Goal: Task Accomplishment & Management: Manage account settings

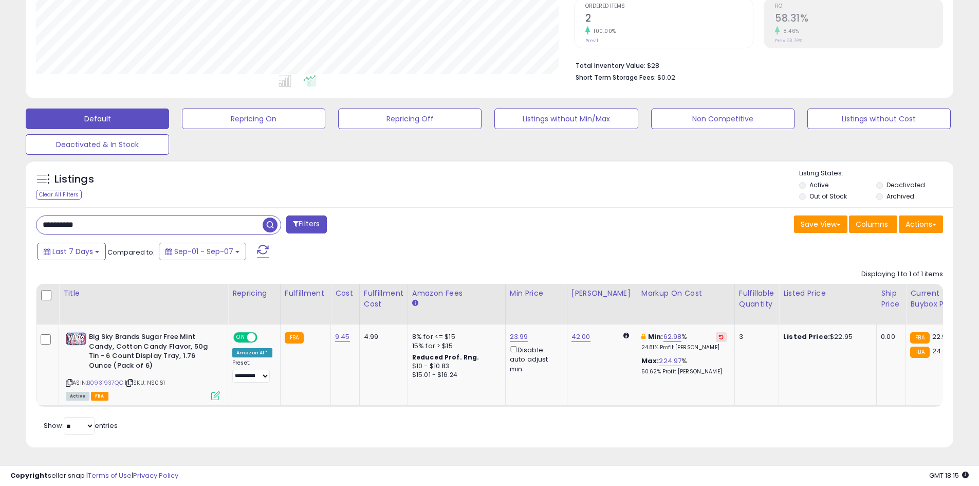
scroll to position [211, 538]
click at [932, 155] on div "Listings Clear All Filters" at bounding box center [489, 307] width 943 height 305
click at [100, 216] on input "**********" at bounding box center [149, 225] width 226 height 18
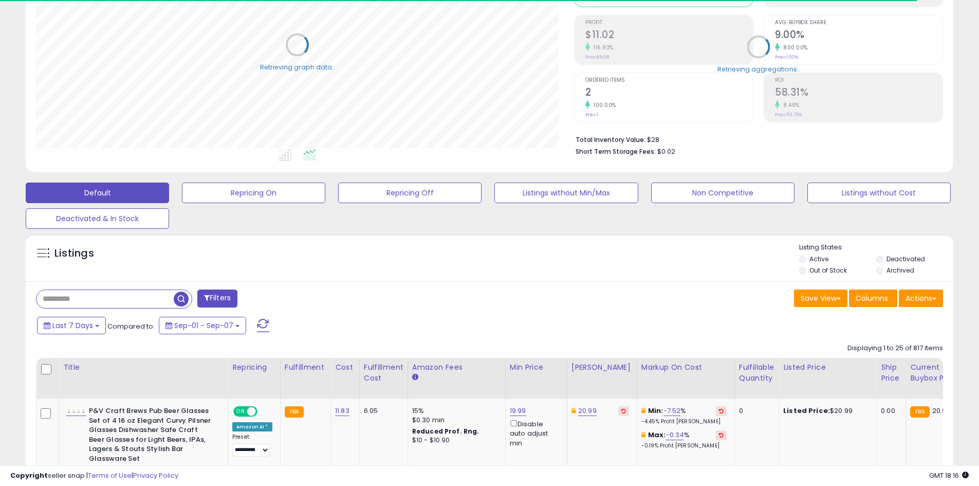
scroll to position [513692, 513365]
click at [748, 366] on div "Fulfillable Quantity" at bounding box center [756, 373] width 35 height 22
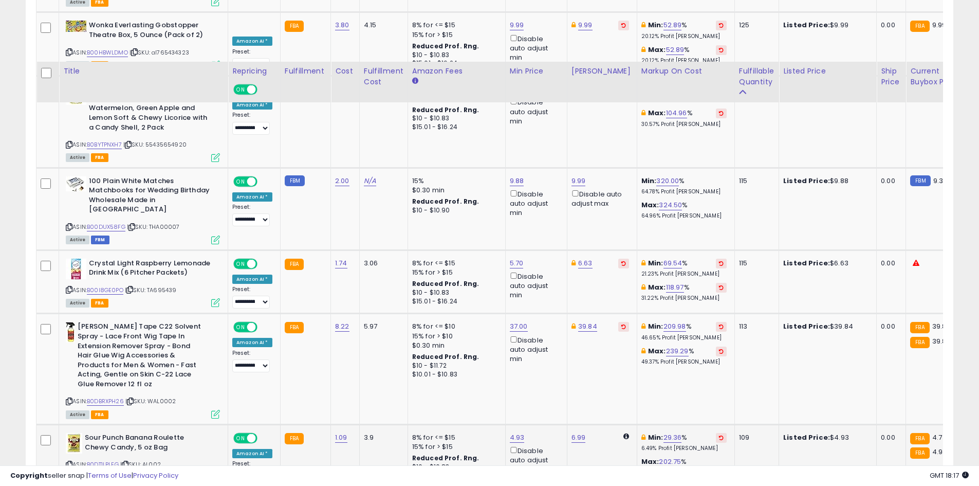
scroll to position [2001, 0]
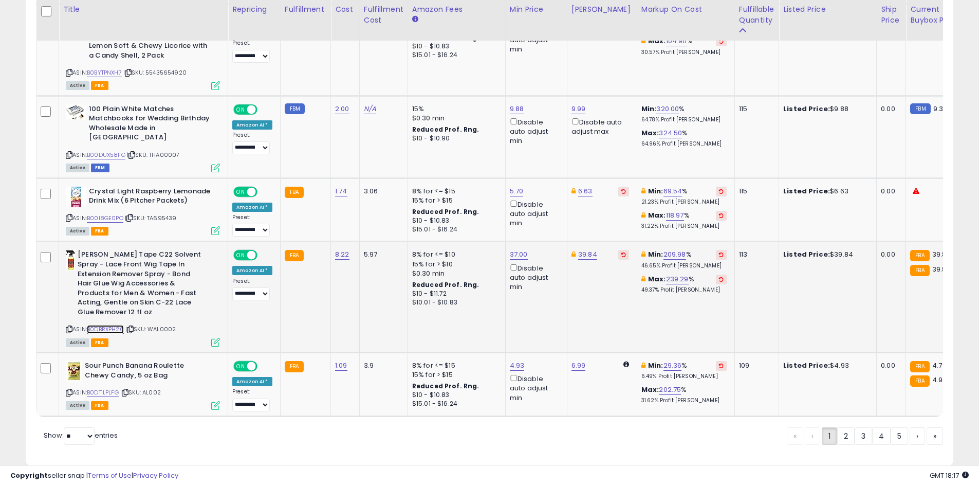
click at [97, 325] on link "B0DBRXPH26" at bounding box center [105, 329] width 37 height 9
click at [585, 249] on link "39.84" at bounding box center [587, 254] width 19 height 10
type input "*****"
click button "submit" at bounding box center [611, 189] width 17 height 15
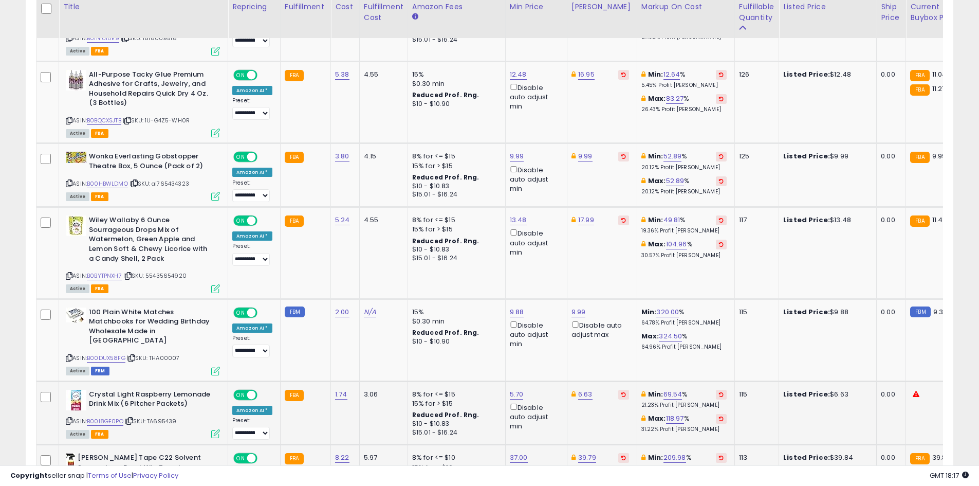
scroll to position [1796, 0]
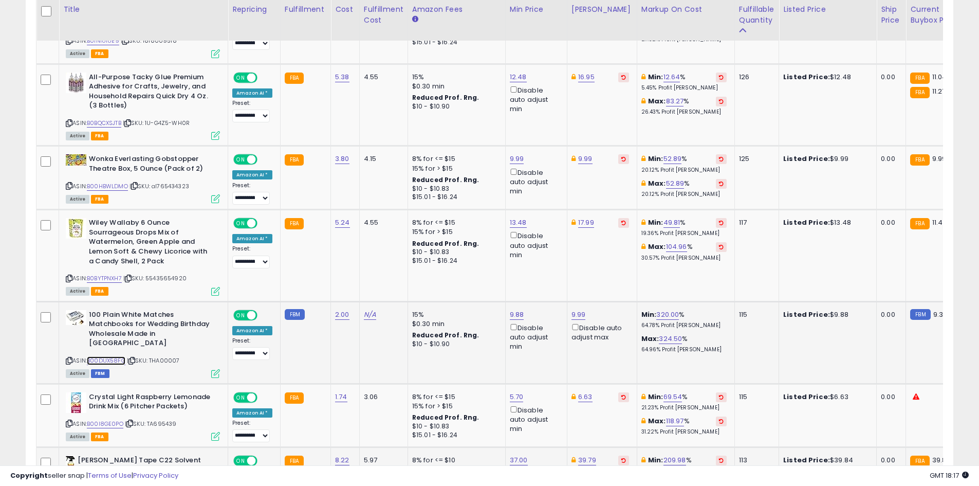
click at [98, 356] on link "B00DUX58FG" at bounding box center [106, 360] width 39 height 9
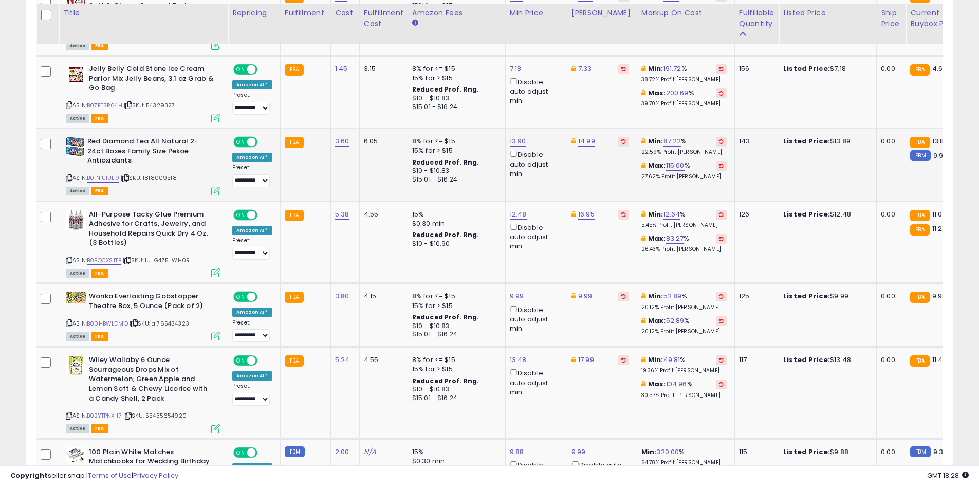
scroll to position [1662, 0]
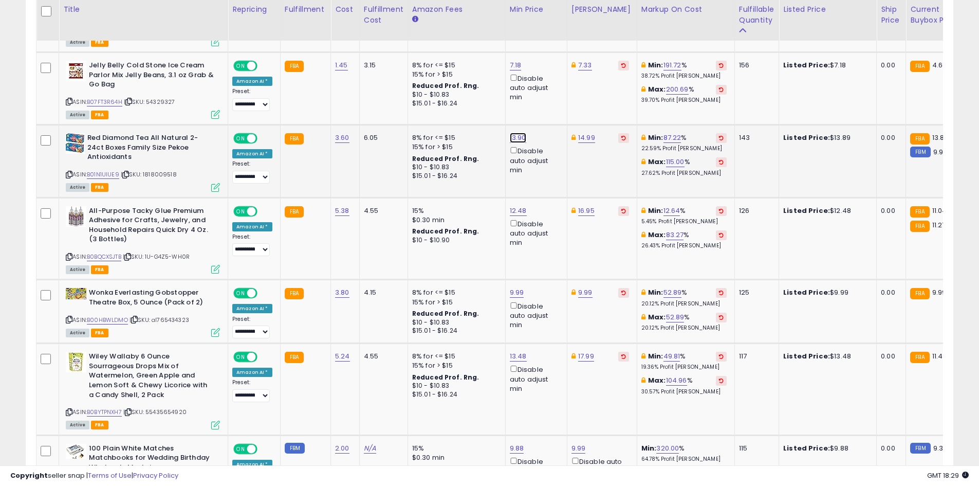
click at [518, 133] on link "13.90" at bounding box center [518, 138] width 16 height 10
type input "****"
click button "submit" at bounding box center [542, 82] width 17 height 15
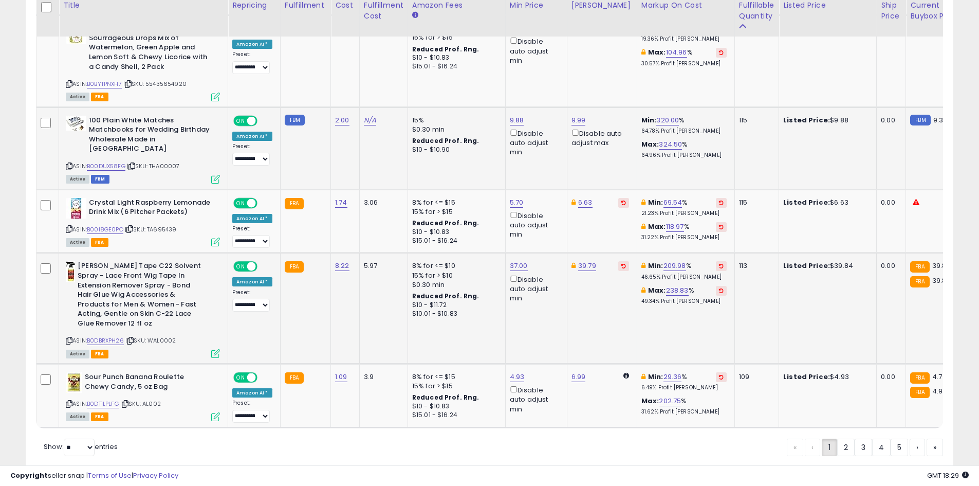
scroll to position [2001, 0]
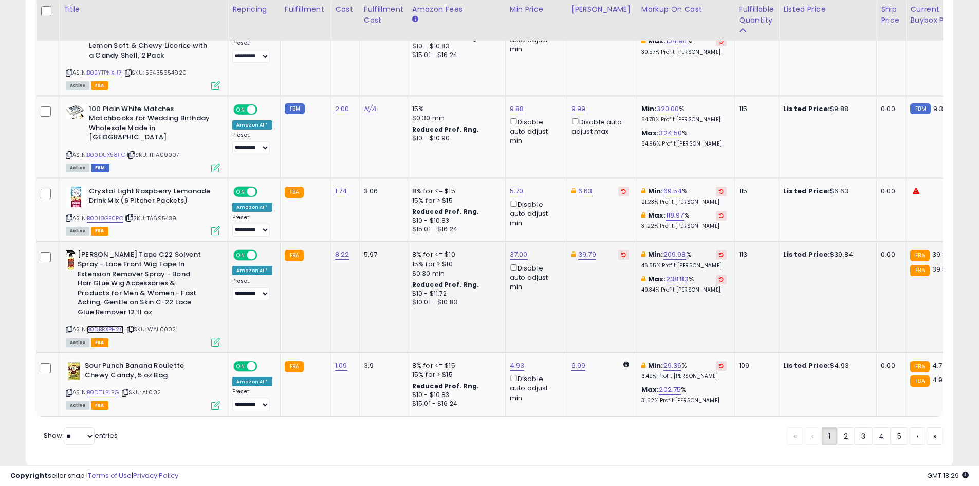
click at [104, 325] on link "B0DBRXPH26" at bounding box center [105, 329] width 37 height 9
click at [848, 427] on link "2" at bounding box center [845, 435] width 17 height 17
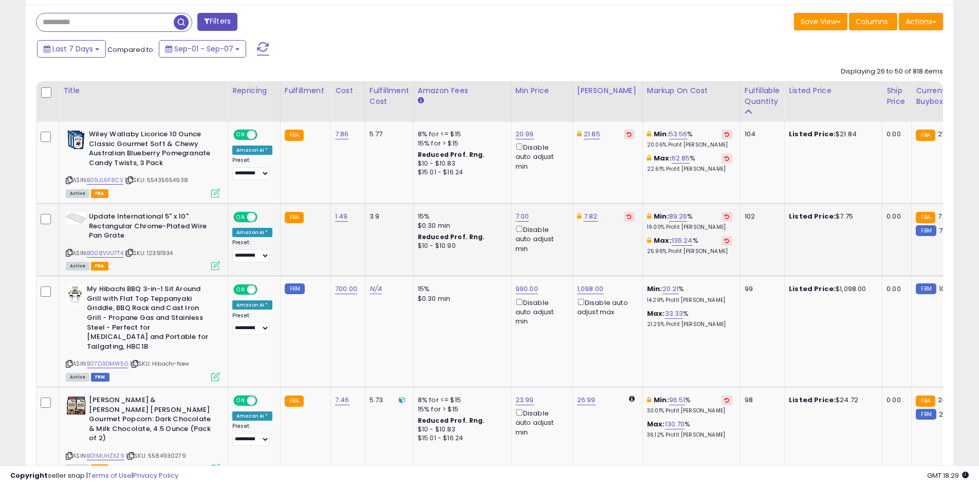
scroll to position [419, 0]
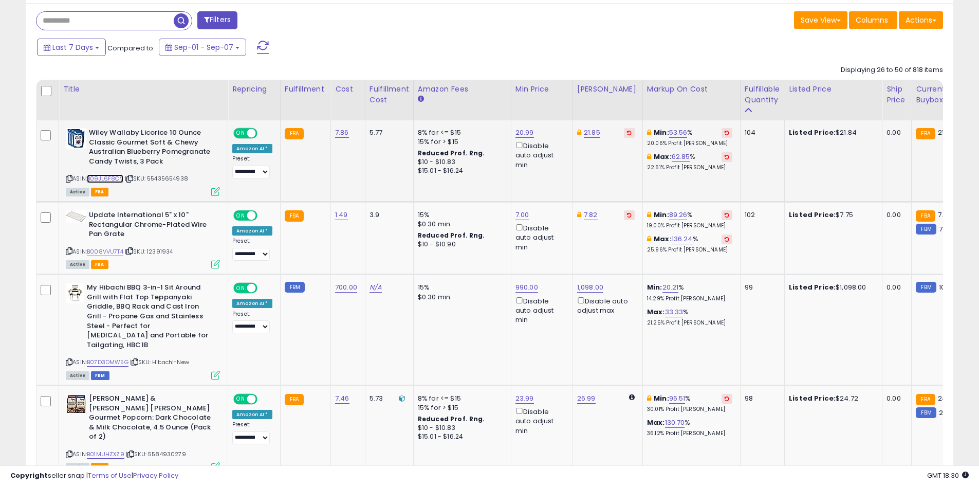
click at [105, 176] on link "B09JL6F8CV" at bounding box center [105, 178] width 36 height 9
click at [115, 254] on link "B008VVU7T4" at bounding box center [105, 251] width 36 height 9
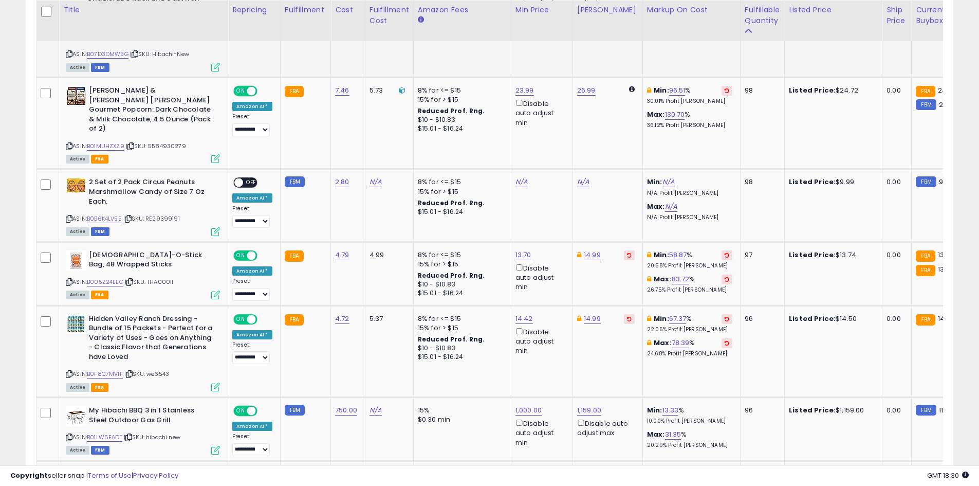
scroll to position [728, 0]
click at [108, 277] on link "B005Z24EEG" at bounding box center [105, 281] width 36 height 9
click at [514, 241] on td "13.70 Disable auto adjust min" at bounding box center [542, 273] width 62 height 64
click at [516, 249] on link "13.70" at bounding box center [523, 254] width 16 height 10
type input "****"
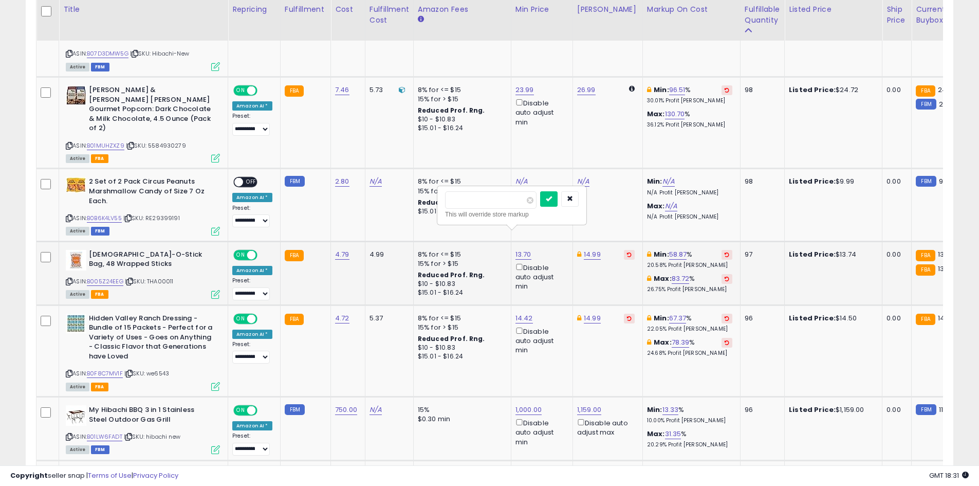
click button "submit" at bounding box center [548, 198] width 17 height 15
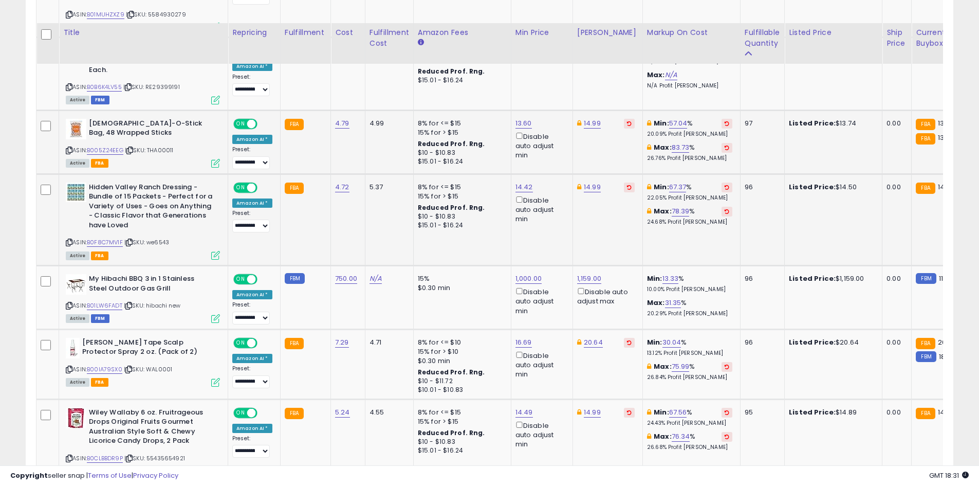
scroll to position [882, 0]
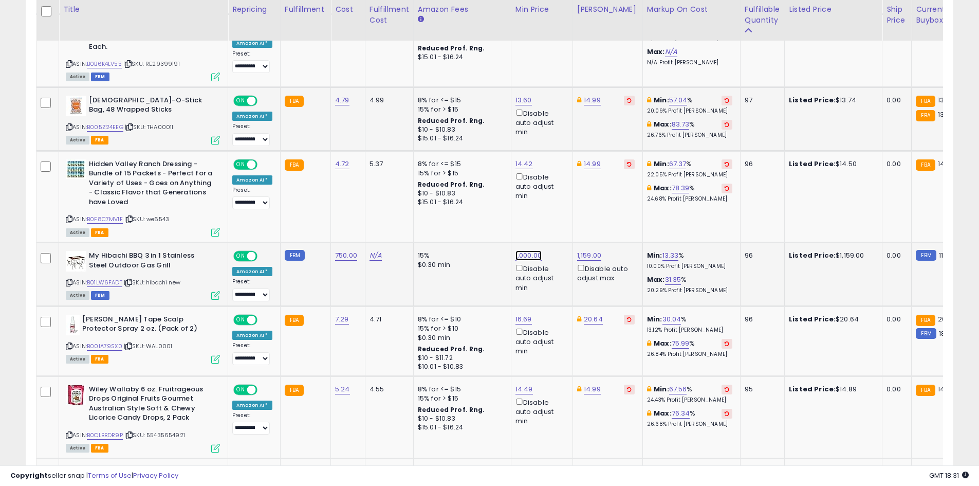
click at [519, 250] on link "1,000.00" at bounding box center [528, 255] width 26 height 10
type input "***"
click button "submit" at bounding box center [553, 199] width 17 height 15
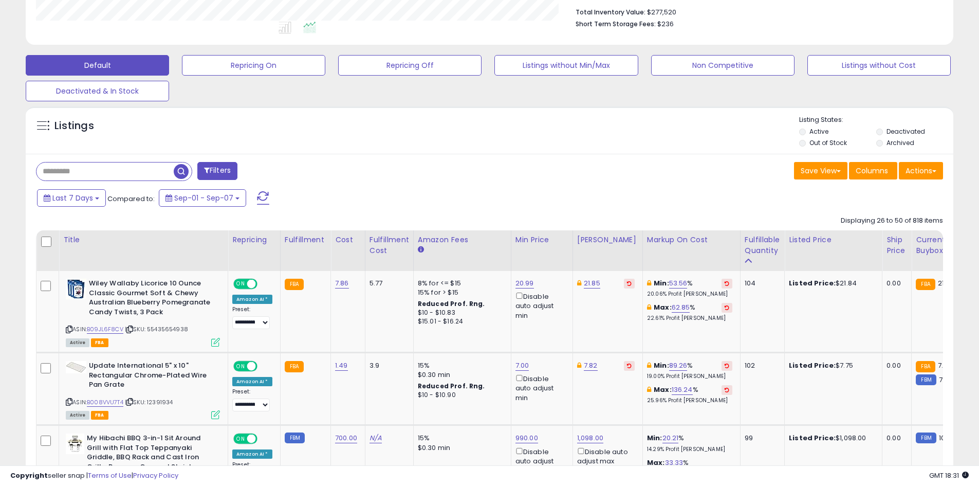
scroll to position [522, 0]
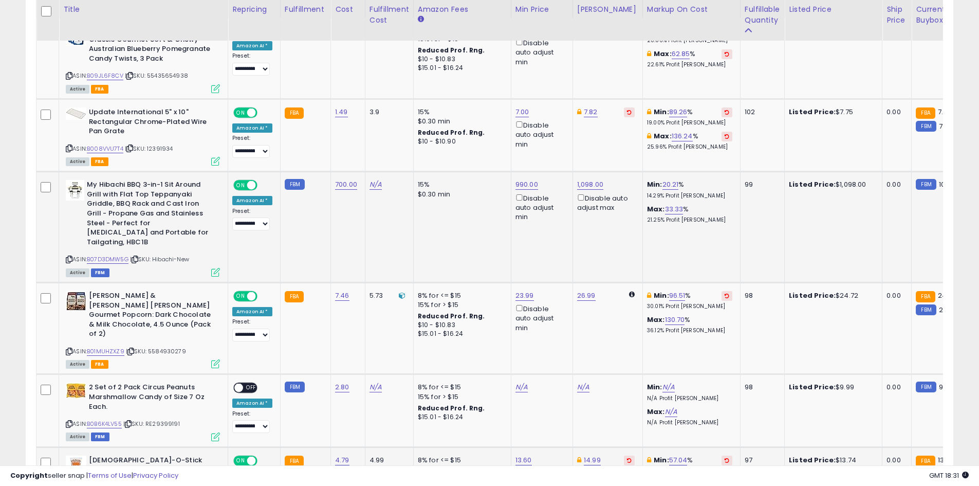
click at [602, 187] on div "1,098.00 Disable auto adjust max" at bounding box center [606, 196] width 58 height 32
click at [583, 188] on link "1,098.00" at bounding box center [590, 184] width 26 height 10
type input "***"
click button "submit" at bounding box center [615, 147] width 17 height 15
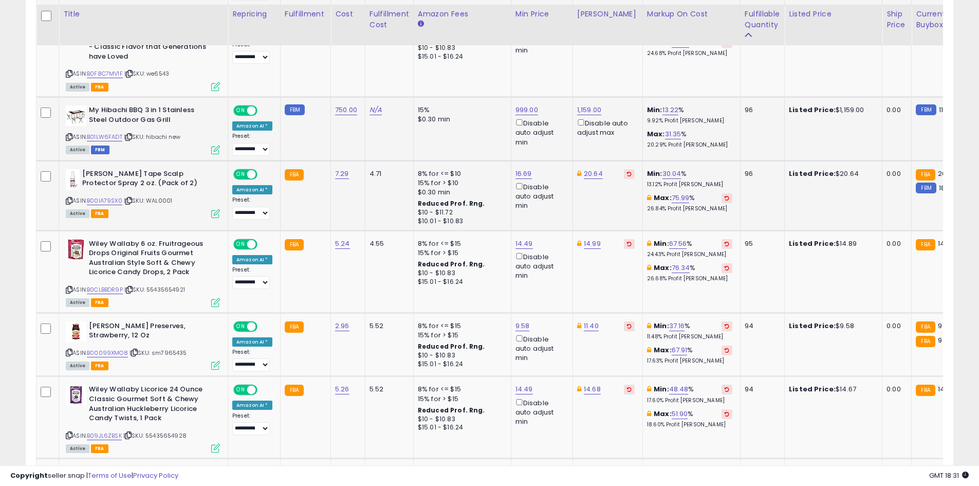
scroll to position [1036, 0]
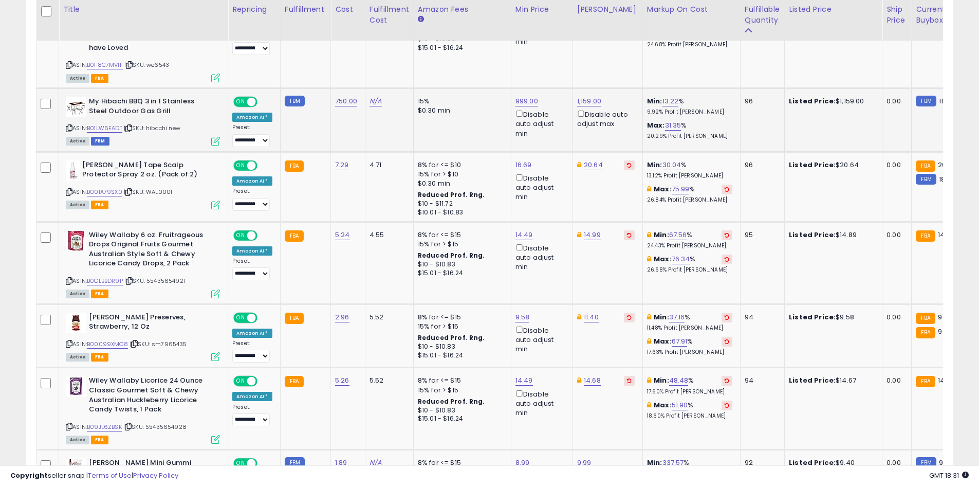
click at [586, 88] on td "1,159.00 Disable auto adjust max" at bounding box center [607, 120] width 70 height 64
click at [585, 96] on link "1,159.00" at bounding box center [589, 101] width 24 height 10
type input "****"
click button "submit" at bounding box center [614, 45] width 17 height 15
click at [585, 96] on link "1,100.00" at bounding box center [589, 101] width 24 height 10
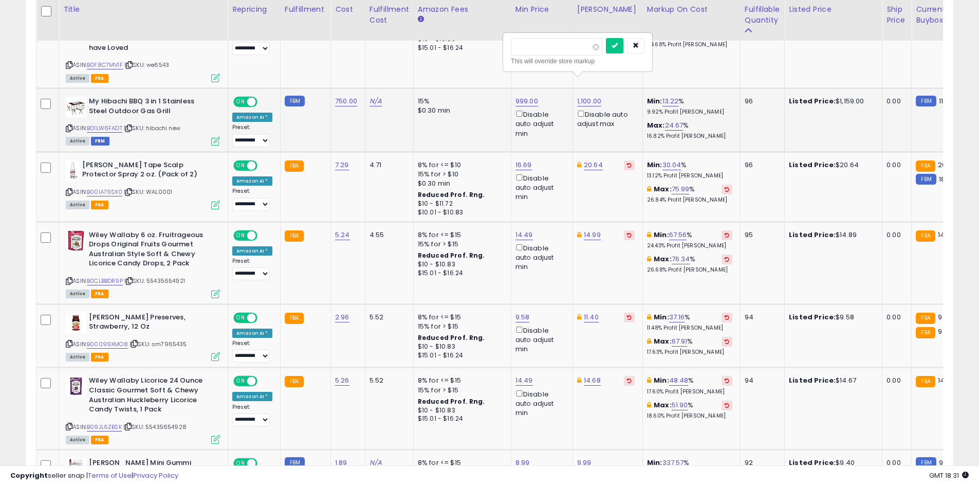
type input "****"
click button "submit" at bounding box center [614, 45] width 17 height 15
drag, startPoint x: 747, startPoint y: 101, endPoint x: 755, endPoint y: 107, distance: 10.6
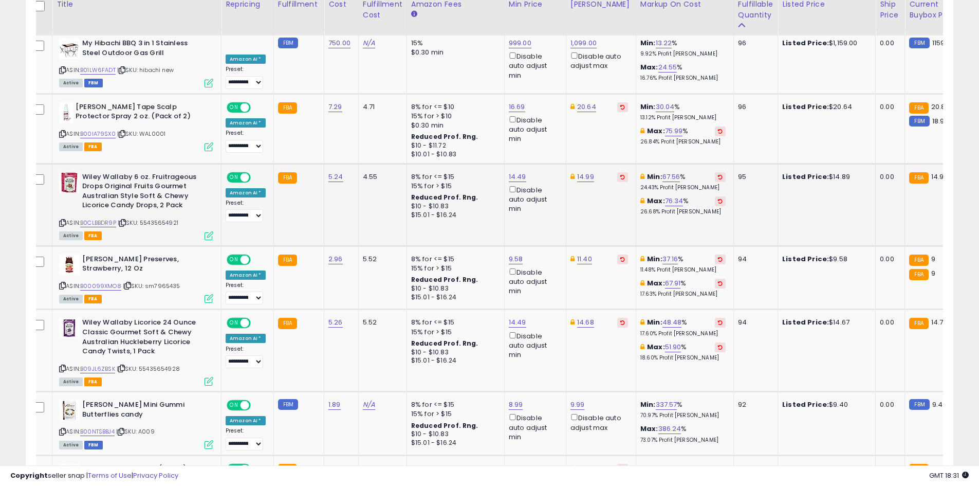
scroll to position [1099, 0]
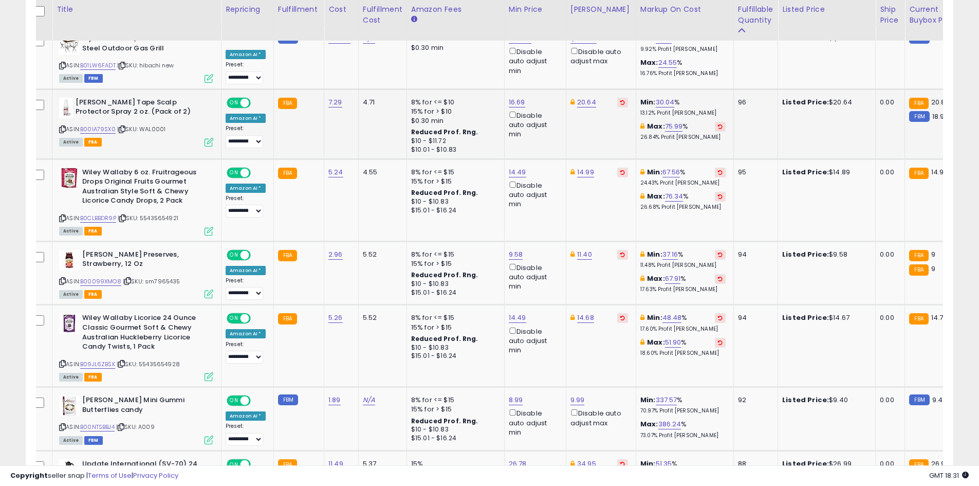
click at [102, 105] on div "ASIN: B00IA79SX0 | SKU: WAL0001 Active FBA" at bounding box center [136, 122] width 154 height 48
click at [101, 125] on link "B00IA79SX0" at bounding box center [97, 129] width 35 height 9
click at [589, 97] on link "20.64" at bounding box center [586, 102] width 19 height 10
type input "*****"
click button "submit" at bounding box center [611, 46] width 17 height 15
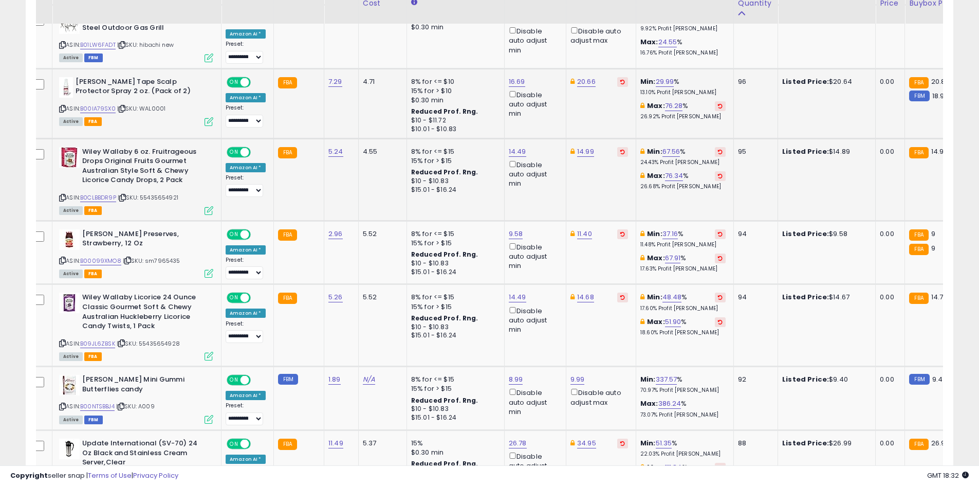
scroll to position [1150, 0]
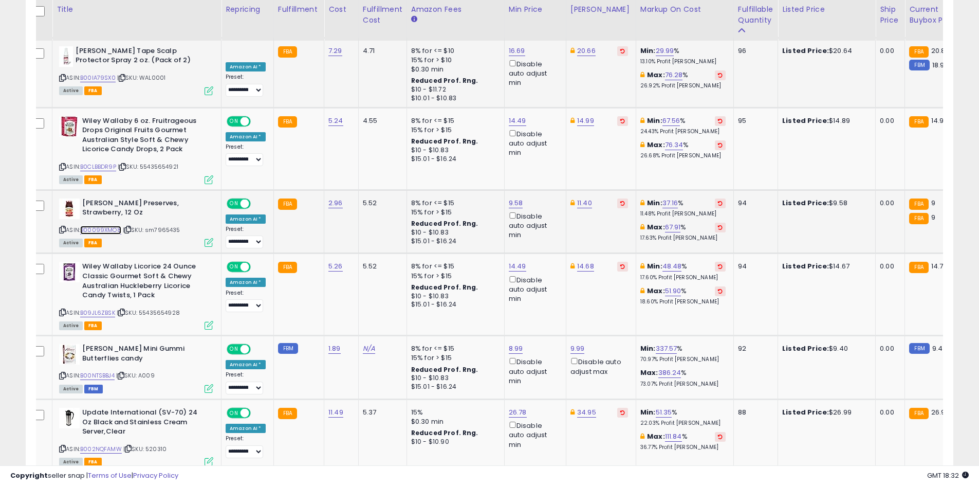
click at [101, 226] on link "B00099XMO8" at bounding box center [100, 230] width 41 height 9
click at [515, 198] on link "9.58" at bounding box center [516, 203] width 14 height 10
type input "*"
type input "***"
click button "submit" at bounding box center [541, 146] width 17 height 15
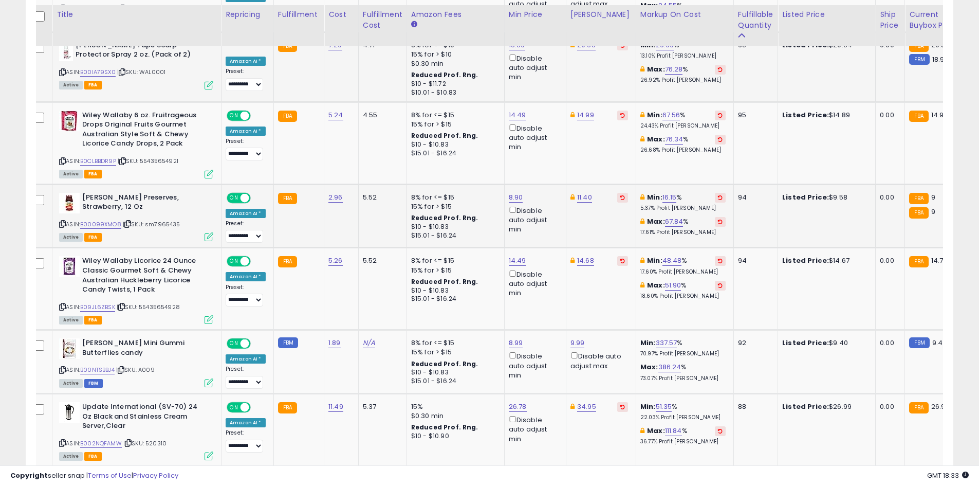
scroll to position [1170, 0]
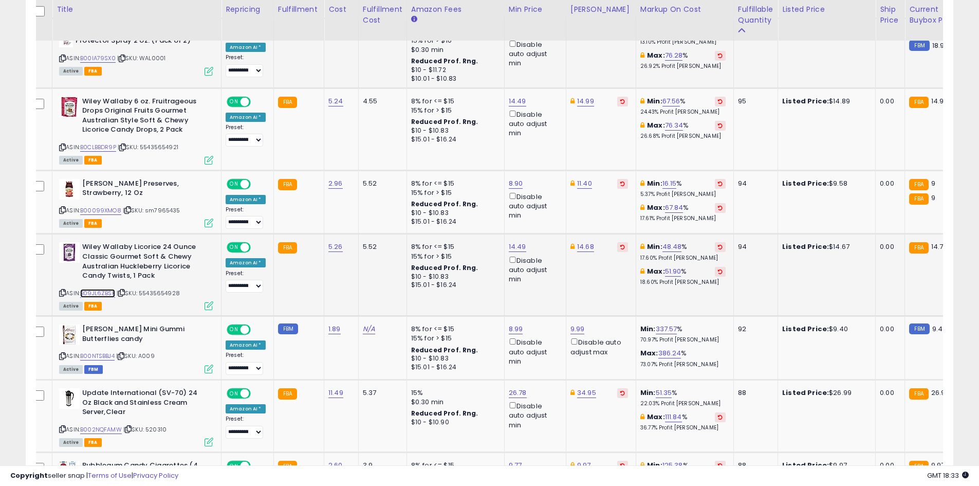
click at [90, 289] on link "B09JL6ZBSK" at bounding box center [97, 293] width 35 height 9
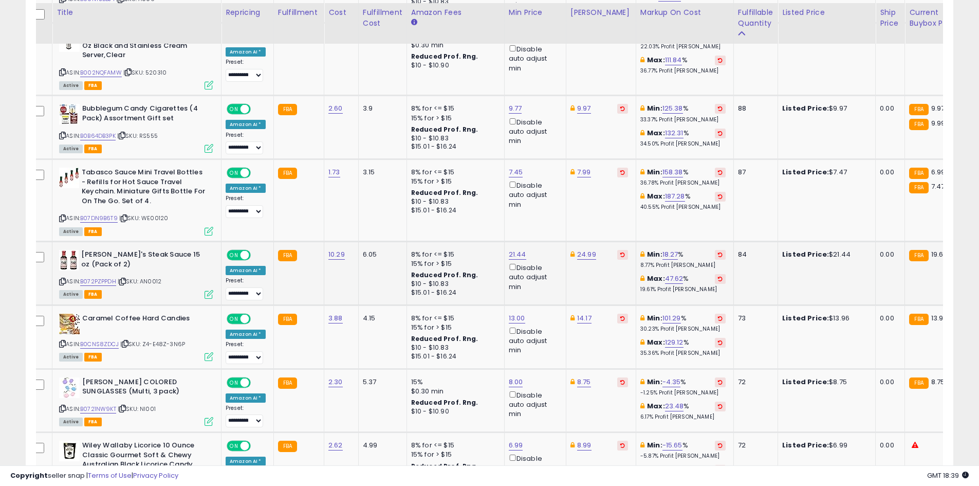
scroll to position [1529, 0]
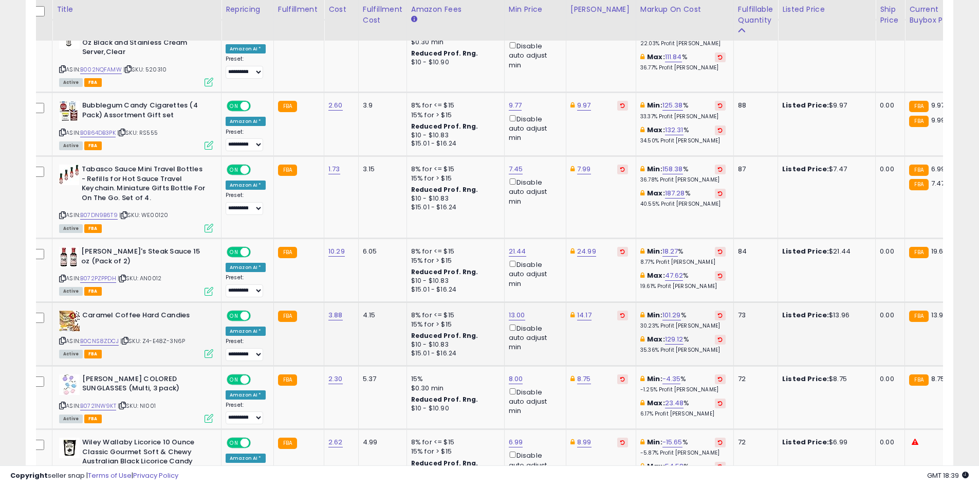
click at [91, 327] on div "ASIN: B0CNS8ZDCJ | SKU: Z4-E48Z-3N6P Active FBA" at bounding box center [136, 333] width 154 height 47
click at [95, 337] on link "B0CNS8ZDCJ" at bounding box center [99, 341] width 39 height 9
click at [577, 310] on link "14.17" at bounding box center [584, 315] width 14 height 10
type input "*"
type input "*****"
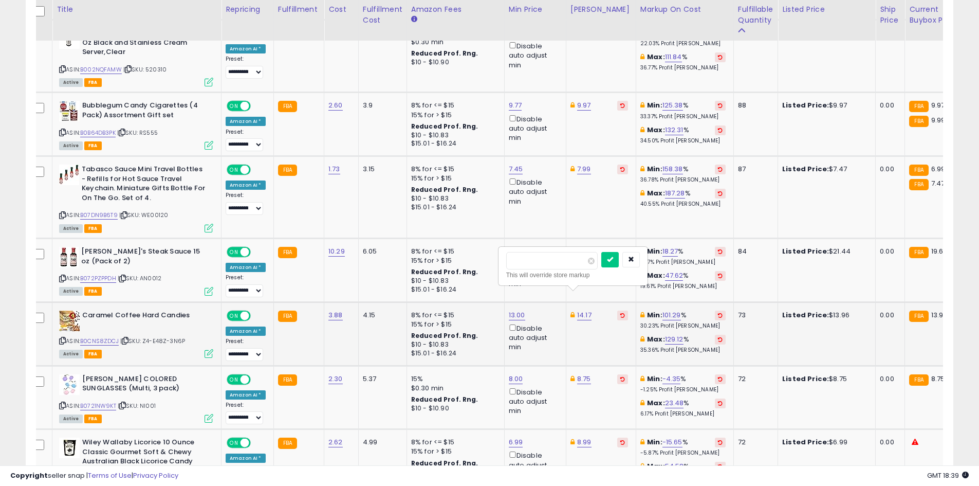
click button "submit" at bounding box center [609, 259] width 17 height 15
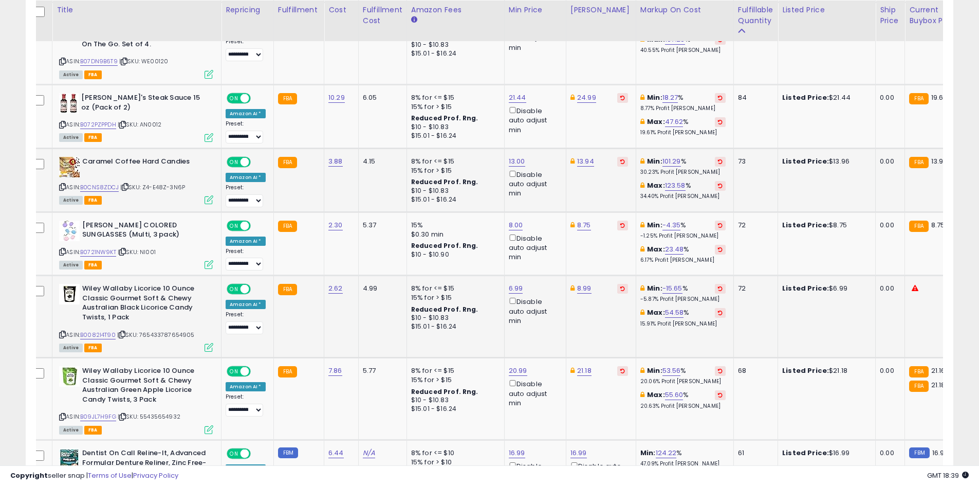
scroll to position [1684, 0]
click at [41, 238] on td at bounding box center [41, 243] width 23 height 64
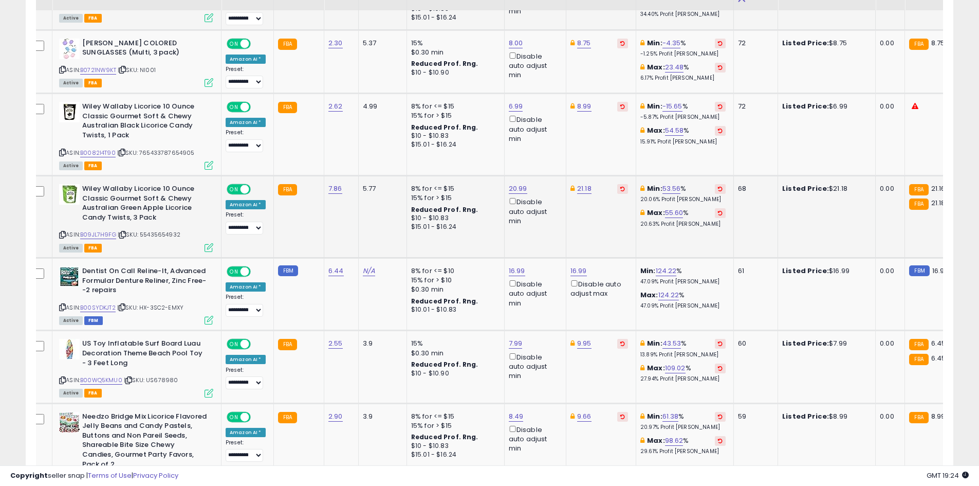
scroll to position [1889, 0]
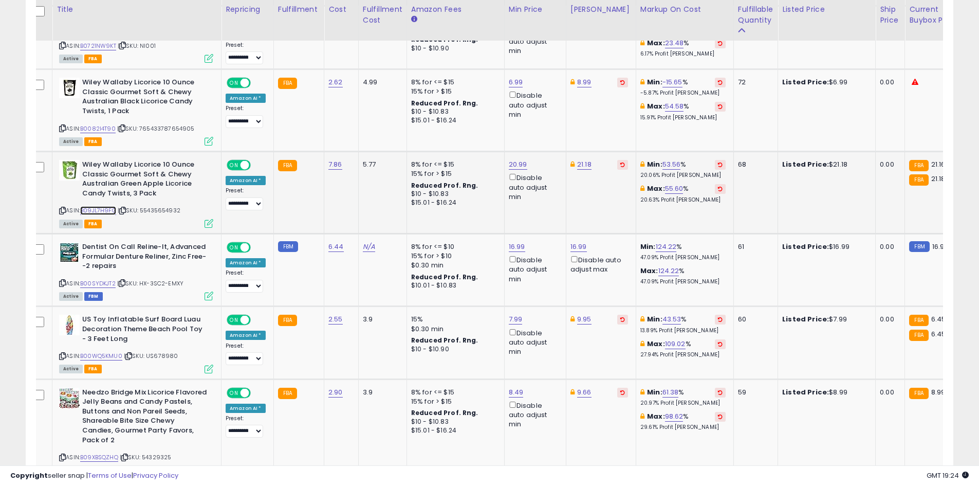
click at [96, 206] on link "B09JL7H9FG" at bounding box center [98, 210] width 36 height 9
click at [578, 159] on link "21.18" at bounding box center [584, 164] width 14 height 10
type input "**"
click button "submit" at bounding box center [609, 108] width 17 height 15
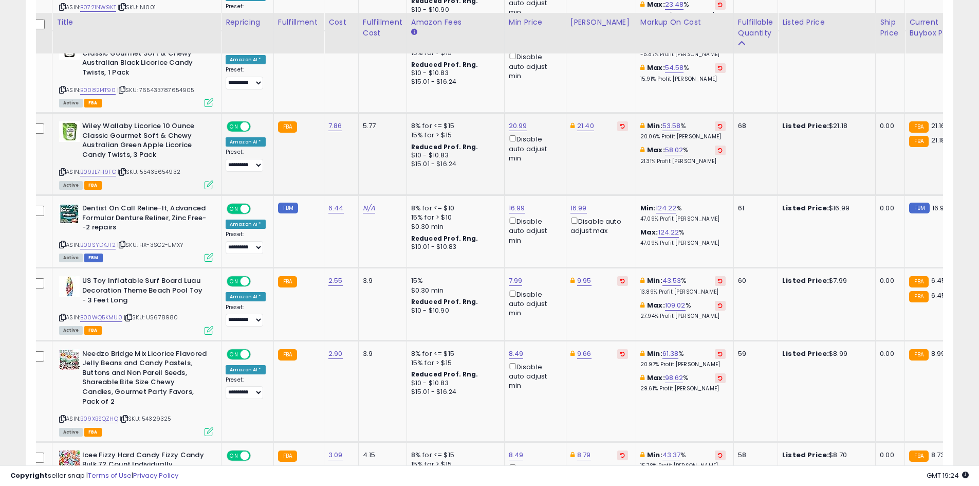
scroll to position [1940, 0]
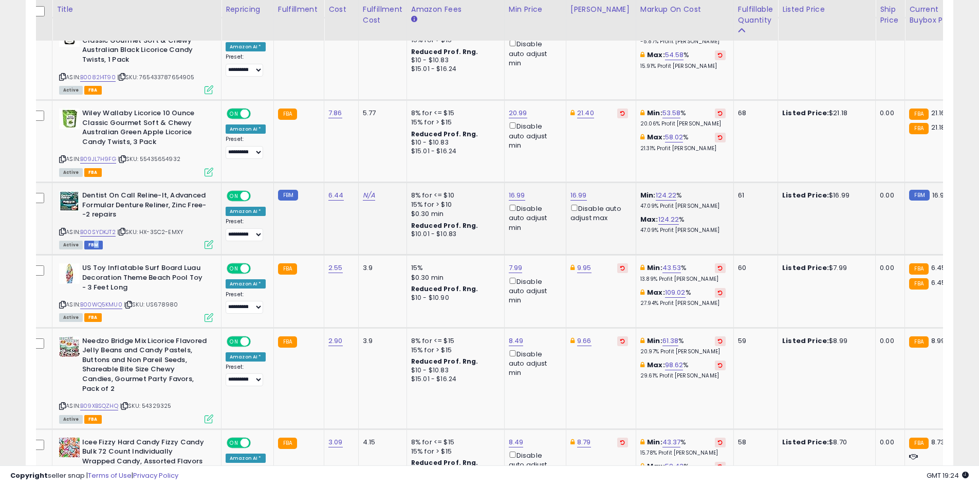
click at [95, 217] on div "ASIN: B00SYDKJT2 | SKU: HX-3SC2-EMXY Active FBM" at bounding box center [136, 219] width 154 height 57
click at [96, 228] on link "B00SYDKJT2" at bounding box center [97, 232] width 35 height 9
click at [520, 190] on link "16.99" at bounding box center [517, 195] width 16 height 10
type input "**"
click button "submit" at bounding box center [542, 139] width 17 height 15
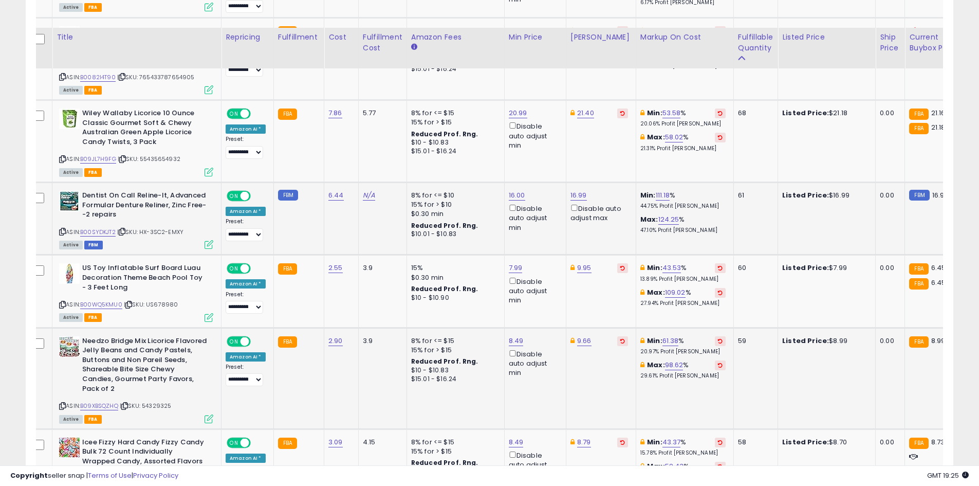
scroll to position [2035, 0]
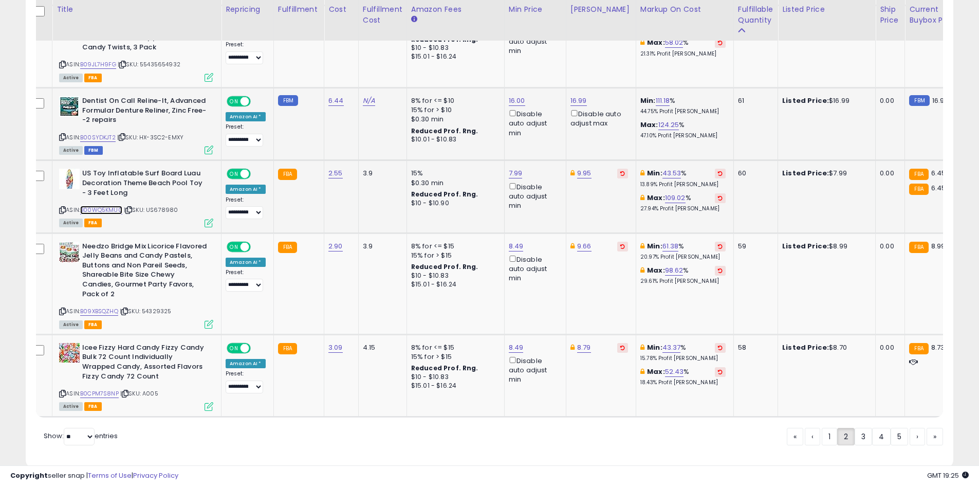
click at [116, 206] on link "B00WQ5KMU0" at bounding box center [101, 210] width 42 height 9
click at [509, 168] on link "7.99" at bounding box center [516, 173] width 14 height 10
type input "*"
type input "****"
click button "submit" at bounding box center [540, 117] width 17 height 15
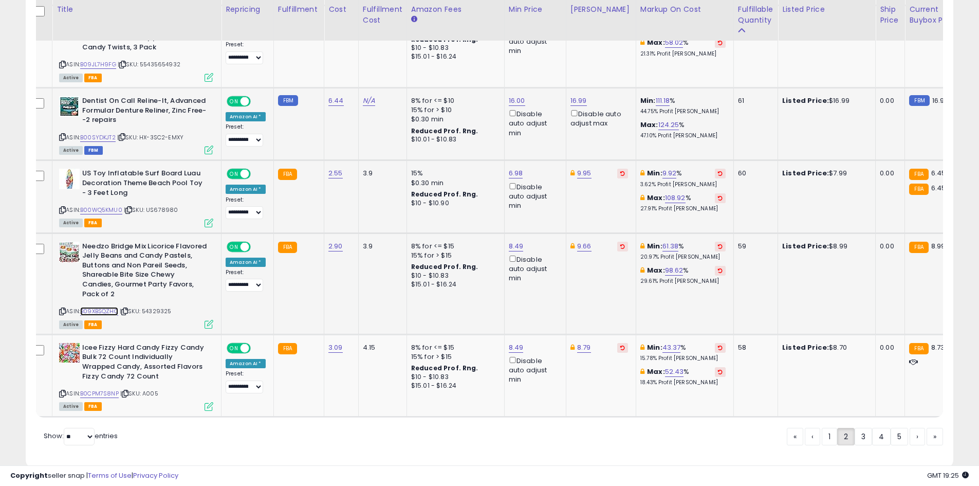
click at [92, 307] on link "B09XBSQZHQ" at bounding box center [99, 311] width 38 height 9
click at [581, 241] on link "9.66" at bounding box center [584, 246] width 14 height 10
type input "*"
type input "****"
click button "submit" at bounding box center [609, 190] width 17 height 15
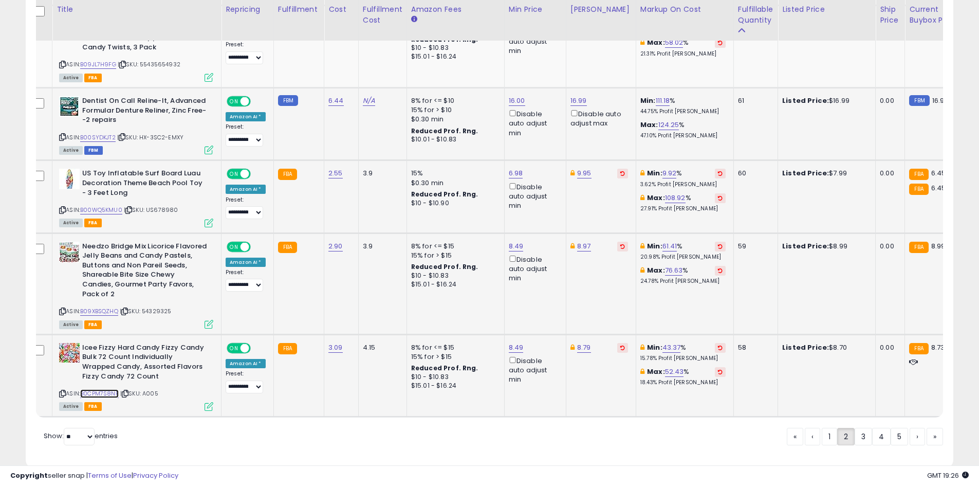
click at [107, 389] on link "B0CPM7S8NP" at bounding box center [99, 393] width 39 height 9
drag, startPoint x: 864, startPoint y: 422, endPoint x: 986, endPoint y: 387, distance: 126.6
click at [864, 428] on link "3" at bounding box center [863, 436] width 17 height 17
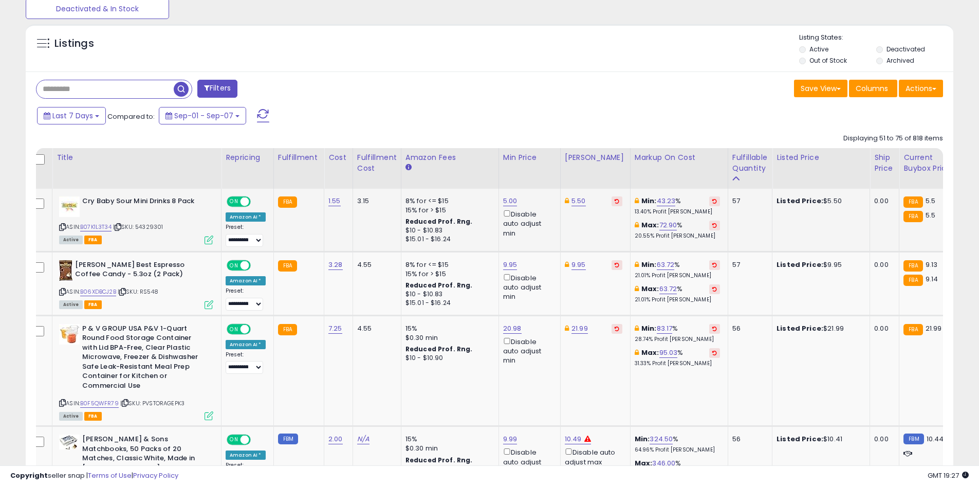
scroll to position [460, 0]
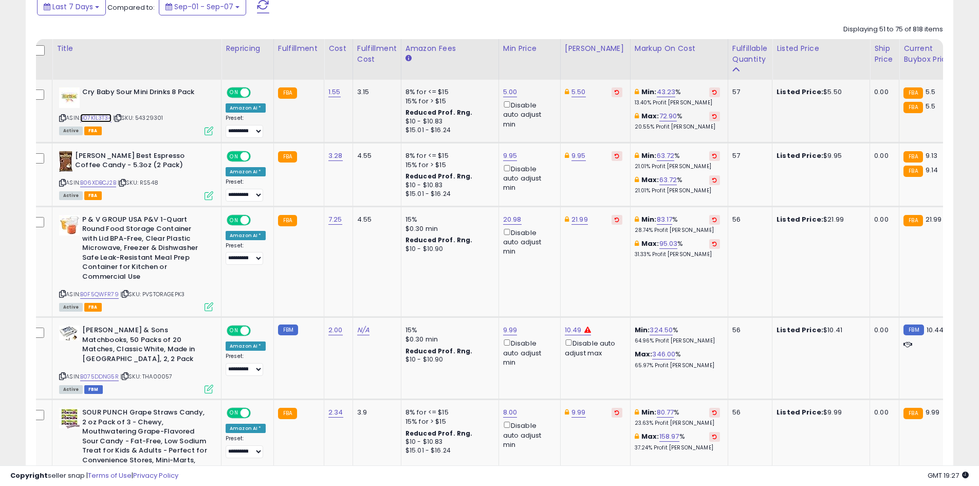
click at [98, 120] on link "B07K1L3T34" at bounding box center [95, 118] width 31 height 9
click at [572, 90] on link "5.50" at bounding box center [578, 92] width 14 height 10
type input "****"
click button "submit" at bounding box center [603, 55] width 17 height 15
click at [103, 181] on link "B06XDBCJ2B" at bounding box center [98, 182] width 36 height 9
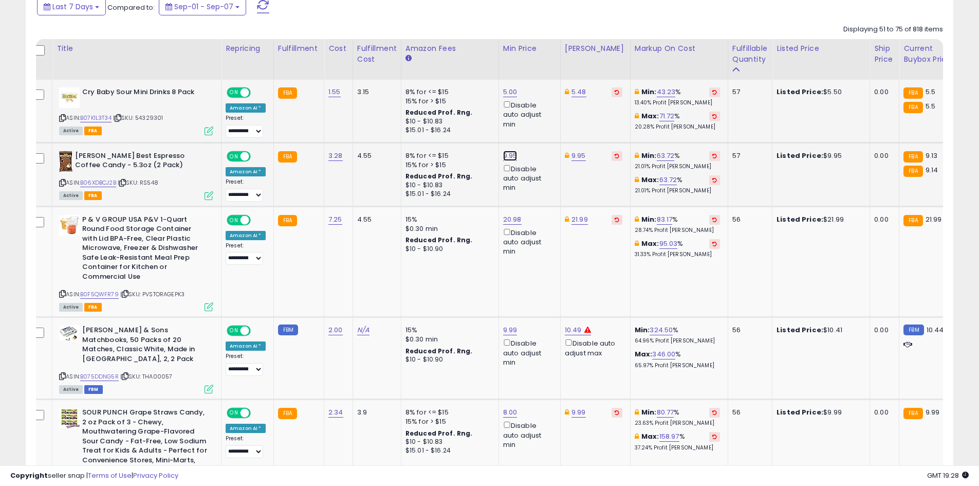
click at [508, 157] on link "9.95" at bounding box center [510, 156] width 14 height 10
type input "****"
click button "submit" at bounding box center [535, 119] width 17 height 15
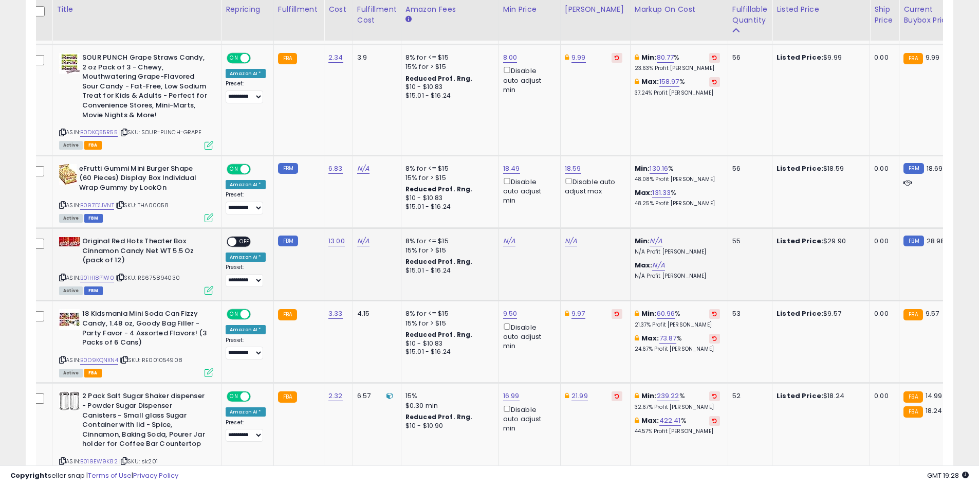
scroll to position [837, 0]
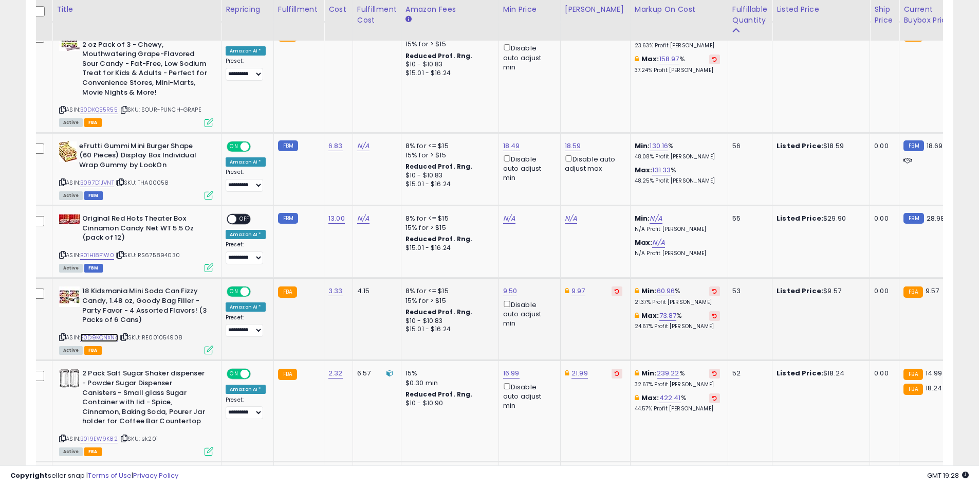
click at [109, 333] on link "B0D9KQNXN4" at bounding box center [99, 337] width 38 height 9
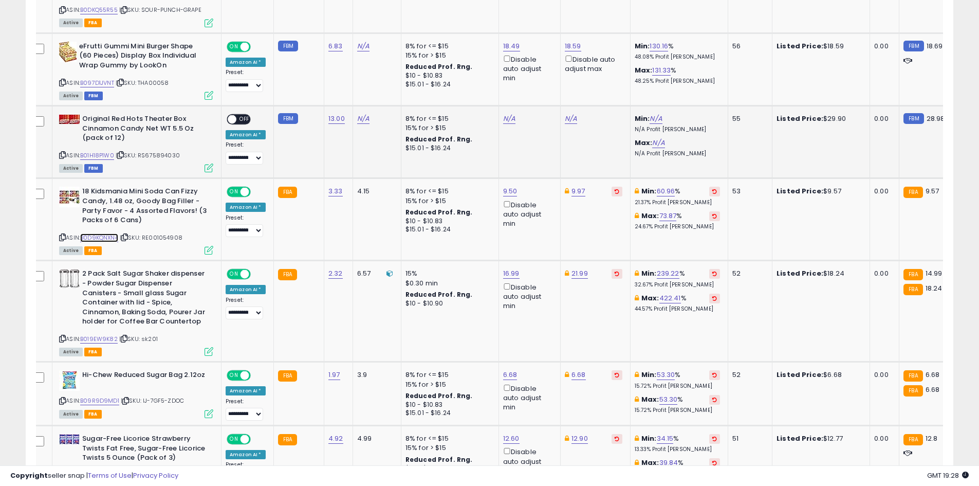
scroll to position [940, 0]
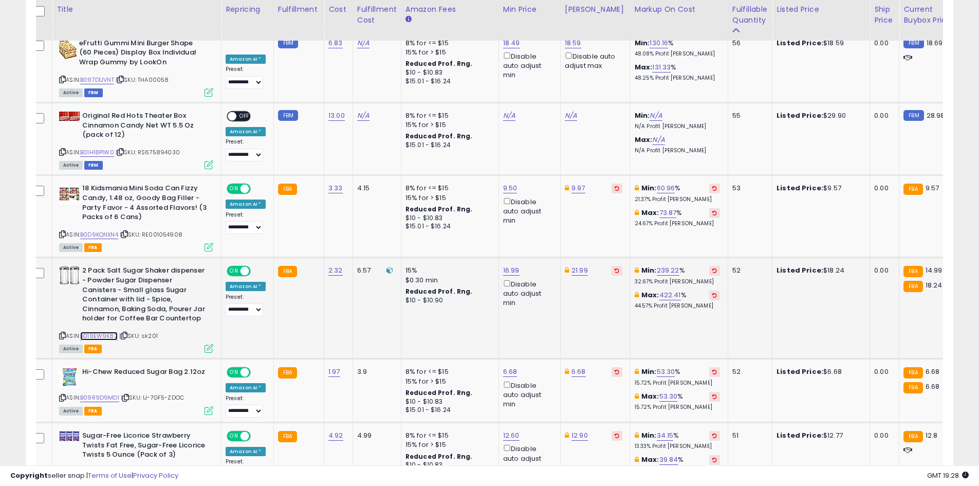
click at [110, 331] on link "B019EW9K82" at bounding box center [99, 335] width 38 height 9
click at [503, 265] on link "16.99" at bounding box center [511, 270] width 16 height 10
type input "**"
click button "submit" at bounding box center [536, 224] width 17 height 15
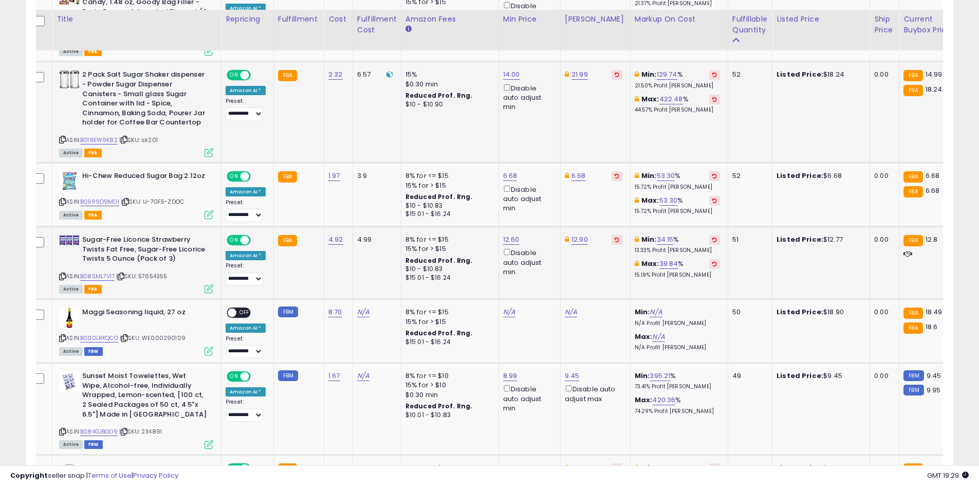
scroll to position [1145, 0]
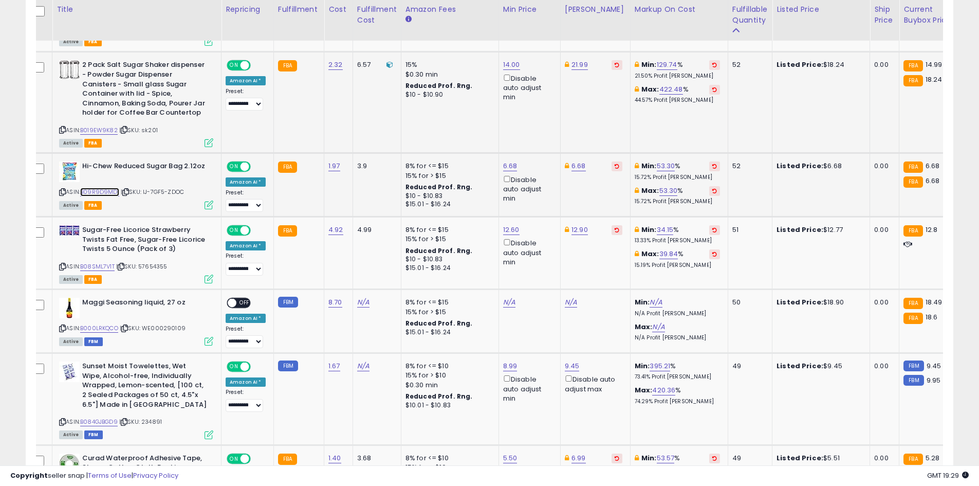
click at [104, 188] on link "B09R9D9MD1" at bounding box center [99, 192] width 39 height 9
click at [612, 161] on button at bounding box center [617, 166] width 11 height 10
click at [513, 161] on link "6.68" at bounding box center [510, 166] width 14 height 10
type input "****"
click button "submit" at bounding box center [535, 120] width 17 height 15
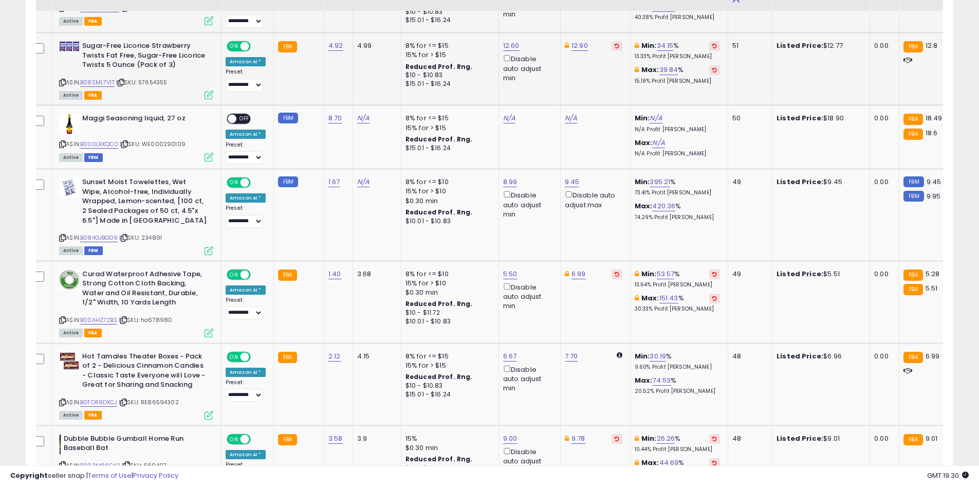
scroll to position [1351, 0]
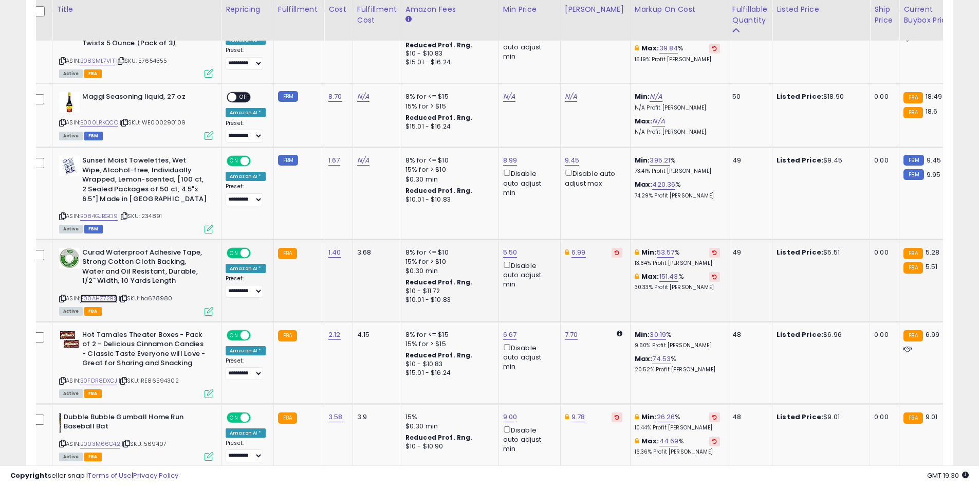
click at [98, 294] on link "B00AHZ72BS" at bounding box center [98, 298] width 37 height 9
click at [503, 247] on link "5.50" at bounding box center [510, 252] width 14 height 10
type input "****"
click button "submit" at bounding box center [535, 205] width 17 height 15
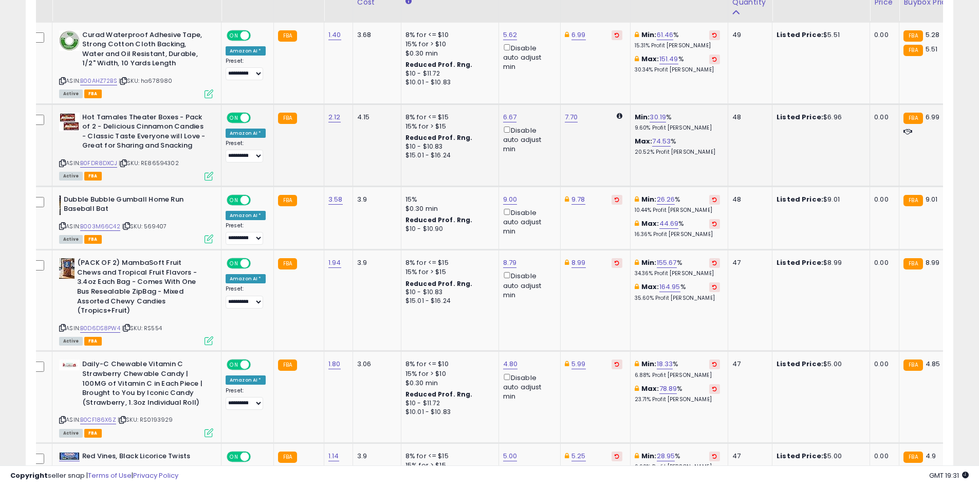
scroll to position [1601, 0]
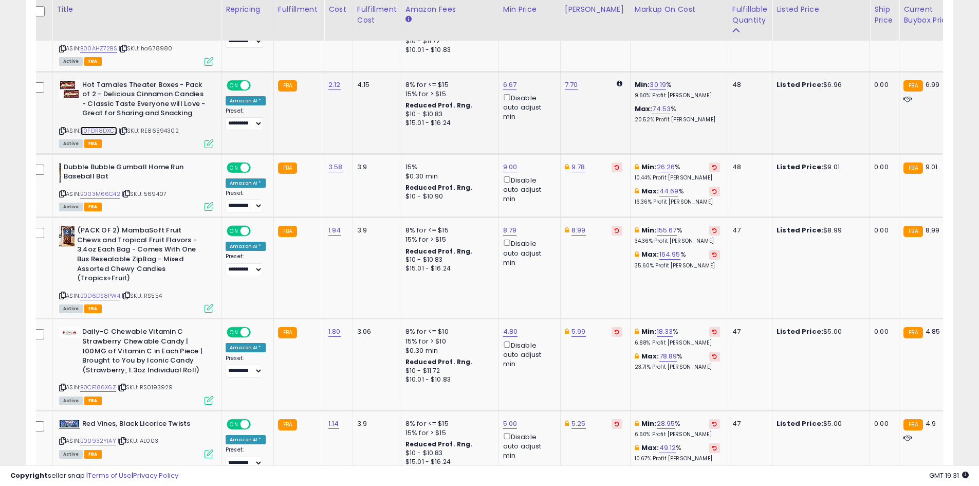
click at [104, 126] on link "B0FDR8DXCJ" at bounding box center [98, 130] width 37 height 9
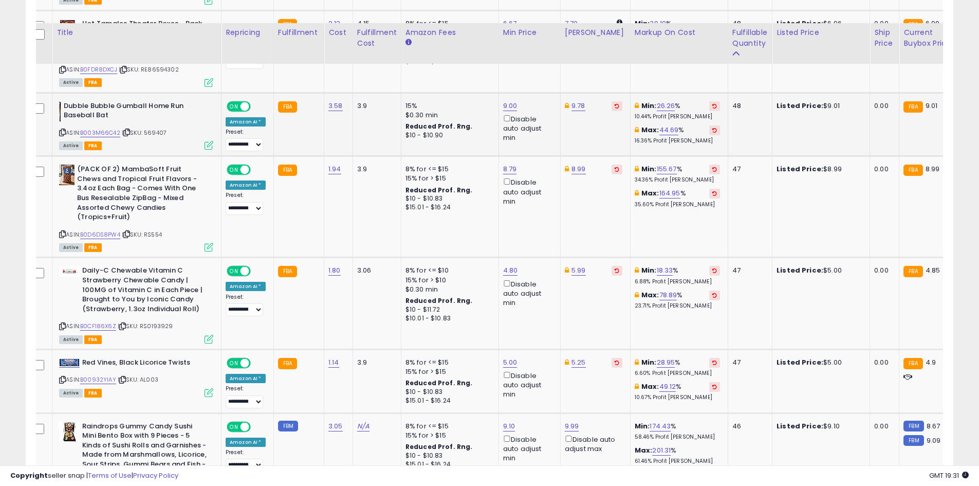
scroll to position [1702, 0]
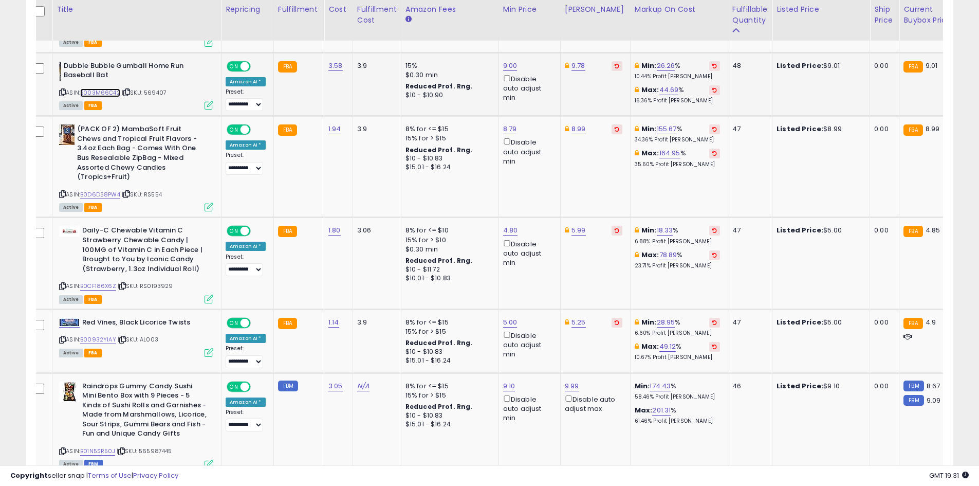
click at [96, 88] on link "B003M66C42" at bounding box center [100, 92] width 40 height 9
click at [100, 282] on link "B0CF186X6Z" at bounding box center [98, 286] width 36 height 9
drag, startPoint x: 747, startPoint y: 79, endPoint x: 750, endPoint y: 85, distance: 7.2
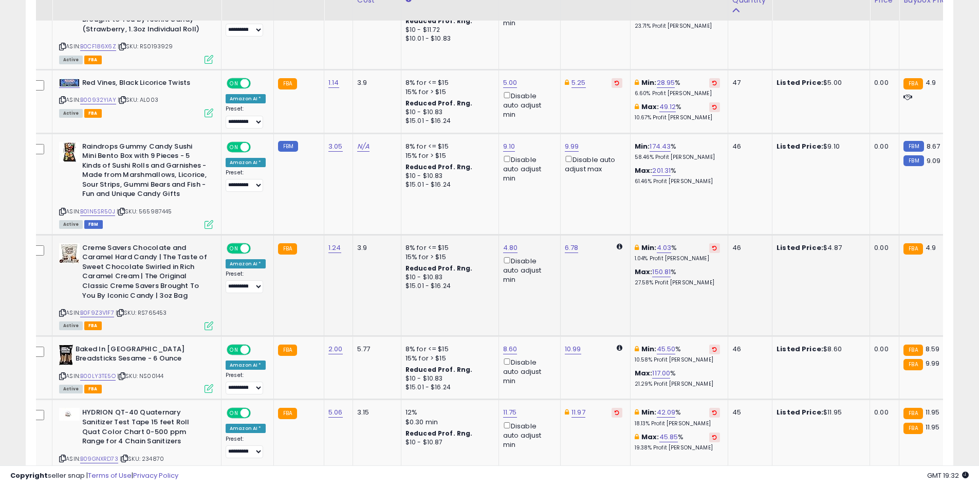
scroll to position [1942, 0]
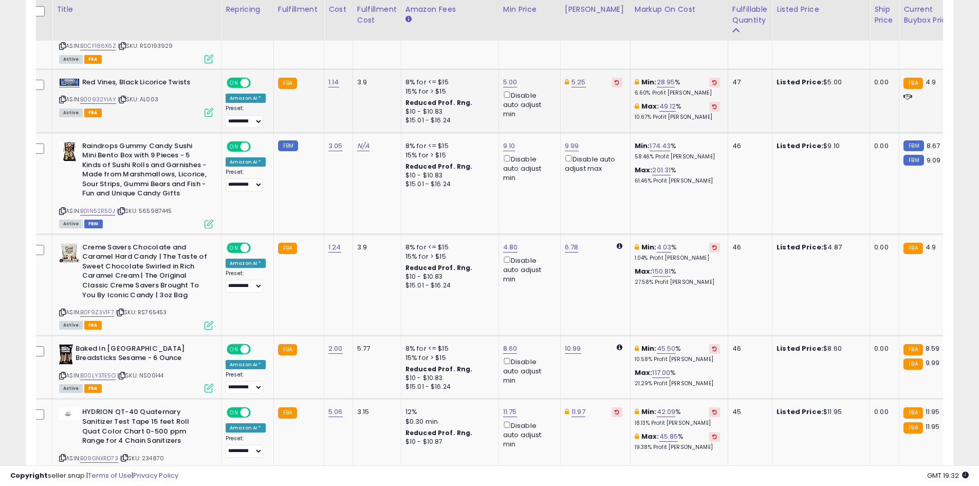
click at [97, 85] on div "ASIN: B00932YIAY | SKU: AL003 Active FBA" at bounding box center [136, 97] width 154 height 38
click at [98, 95] on link "B00932YIAY" at bounding box center [98, 99] width 36 height 9
click at [508, 77] on link "5.00" at bounding box center [510, 82] width 14 height 10
type input "*"
type input "****"
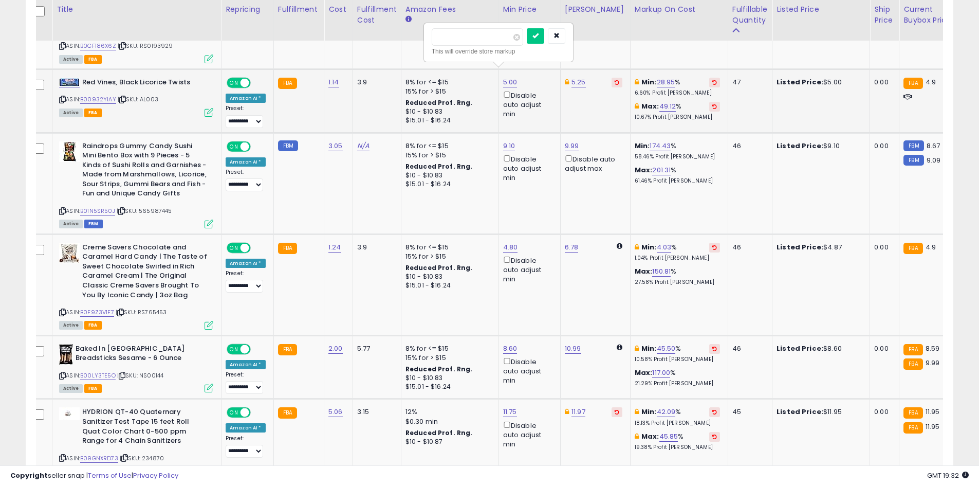
click button "submit" at bounding box center [535, 35] width 17 height 15
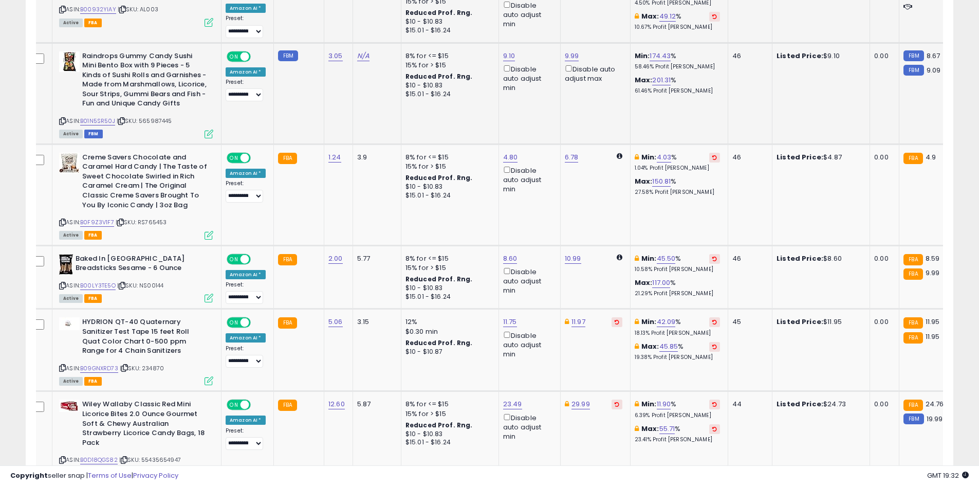
scroll to position [2045, 0]
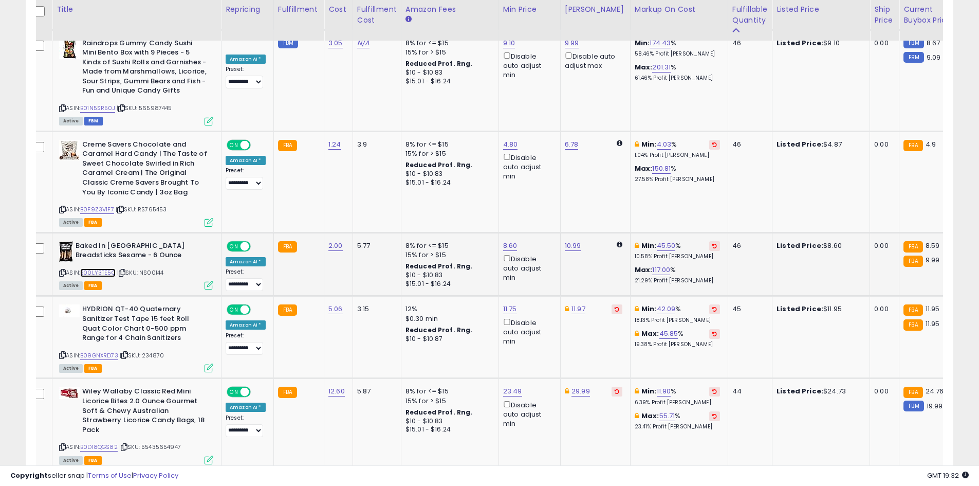
click at [99, 268] on link "B00LY3TE5O" at bounding box center [97, 272] width 35 height 9
click at [503, 241] on link "8.60" at bounding box center [510, 246] width 14 height 10
type input "****"
click button "submit" at bounding box center [535, 199] width 17 height 15
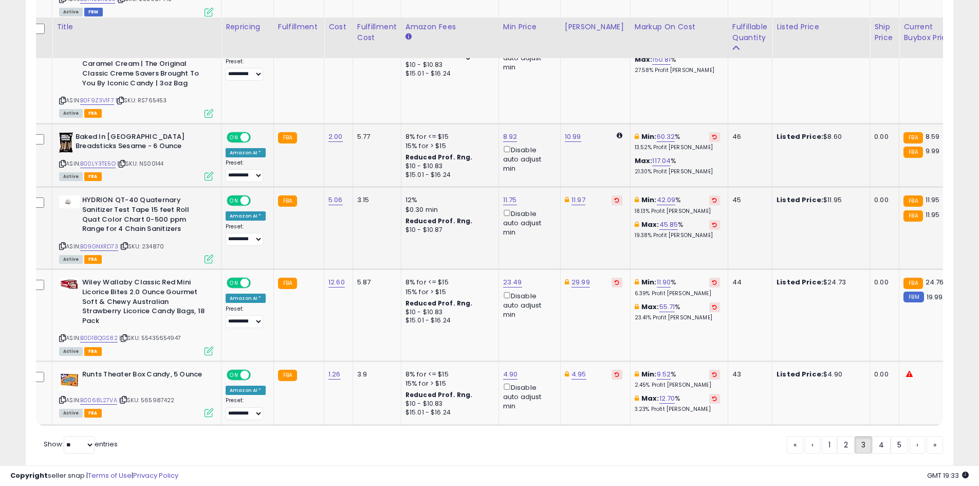
scroll to position [2171, 0]
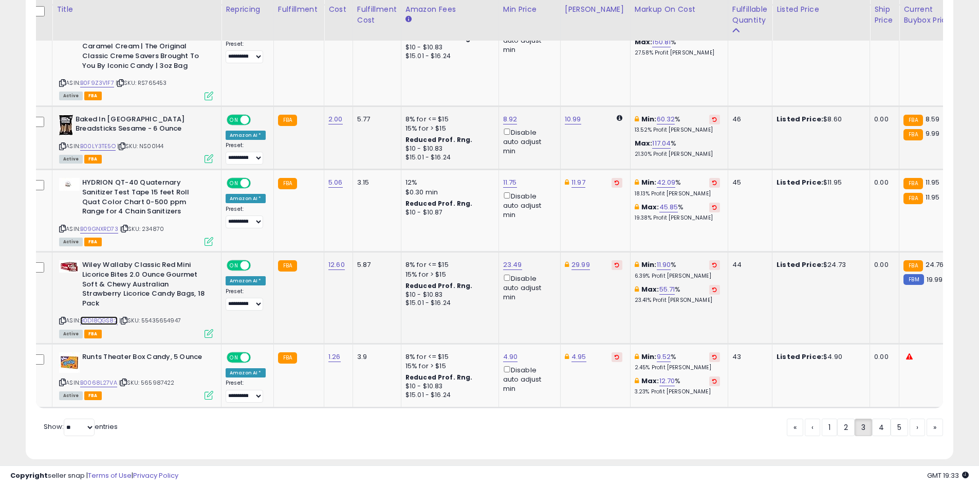
click at [117, 316] on link "B0D18QGS82" at bounding box center [99, 320] width 38 height 9
click at [510, 260] on link "23.49" at bounding box center [512, 265] width 19 height 10
type input "*****"
click button "submit" at bounding box center [536, 218] width 17 height 15
click at [101, 378] on link "B0068L27VA" at bounding box center [98, 382] width 37 height 9
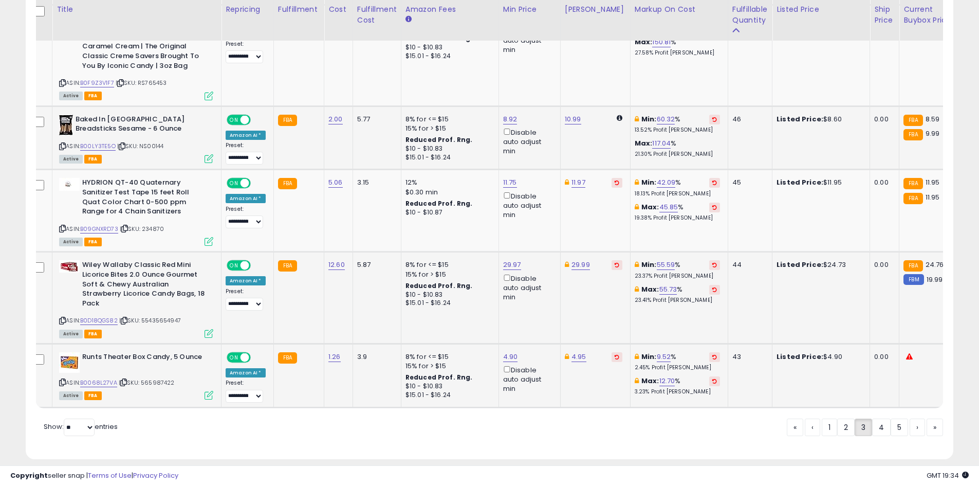
click at [612, 352] on button at bounding box center [617, 357] width 11 height 10
click at [513, 352] on div "4.90 Disable auto adjust min" at bounding box center [527, 373] width 49 height 42
click at [512, 352] on link "4.90" at bounding box center [510, 357] width 15 height 10
type input "*"
type input "****"
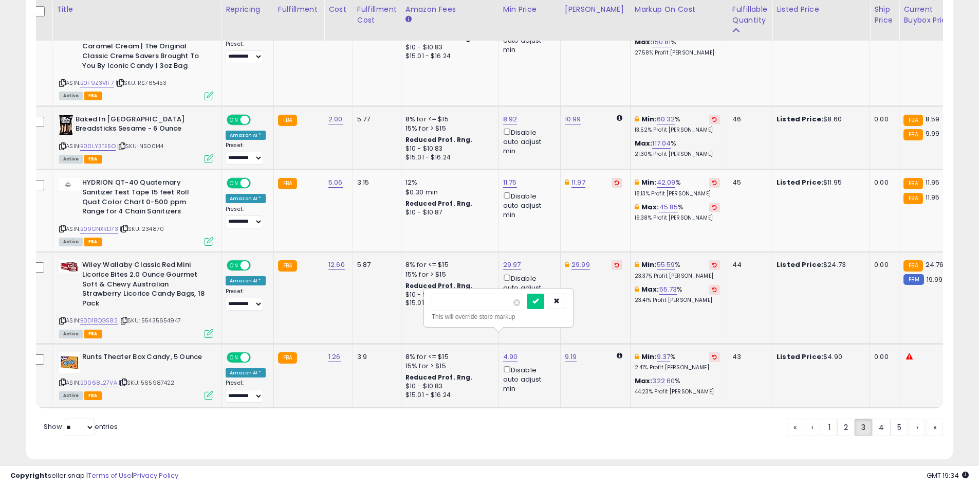
click button "submit" at bounding box center [535, 300] width 17 height 15
click at [875, 418] on link "4" at bounding box center [881, 426] width 19 height 17
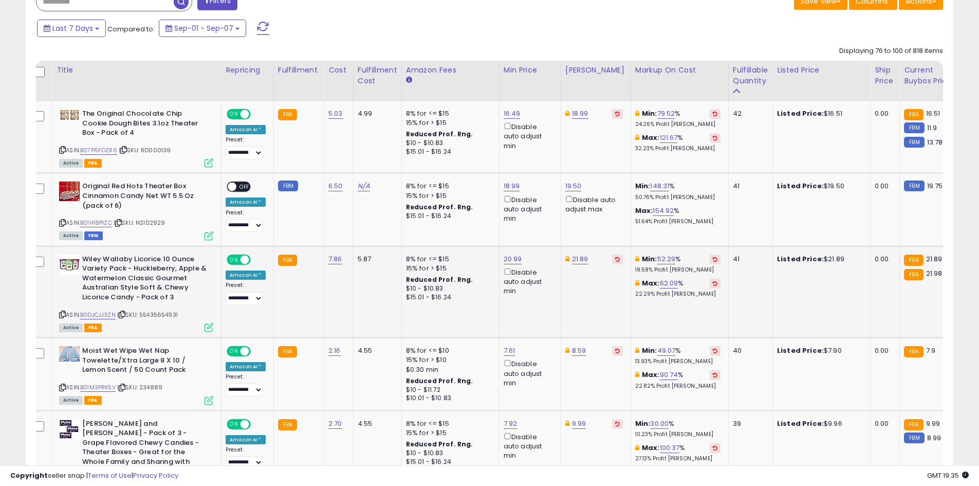
scroll to position [460, 0]
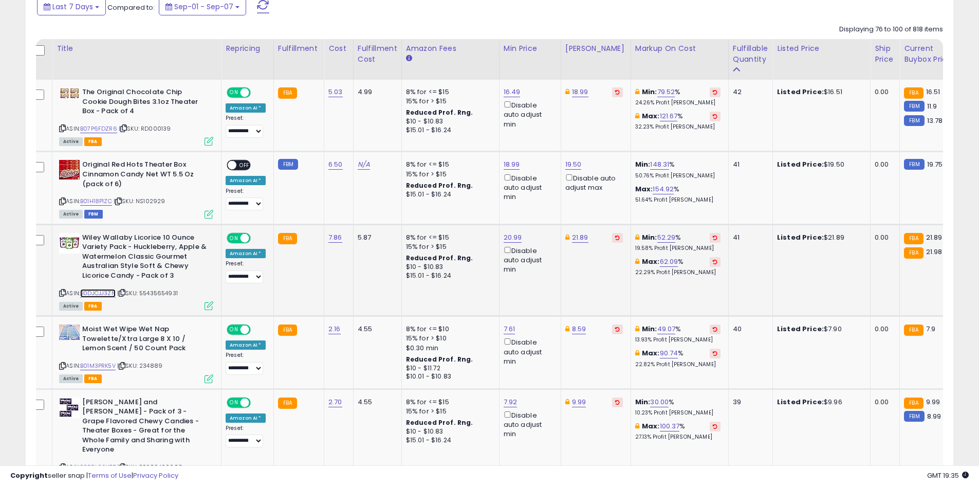
click at [103, 295] on link "B0DJCJJ3ZN" at bounding box center [97, 293] width 35 height 9
click at [576, 238] on link "21.89" at bounding box center [580, 237] width 16 height 10
type input "*****"
click button "submit" at bounding box center [605, 200] width 17 height 15
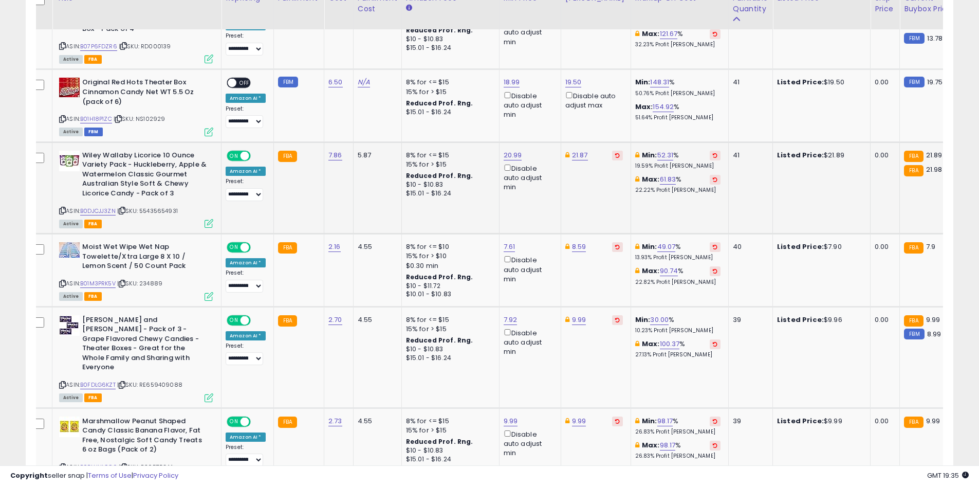
scroll to position [574, 0]
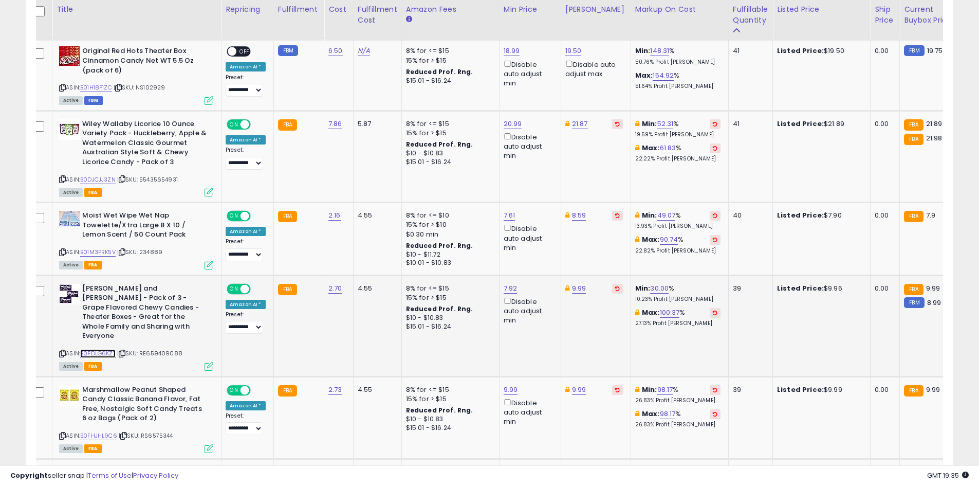
click at [107, 349] on link "B0FDLG6KZT" at bounding box center [97, 353] width 35 height 9
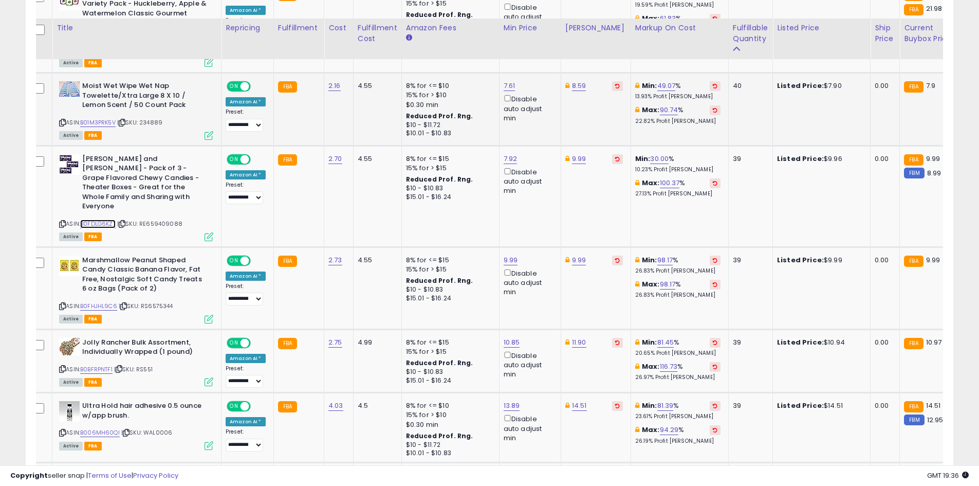
scroll to position [728, 0]
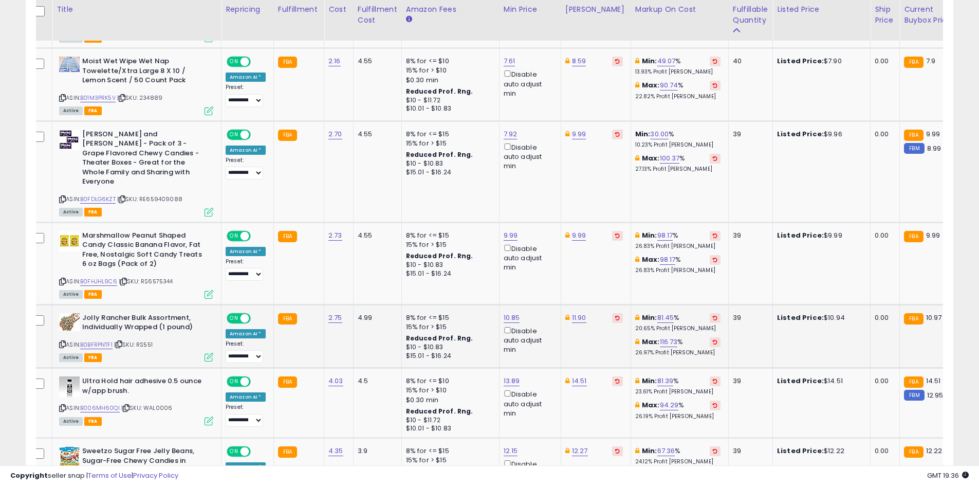
click at [103, 320] on div "ASIN: B0BFRPNTF1 | SKU: RS551 Active FBA" at bounding box center [136, 337] width 154 height 48
click at [103, 340] on link "B0BFRPNTF1" at bounding box center [96, 344] width 32 height 9
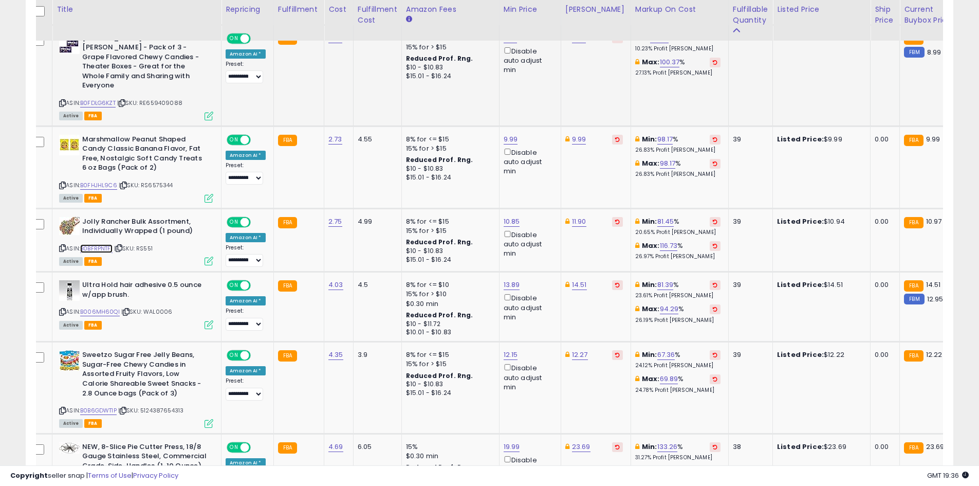
scroll to position [830, 0]
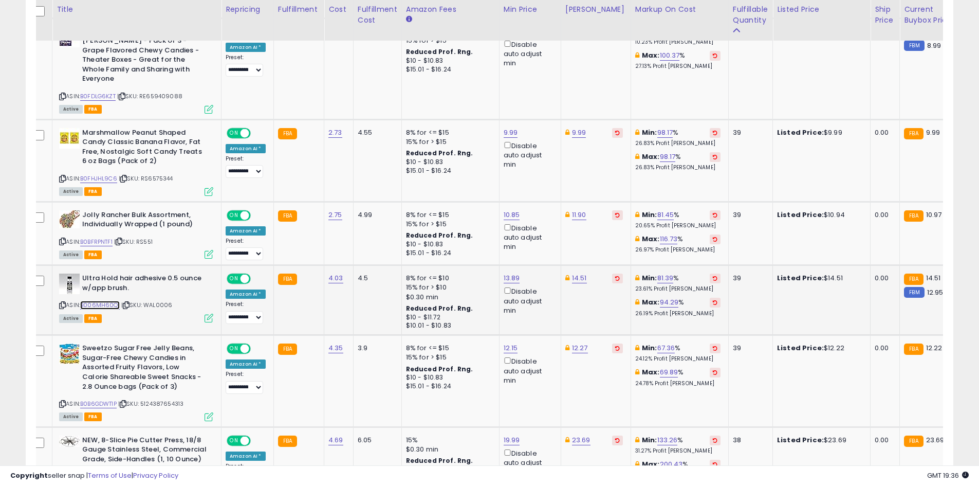
click at [111, 301] on link "B006MH60QI" at bounding box center [100, 305] width 40 height 9
click at [576, 273] on link "14.51" at bounding box center [579, 278] width 15 height 10
type input "****"
click button "submit" at bounding box center [604, 222] width 17 height 15
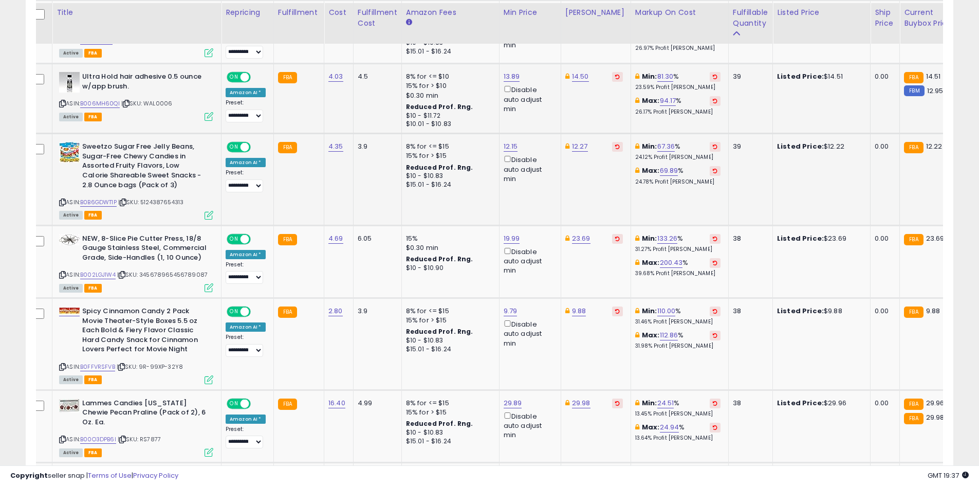
scroll to position [1036, 0]
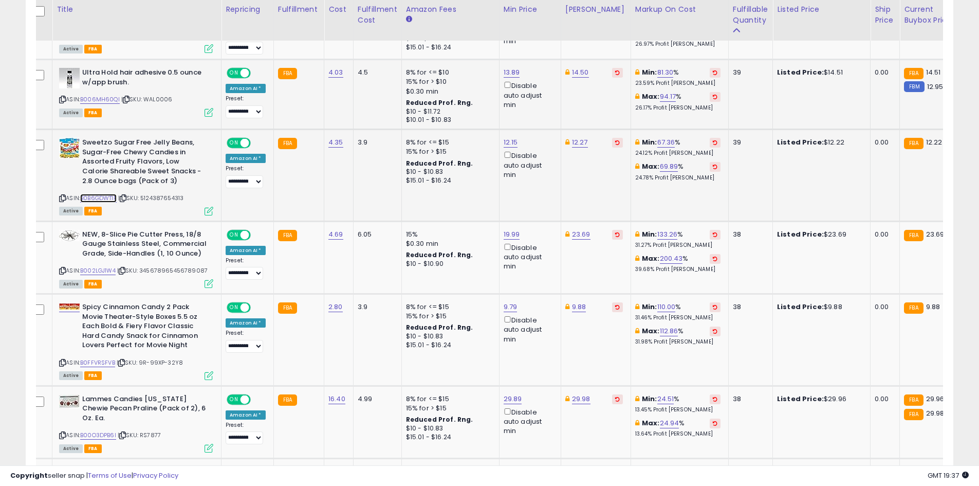
click at [87, 194] on link "B0B6GDWT1P" at bounding box center [98, 198] width 36 height 9
click at [572, 137] on link "12.27" at bounding box center [580, 142] width 16 height 10
type input "****"
click button "submit" at bounding box center [604, 86] width 17 height 15
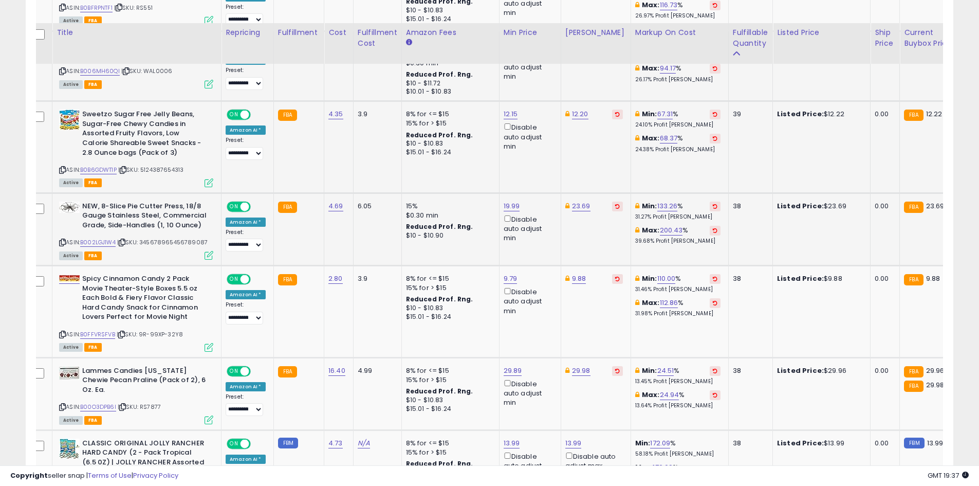
scroll to position [1087, 0]
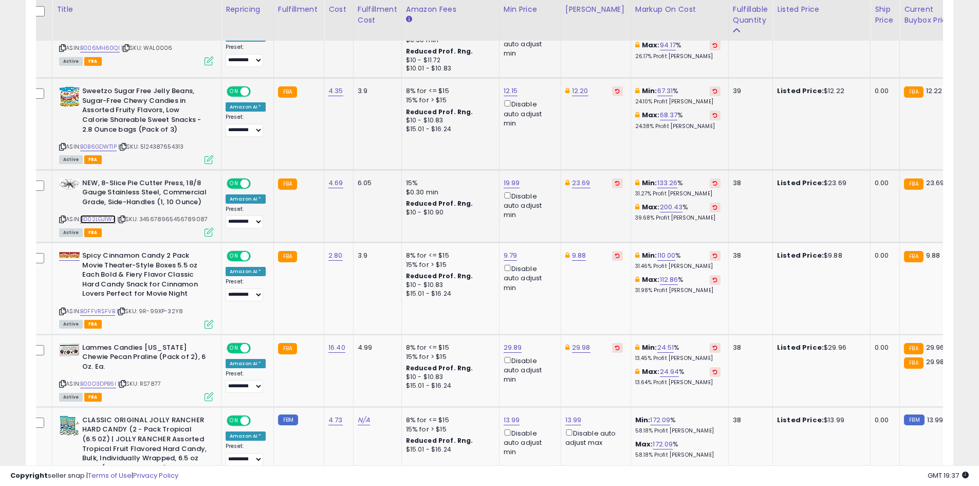
click at [106, 215] on link "B002LGJ1W4" at bounding box center [97, 219] width 35 height 9
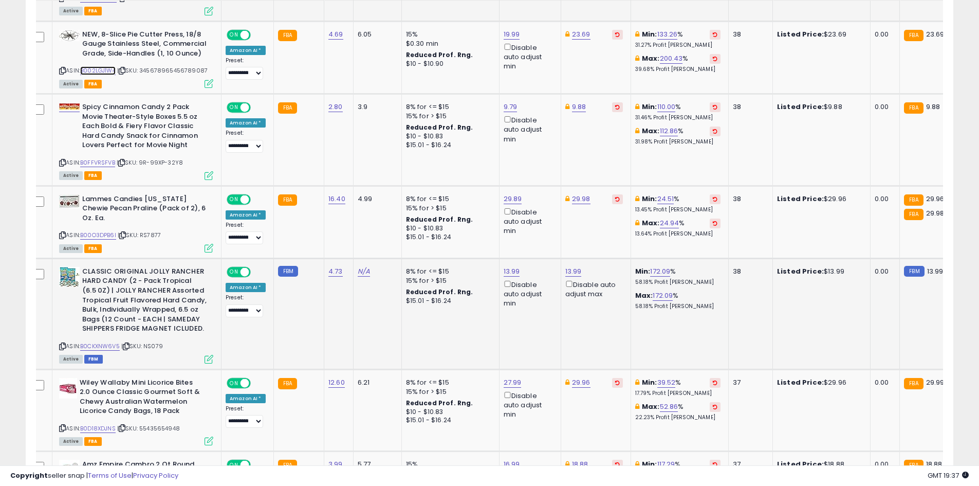
scroll to position [1242, 0]
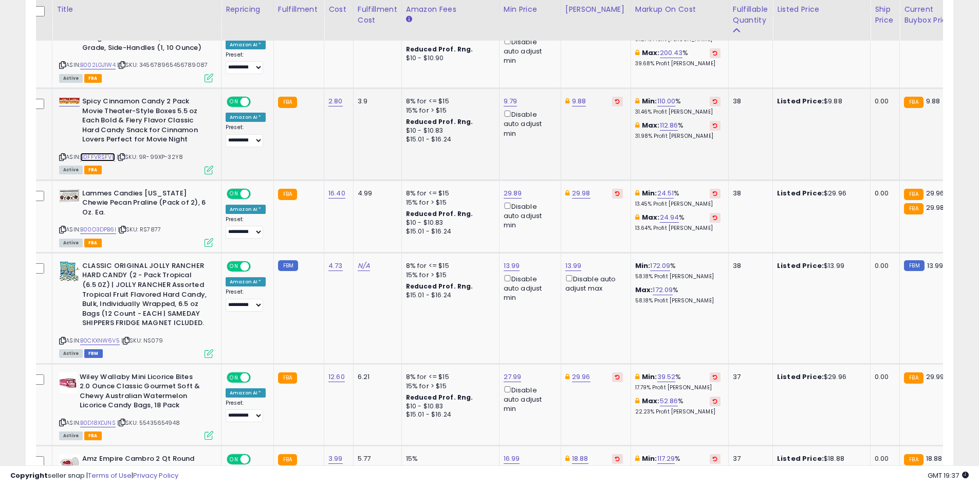
click at [98, 153] on link "B0FFVRSFVB" at bounding box center [97, 157] width 35 height 9
click at [105, 225] on link "B00O3DPB6I" at bounding box center [98, 229] width 36 height 9
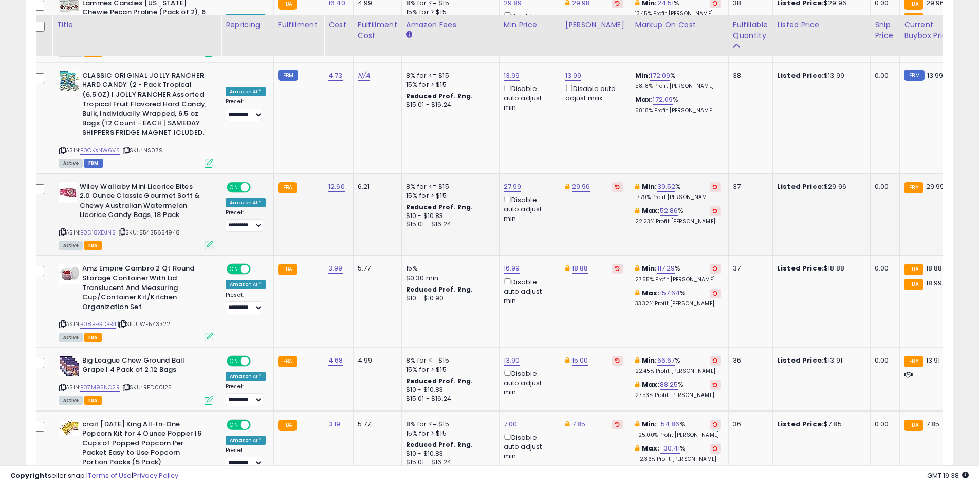
scroll to position [1447, 0]
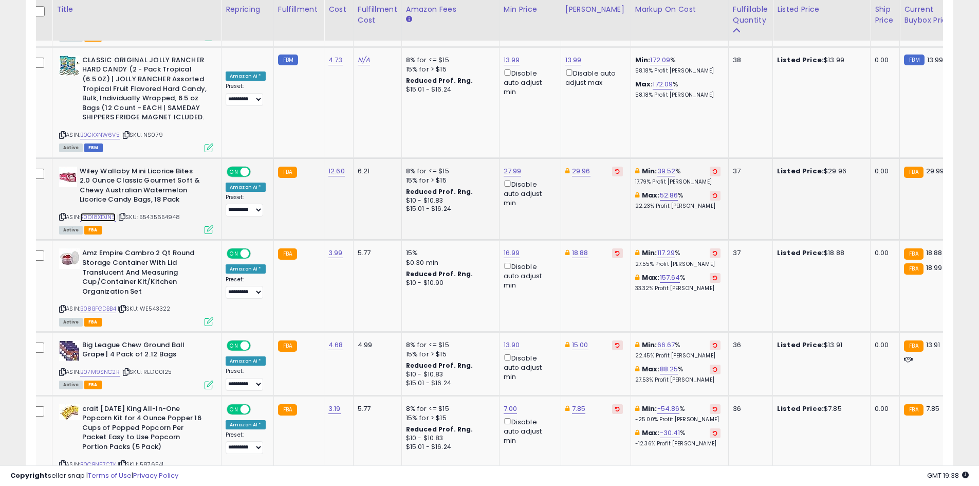
click at [109, 213] on link "B0D18XDJNS" at bounding box center [97, 217] width 35 height 9
click at [109, 304] on link "B08BFGDBB4" at bounding box center [98, 308] width 36 height 9
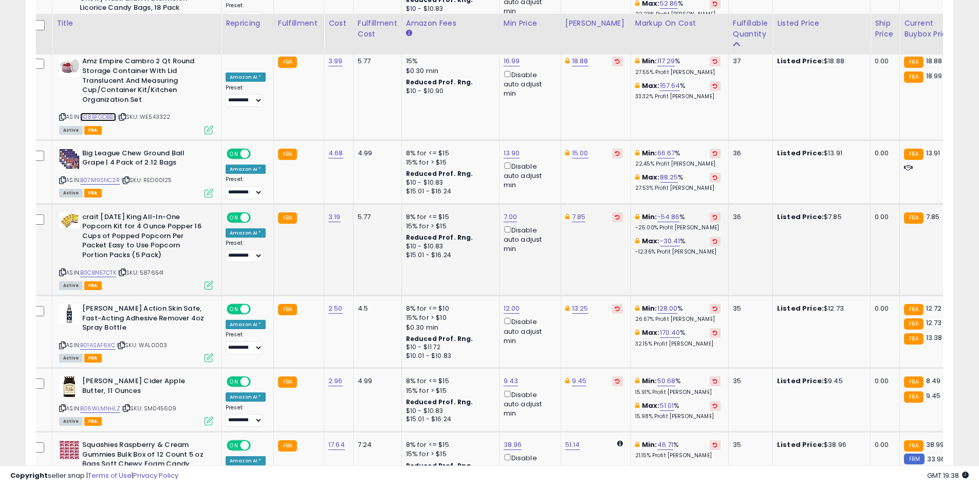
scroll to position [1653, 0]
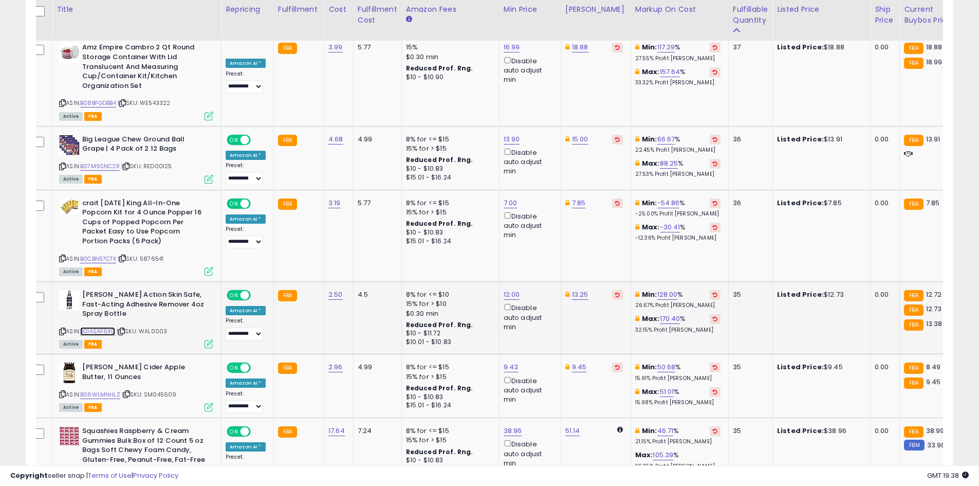
click at [111, 327] on link "B01ASAF6XC" at bounding box center [97, 331] width 35 height 9
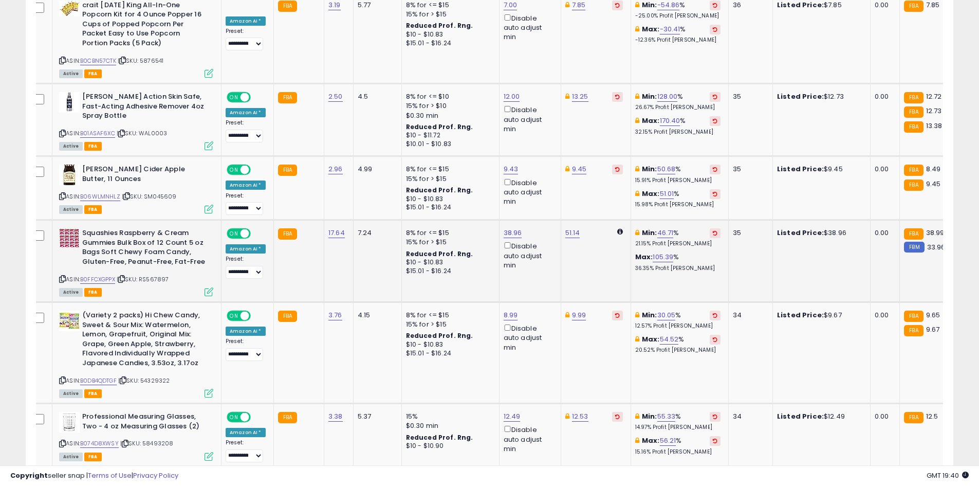
scroll to position [1913, 0]
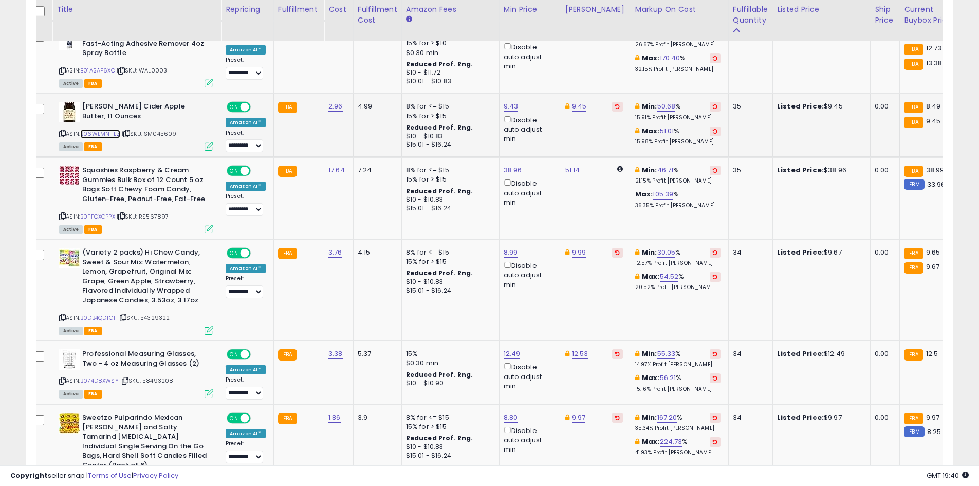
click at [98, 130] on link "B06WLMNHLZ" at bounding box center [100, 134] width 40 height 9
click at [102, 212] on link "B0FFCXGPPX" at bounding box center [97, 216] width 35 height 9
click at [88, 313] on link "B0DB4QDTGF" at bounding box center [98, 317] width 36 height 9
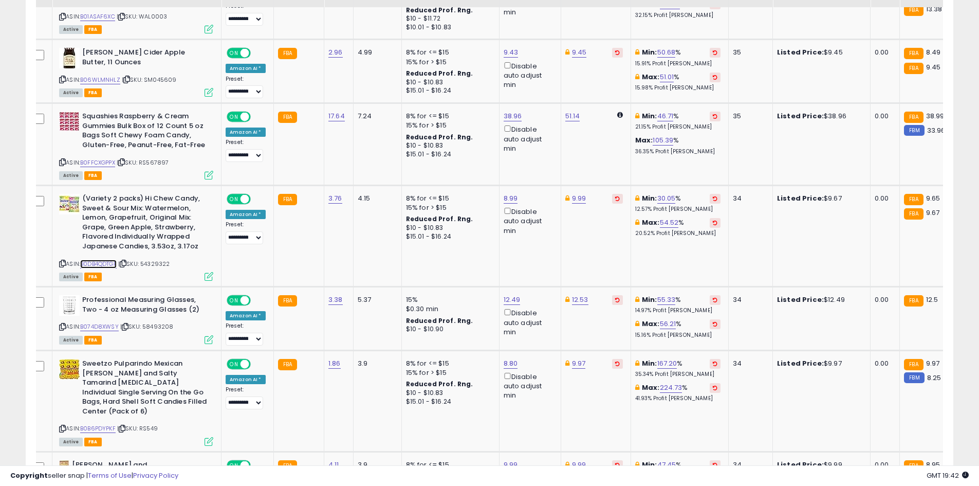
scroll to position [2016, 0]
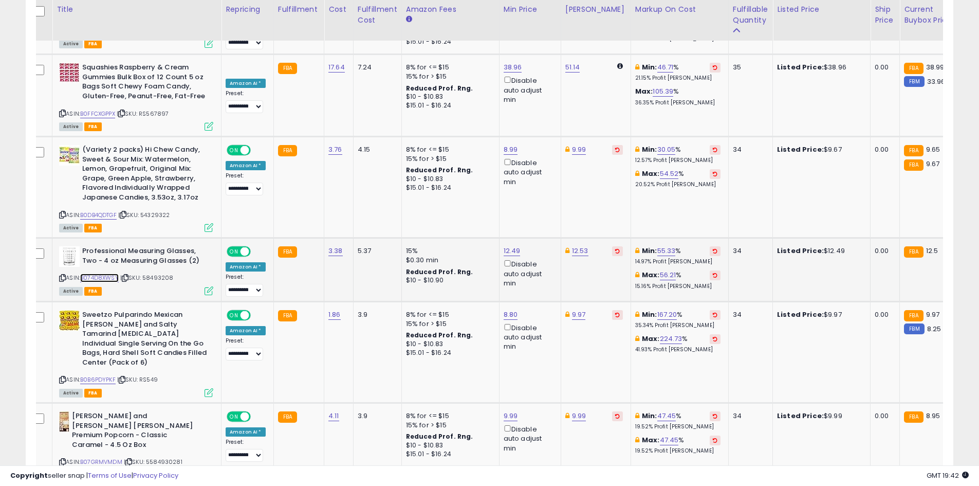
click at [102, 273] on link "B074D8XWSY" at bounding box center [99, 277] width 39 height 9
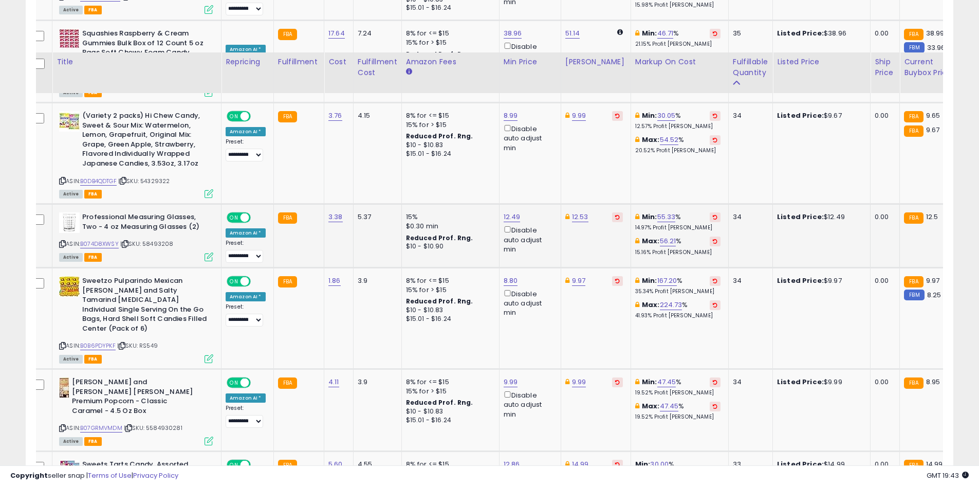
scroll to position [2138, 0]
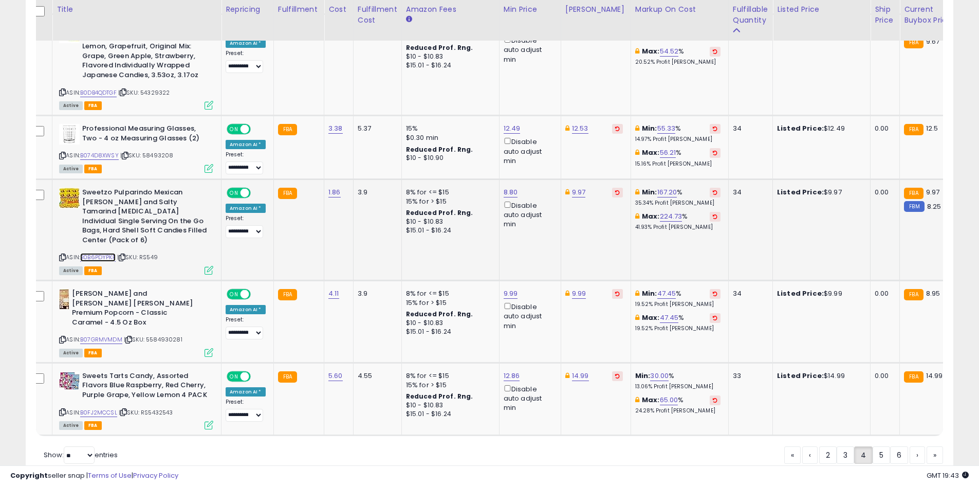
click at [102, 253] on link "B0B6PDYPKF" at bounding box center [97, 257] width 35 height 9
click at [874, 446] on link "5" at bounding box center [881, 454] width 17 height 17
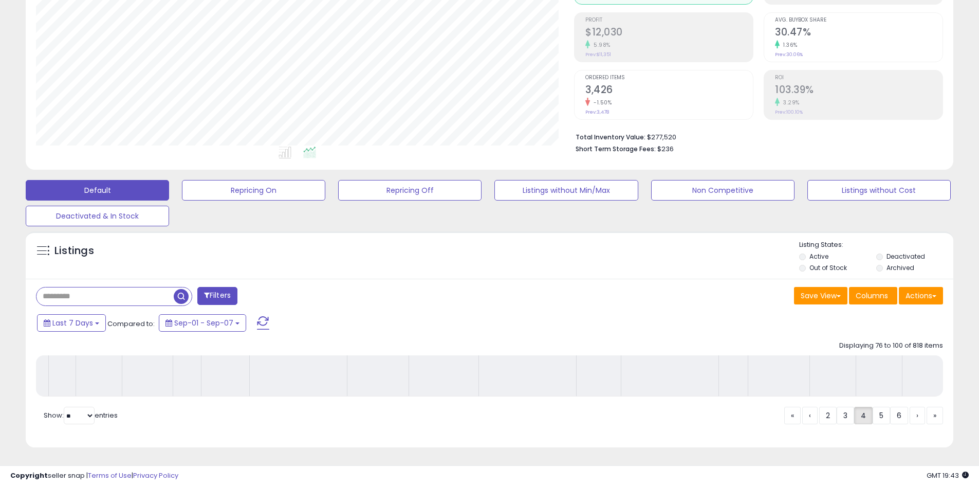
scroll to position [152, 0]
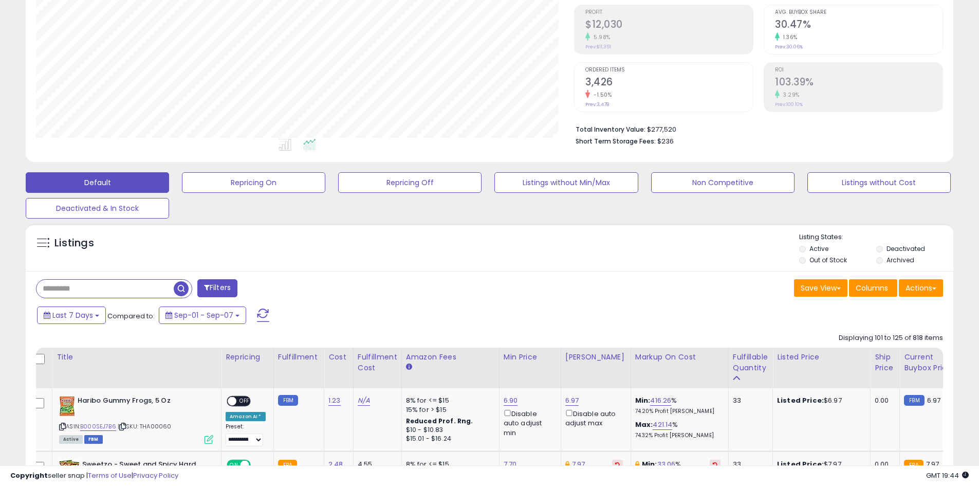
click at [935, 239] on p "Listing States:" at bounding box center [876, 237] width 154 height 10
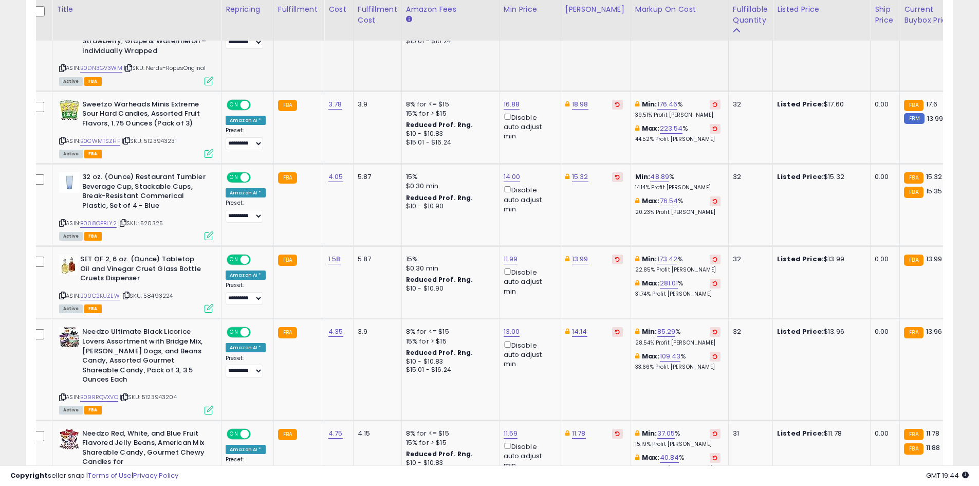
scroll to position [820, 0]
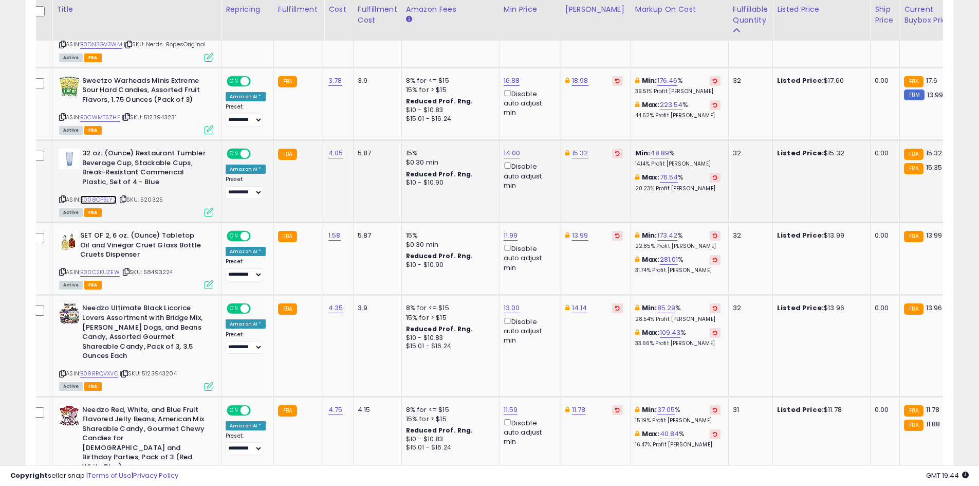
click at [108, 199] on link "B008OPBLY2" at bounding box center [98, 199] width 36 height 9
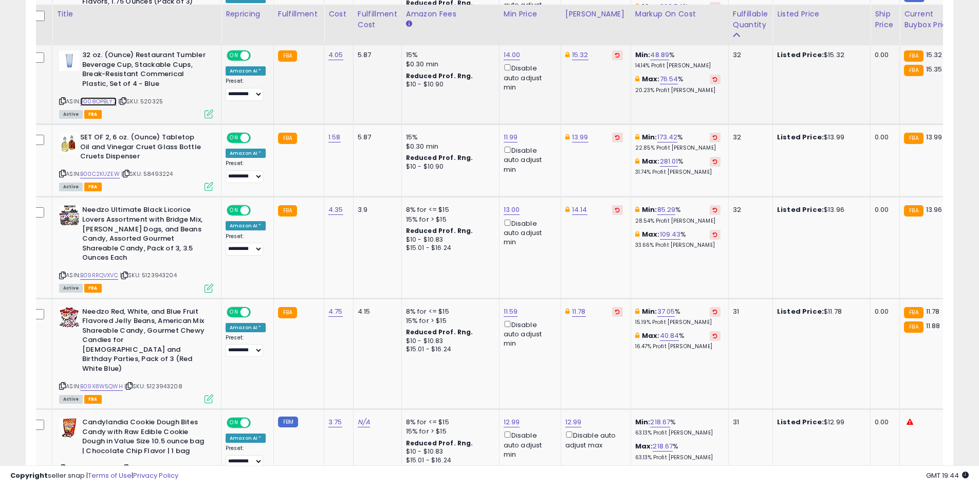
scroll to position [922, 0]
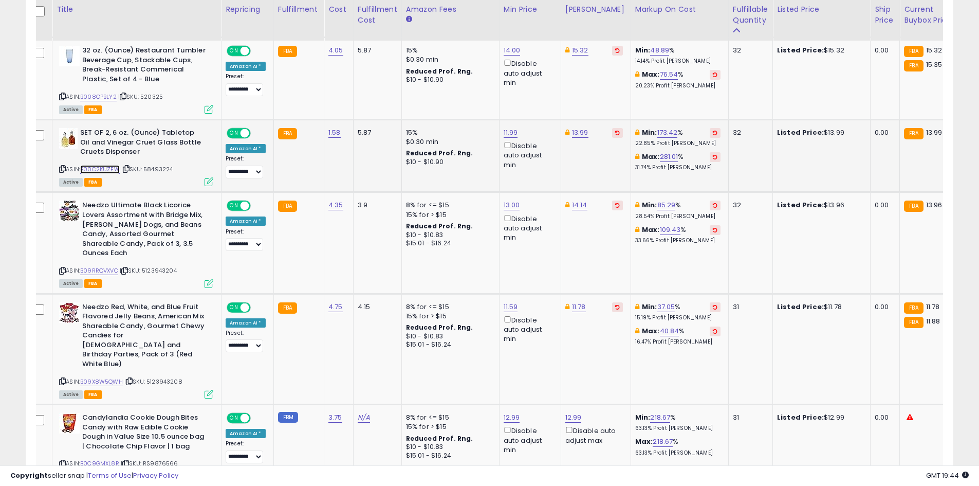
click at [97, 172] on link "B00C2KUZEW" at bounding box center [100, 169] width 40 height 9
click at [581, 134] on link "13.99" at bounding box center [580, 132] width 16 height 10
type input "*****"
click button "submit" at bounding box center [605, 95] width 17 height 15
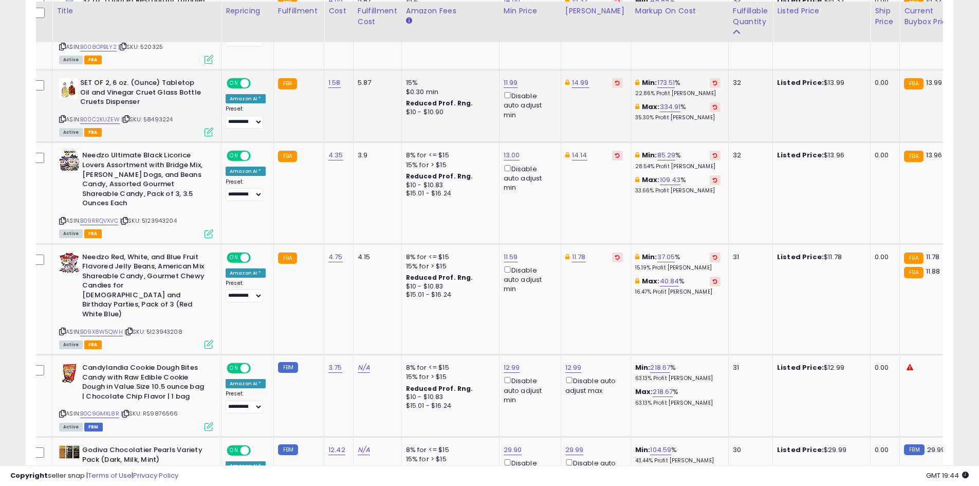
scroll to position [974, 0]
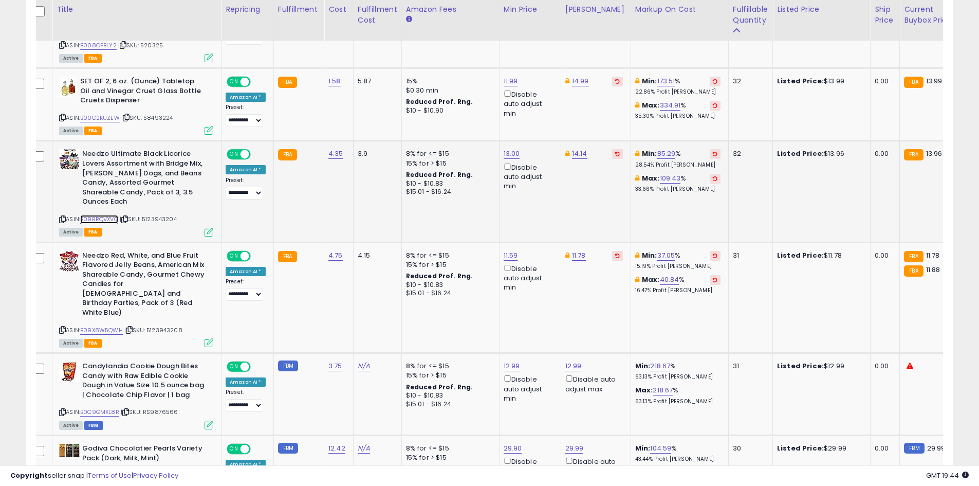
click at [100, 215] on link "B09RRQVXVC" at bounding box center [99, 219] width 38 height 9
click at [575, 155] on link "14.14" at bounding box center [579, 154] width 15 height 10
type input "*"
type input "*****"
click button "submit" at bounding box center [604, 116] width 17 height 15
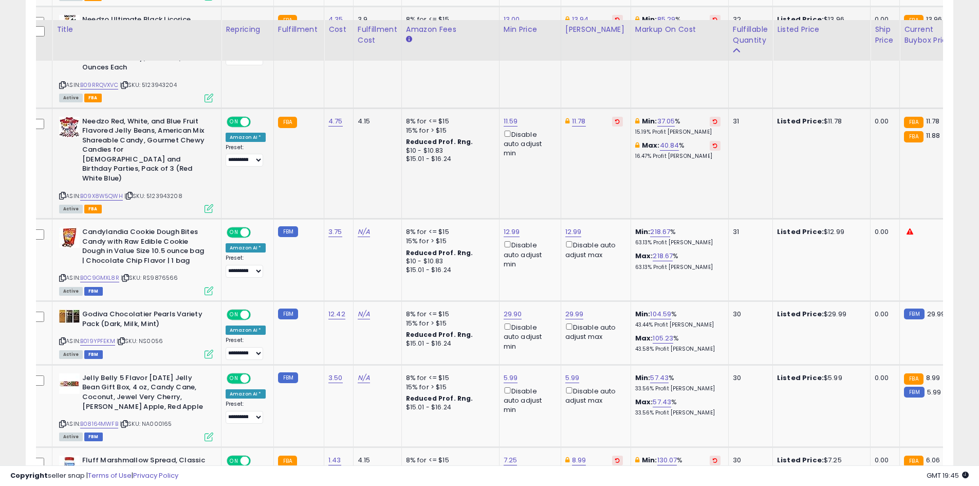
scroll to position [1128, 0]
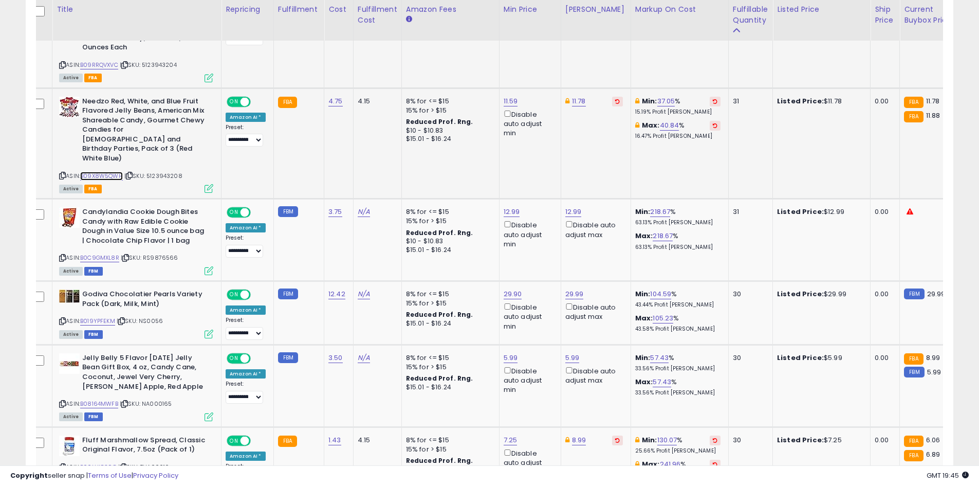
click at [112, 172] on link "B09X8W5QWH" at bounding box center [101, 176] width 43 height 9
click at [579, 96] on link "11.78" at bounding box center [579, 101] width 14 height 10
type input "*****"
click button "submit" at bounding box center [604, 54] width 17 height 15
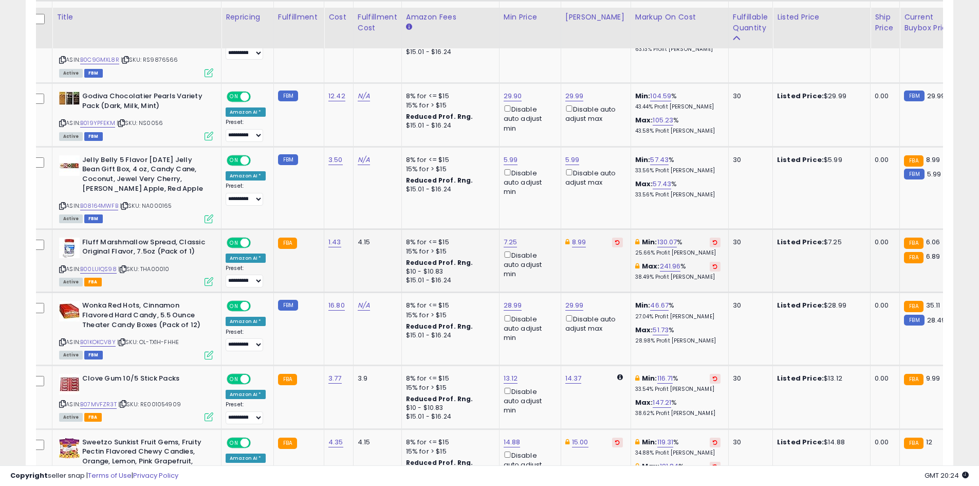
scroll to position [1334, 0]
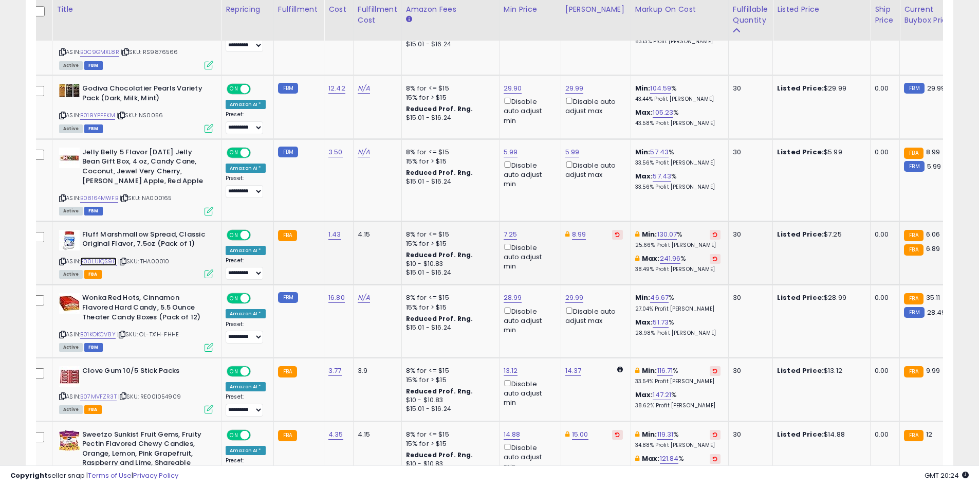
click at [110, 257] on link "B00LUIQS98" at bounding box center [98, 261] width 36 height 9
click at [510, 229] on link "7.25" at bounding box center [511, 234] width 14 height 10
type input "*"
type input "****"
click button "submit" at bounding box center [535, 178] width 17 height 15
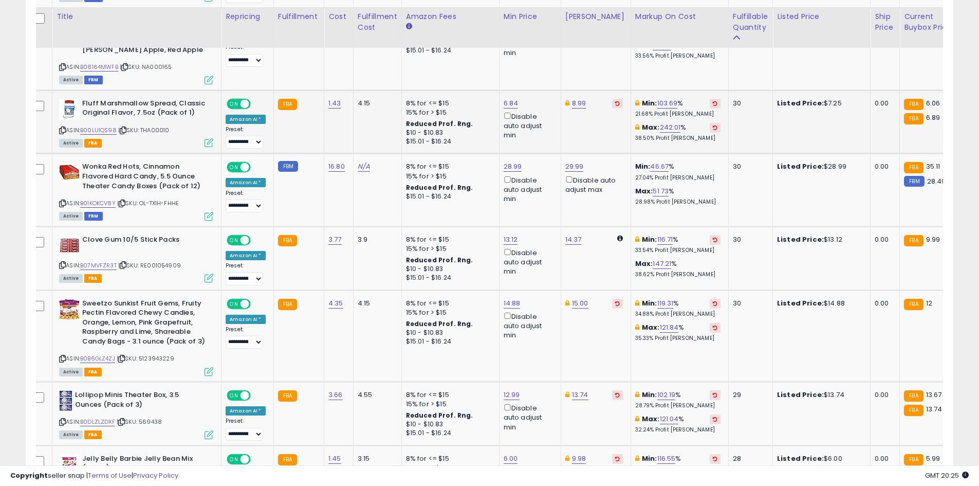
scroll to position [1488, 0]
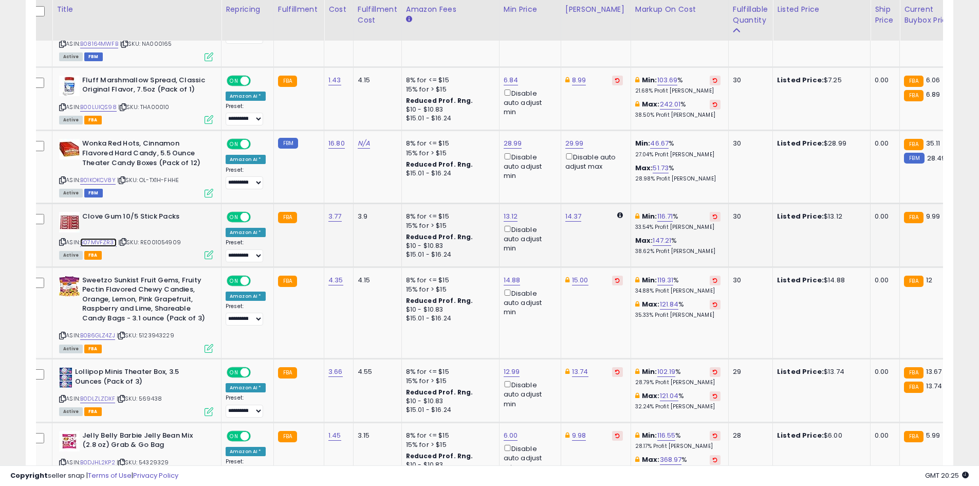
click at [99, 238] on link "B07MVFZR3T" at bounding box center [98, 242] width 36 height 9
click at [509, 211] on link "13.12" at bounding box center [511, 216] width 14 height 10
type input "*"
type input "***"
click button "submit" at bounding box center [535, 160] width 17 height 15
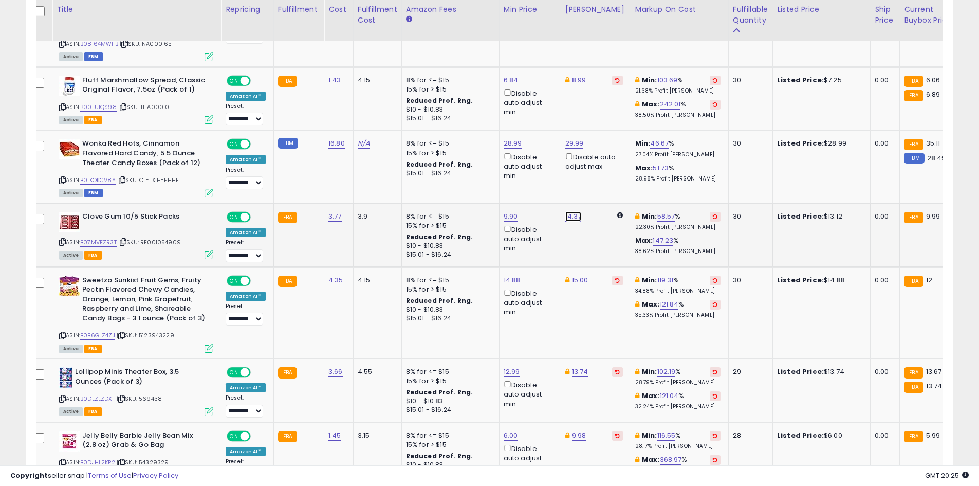
click at [567, 211] on link "14.37" at bounding box center [573, 216] width 16 height 10
type input "*"
type input "****"
click button "submit" at bounding box center [597, 160] width 17 height 15
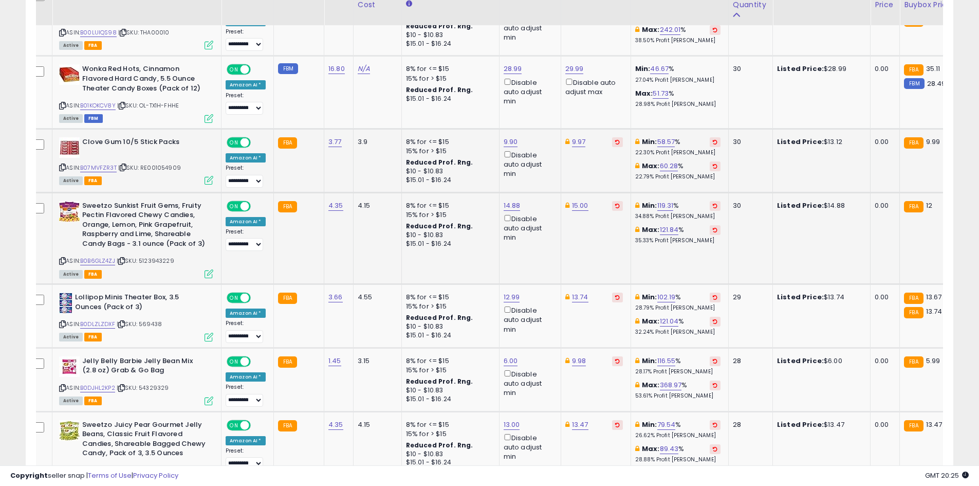
scroll to position [1598, 0]
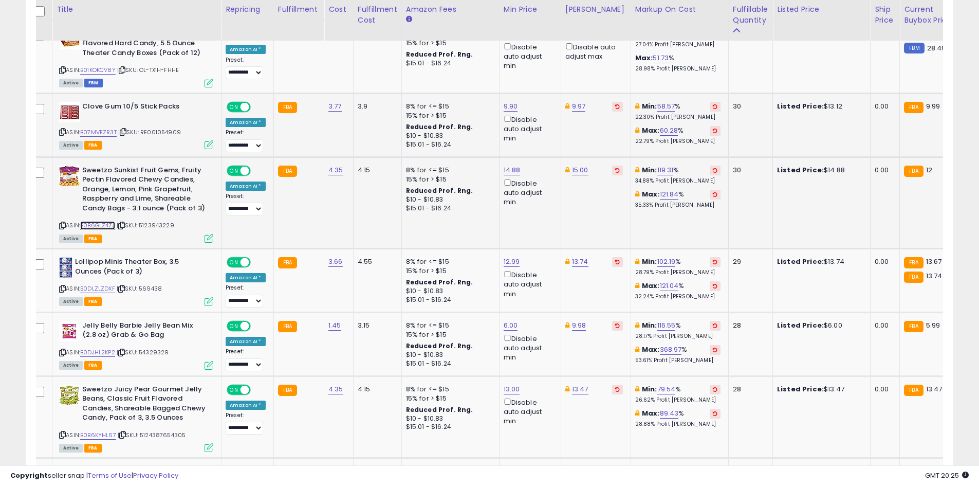
click at [100, 221] on link "B0B6GLZ4ZJ" at bounding box center [97, 225] width 35 height 9
click at [509, 165] on link "14.88" at bounding box center [512, 170] width 17 height 10
type input "*****"
click button "submit" at bounding box center [536, 113] width 17 height 15
click at [108, 284] on link "B0DLZLZDXF" at bounding box center [97, 288] width 35 height 9
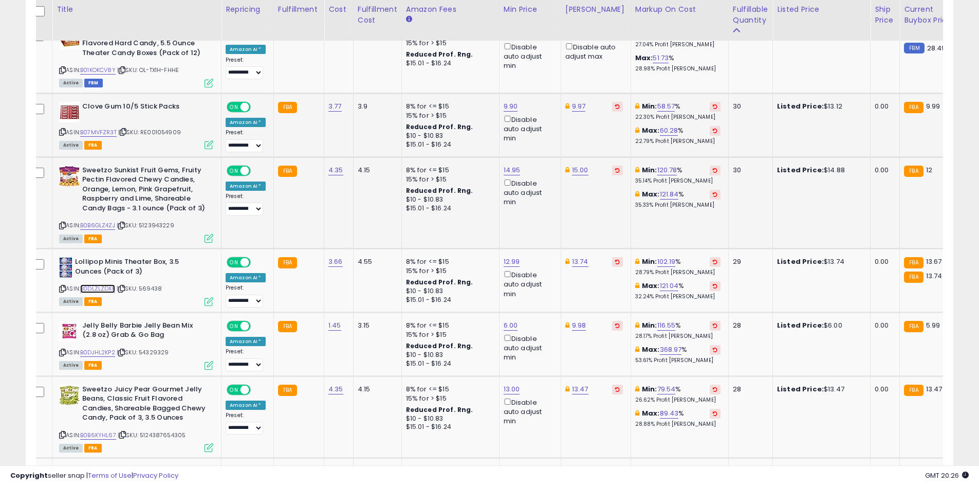
scroll to position [1752, 0]
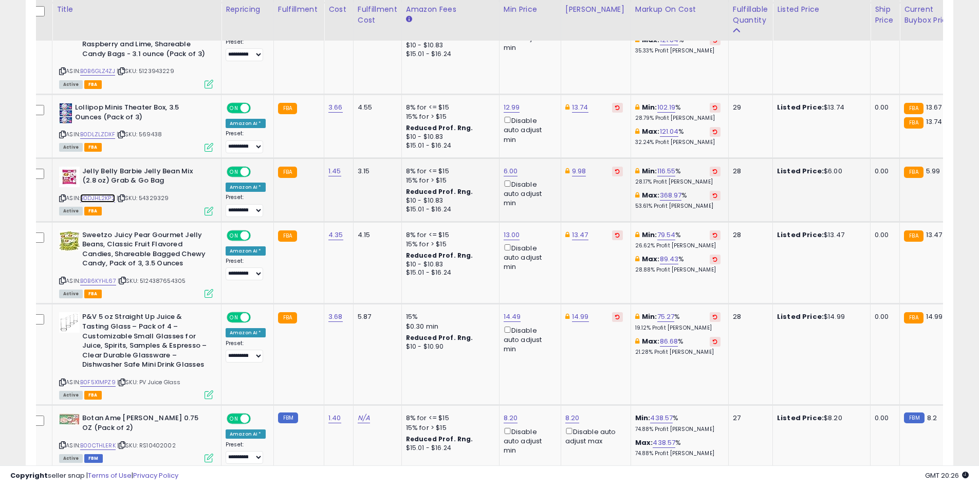
click at [97, 194] on link "B0DJHL2KP2" at bounding box center [97, 198] width 35 height 9
click at [506, 167] on div "6.00 Disable auto adjust min" at bounding box center [528, 188] width 49 height 42
click at [506, 166] on link "6.00" at bounding box center [511, 171] width 14 height 10
type input "*"
type input "****"
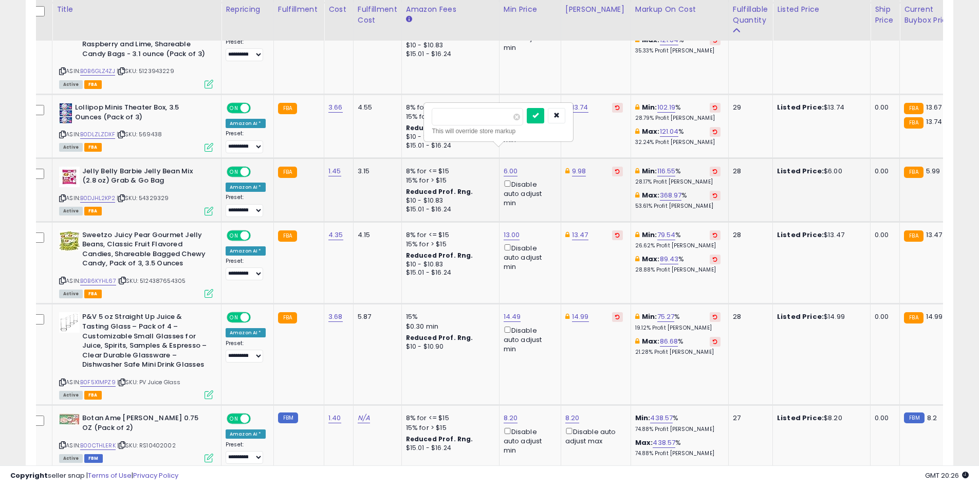
click button "submit" at bounding box center [535, 115] width 17 height 15
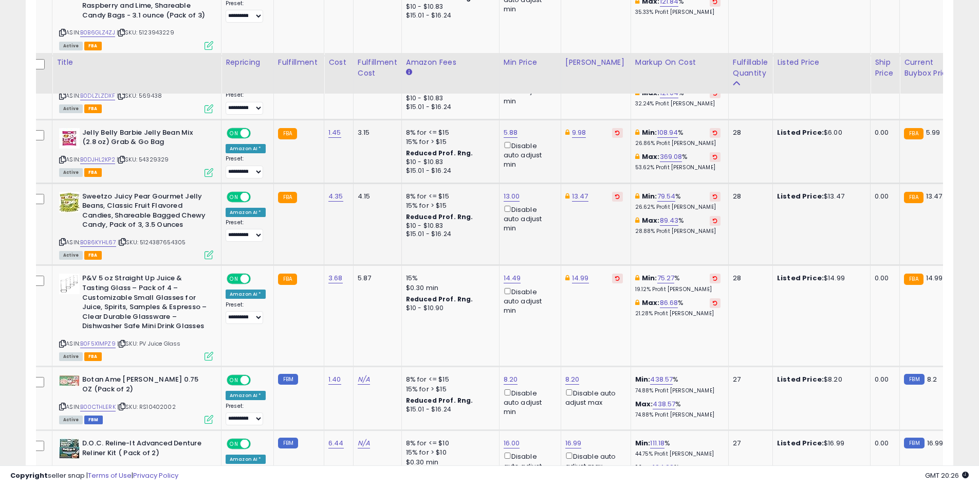
scroll to position [1855, 0]
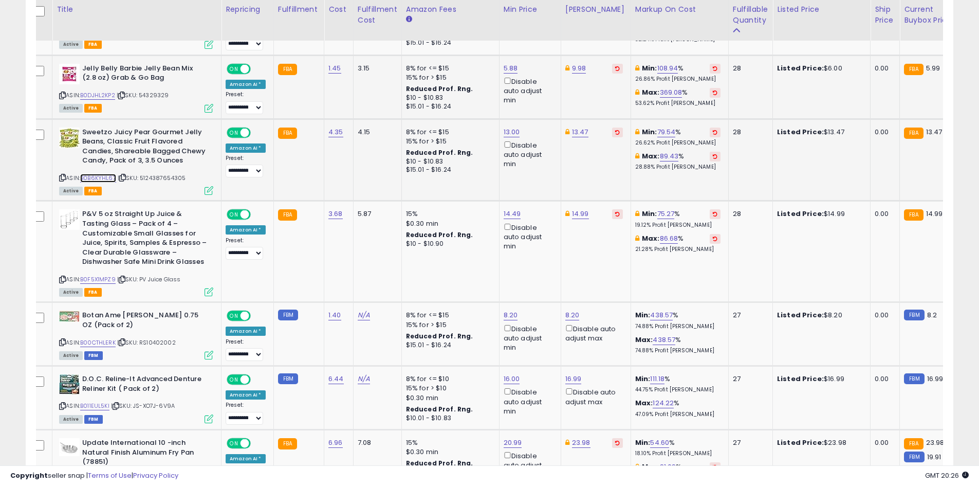
click at [88, 174] on link "B0B6KYHL67" at bounding box center [98, 178] width 36 height 9
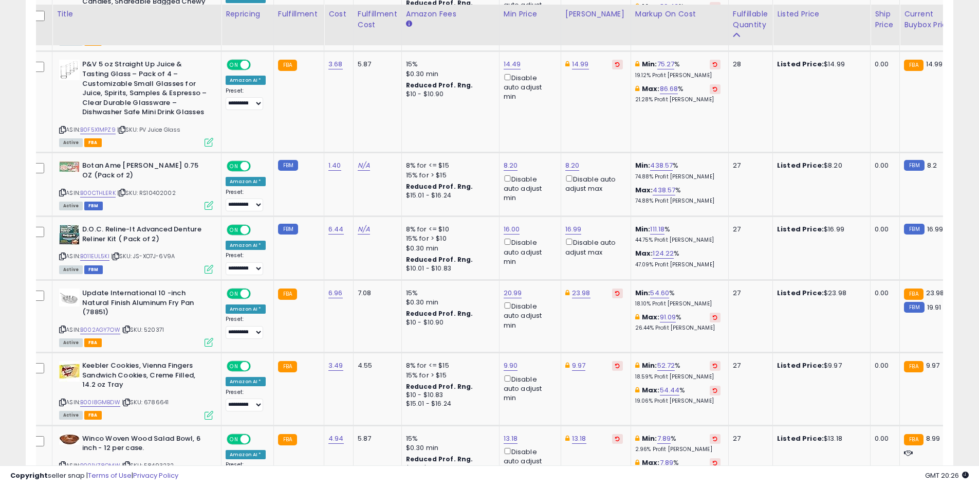
scroll to position [2009, 0]
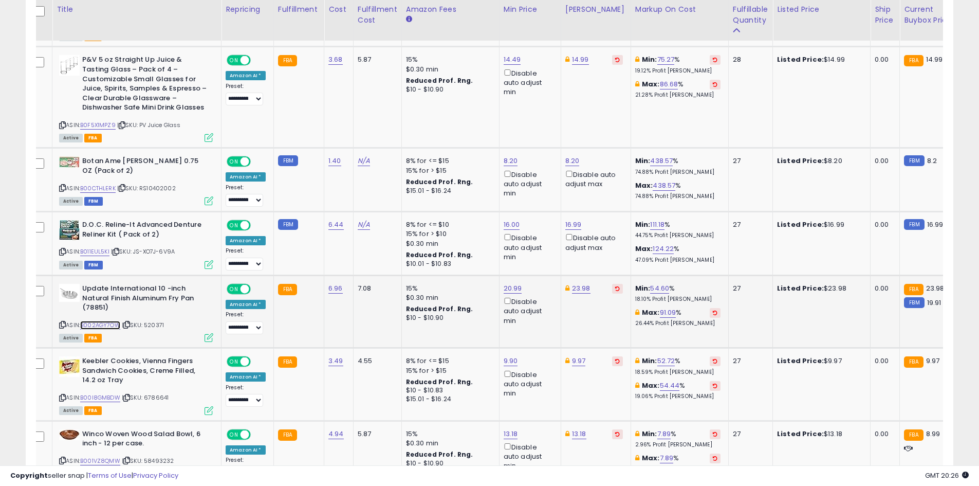
click at [101, 321] on link "B002AGY7OW" at bounding box center [100, 325] width 40 height 9
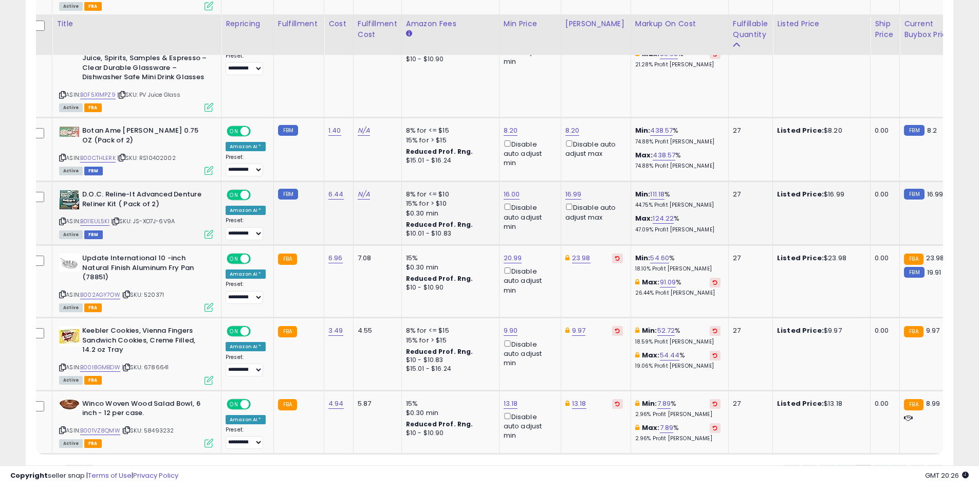
scroll to position [2086, 0]
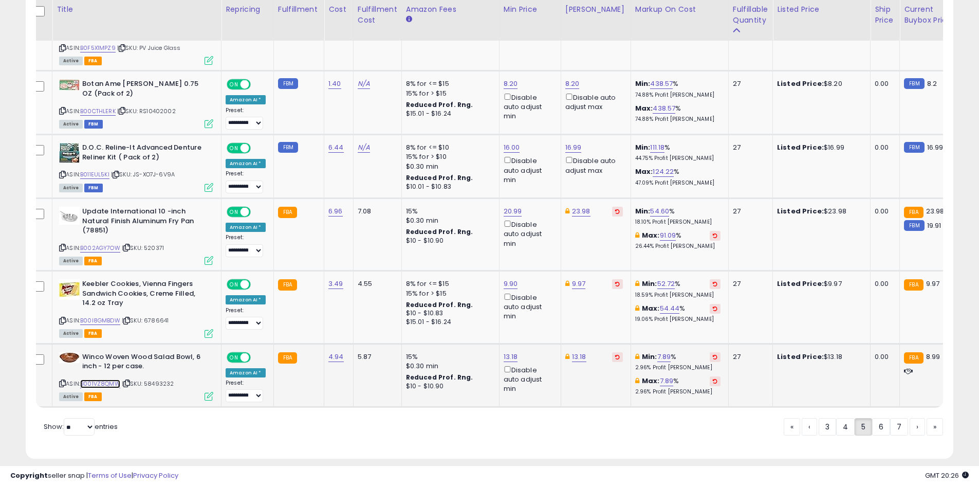
click at [104, 379] on link "B001VZ8QMW" at bounding box center [100, 383] width 40 height 9
click at [878, 418] on link "6" at bounding box center [881, 426] width 18 height 17
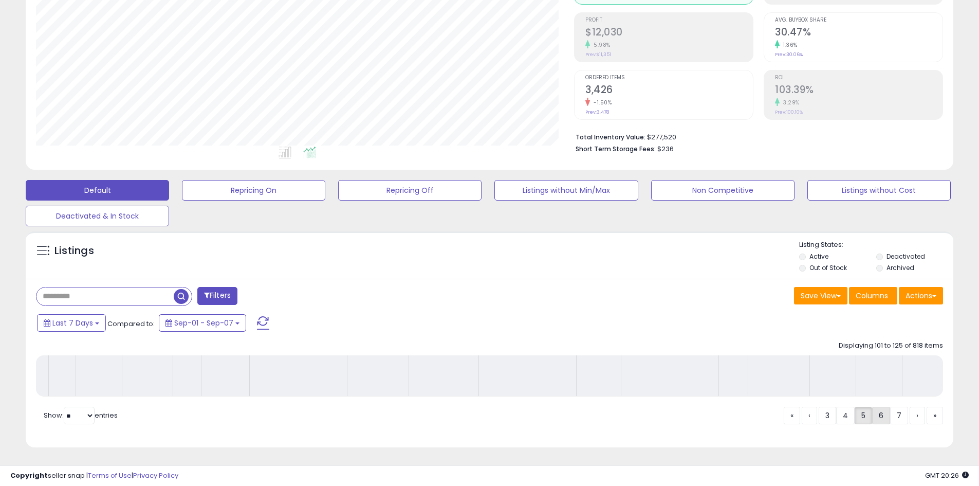
scroll to position [152, 0]
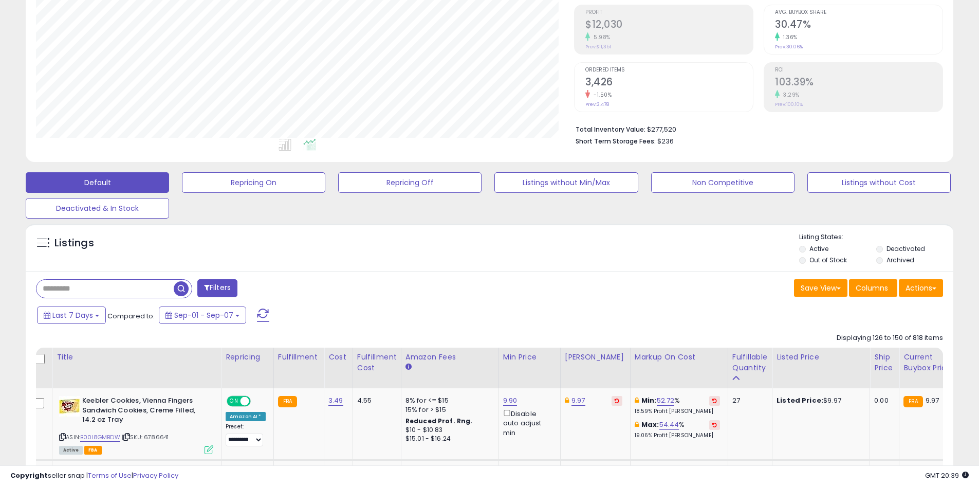
click at [924, 215] on div "Default Repricing On Repricing Off Listings without Min/Max Non Competitive Lis…" at bounding box center [489, 192] width 953 height 51
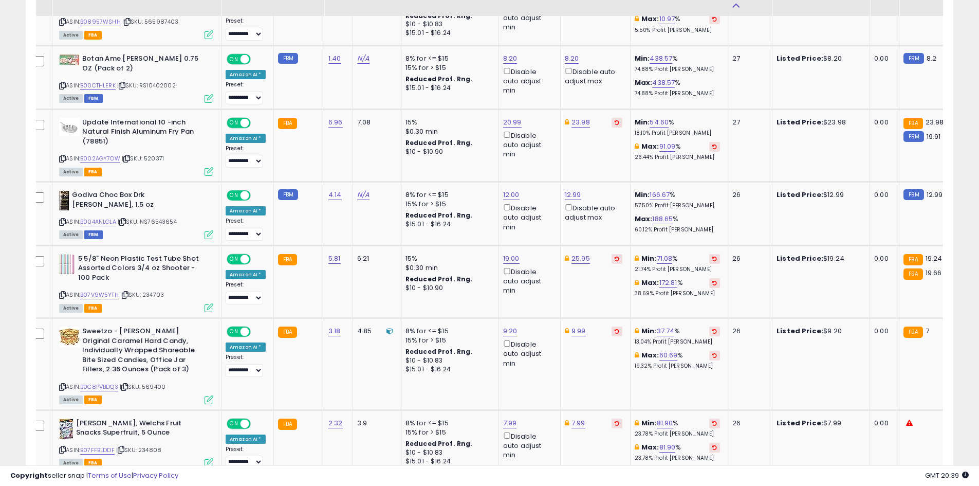
scroll to position [768, 0]
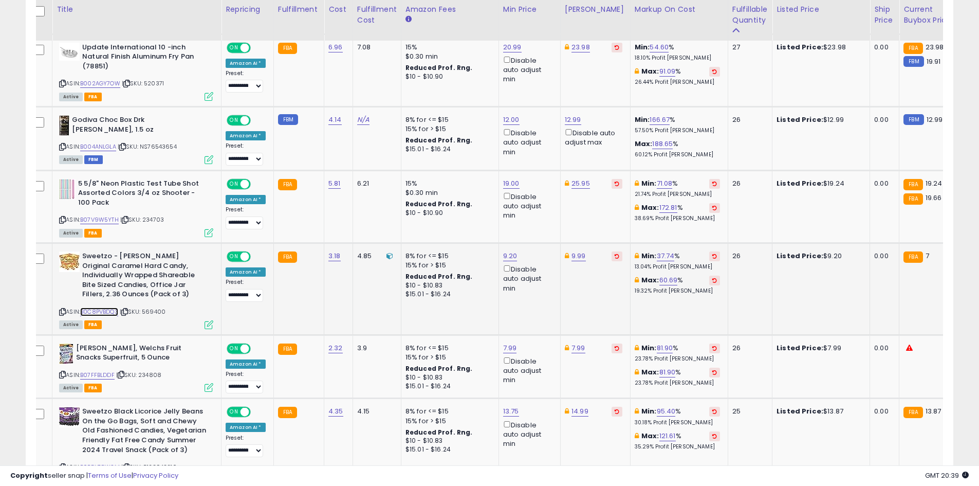
click at [103, 310] on link "B0C8PVBDQ3" at bounding box center [99, 311] width 38 height 9
click at [507, 258] on link "9.20" at bounding box center [510, 256] width 14 height 10
type input "****"
click button "submit" at bounding box center [534, 219] width 17 height 15
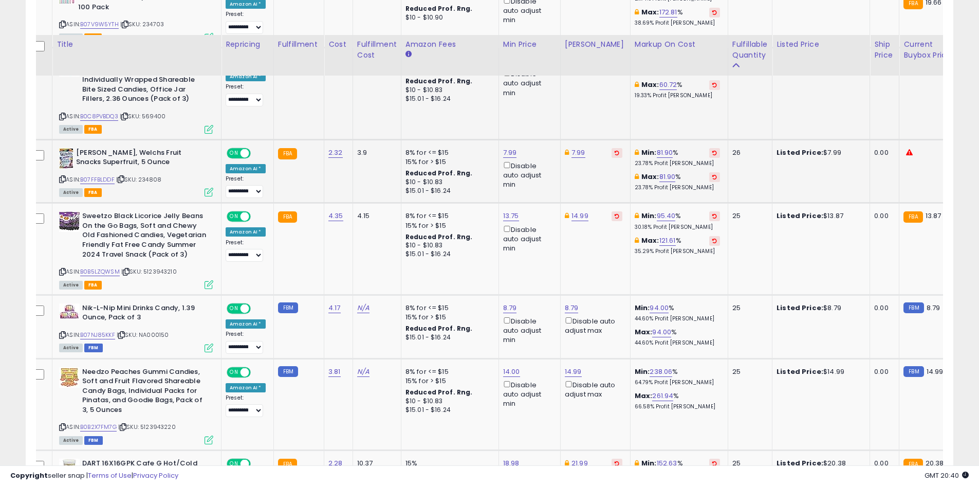
scroll to position [1025, 0]
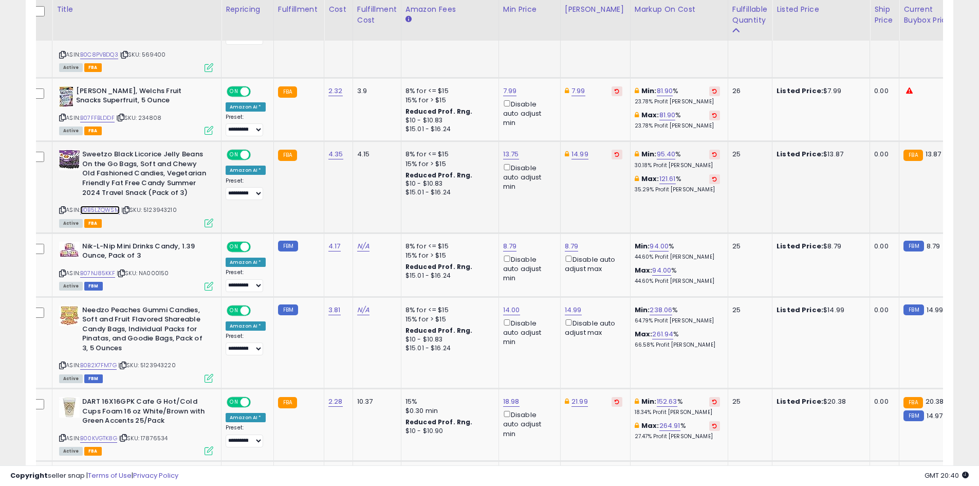
click at [108, 211] on link "B0B5LZQWSM" at bounding box center [100, 210] width 40 height 9
click at [512, 152] on link "13.75" at bounding box center [511, 154] width 16 height 10
type input "****"
click button "submit" at bounding box center [535, 117] width 17 height 15
click at [581, 154] on link "14.99" at bounding box center [579, 154] width 17 height 10
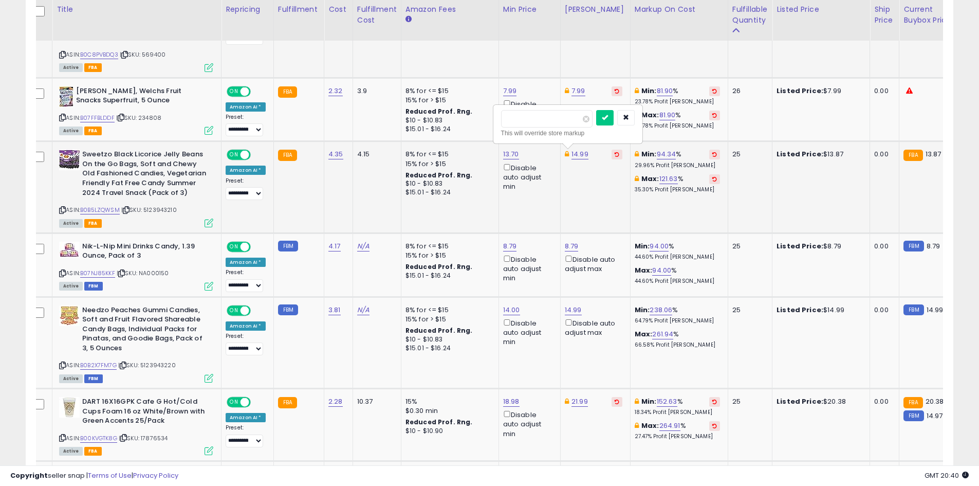
type input "*"
type input "*****"
click button "submit" at bounding box center [604, 117] width 17 height 15
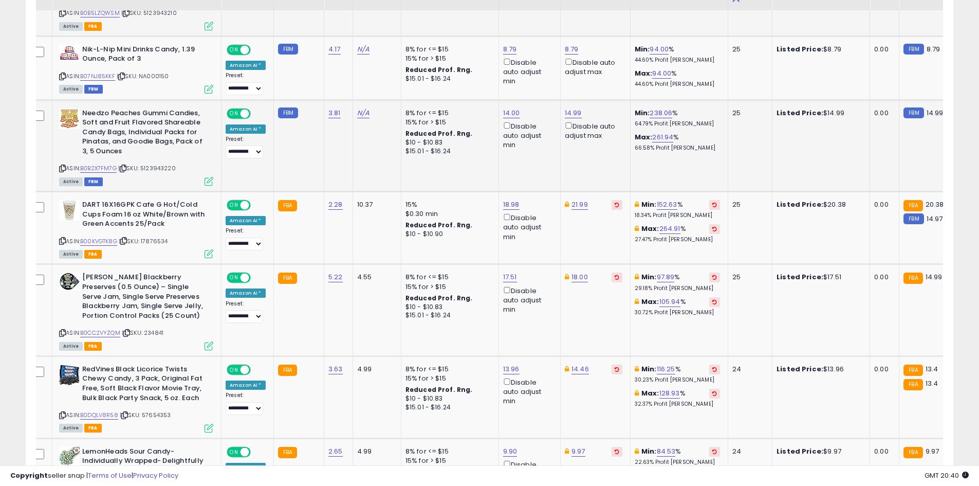
scroll to position [1231, 0]
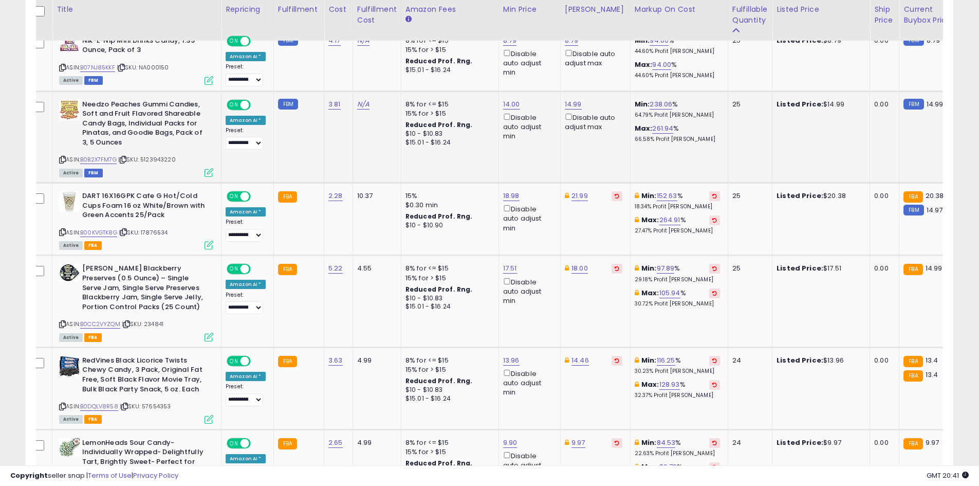
click at [941, 137] on td "FBM 14.99" at bounding box center [930, 136] width 62 height 91
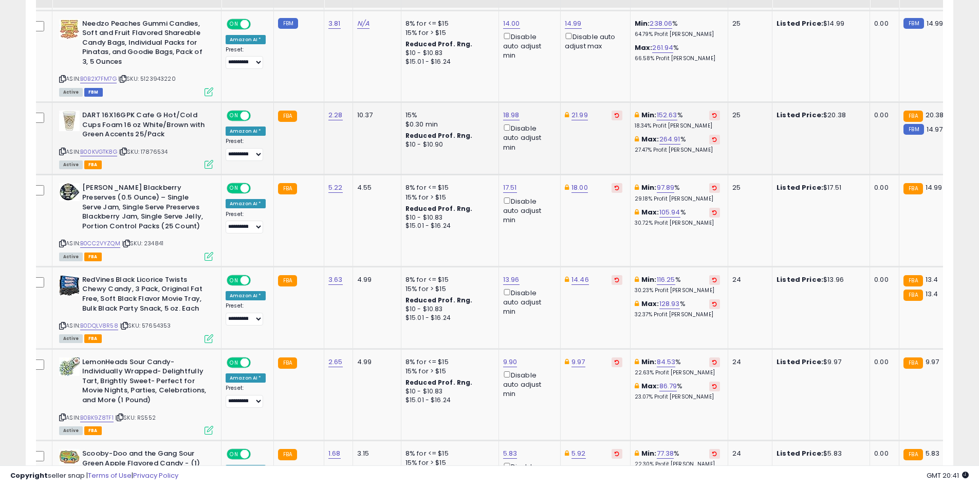
scroll to position [1334, 0]
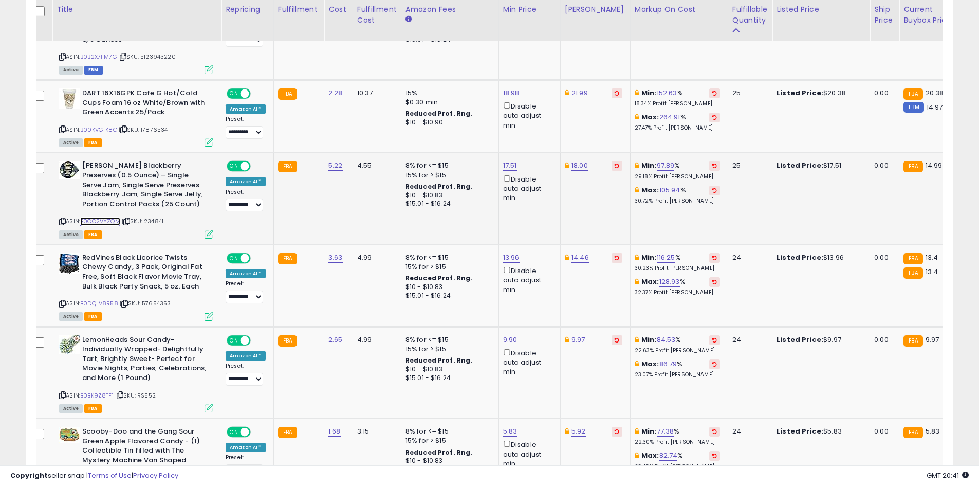
click at [117, 218] on link "B0CC2VYZQM" at bounding box center [100, 221] width 40 height 9
click at [511, 165] on link "17.51" at bounding box center [510, 165] width 14 height 10
type input "*"
type input "**"
click button "submit" at bounding box center [534, 128] width 17 height 15
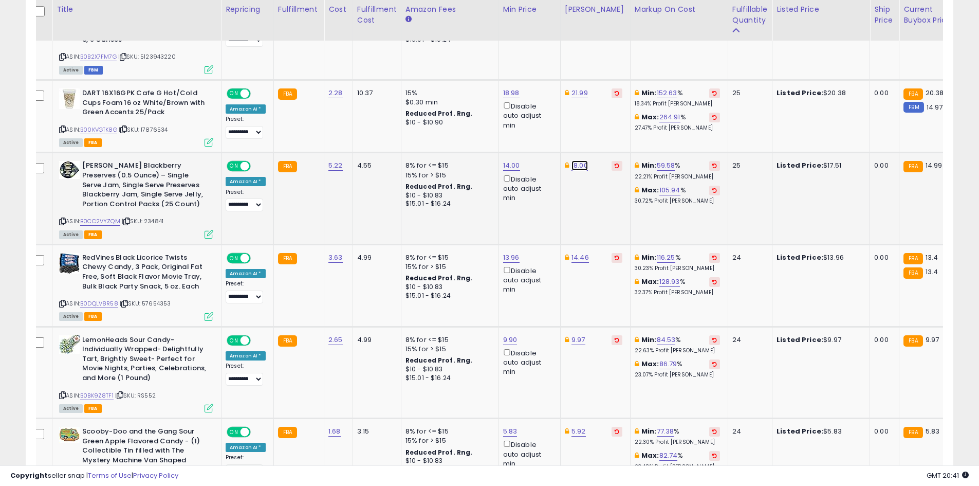
click at [577, 163] on link "18.00" at bounding box center [579, 165] width 16 height 10
type input "*"
type input "*****"
click button "submit" at bounding box center [604, 128] width 17 height 15
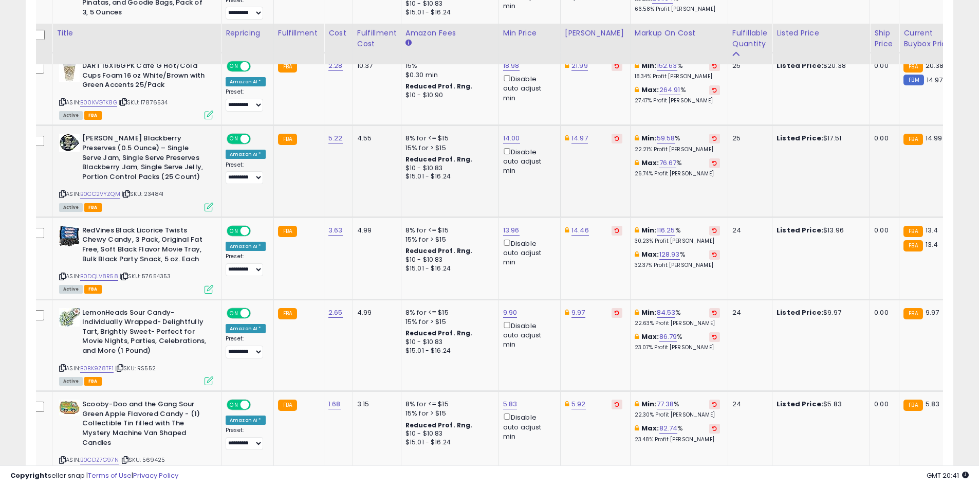
scroll to position [1385, 0]
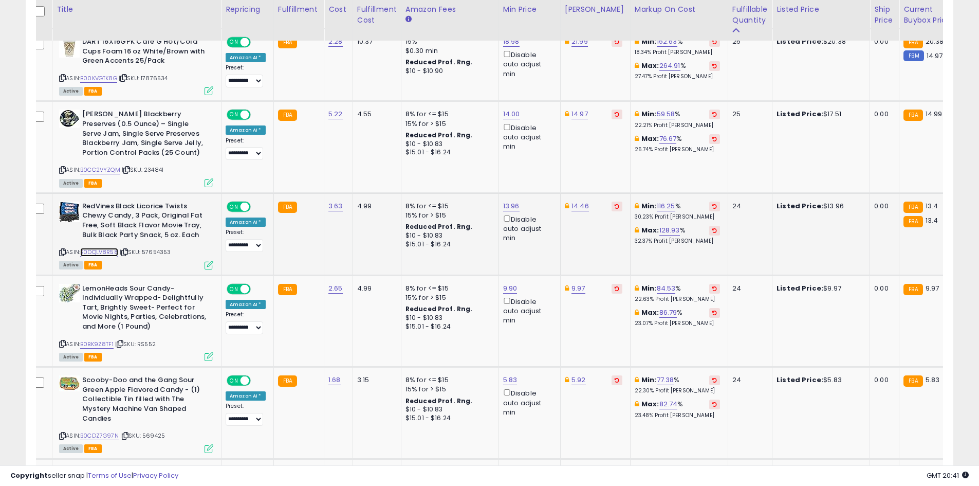
click at [104, 251] on link "B0DQLV8R58" at bounding box center [99, 252] width 38 height 9
click at [508, 206] on link "13.96" at bounding box center [511, 206] width 16 height 10
type input "****"
click button "submit" at bounding box center [535, 169] width 17 height 15
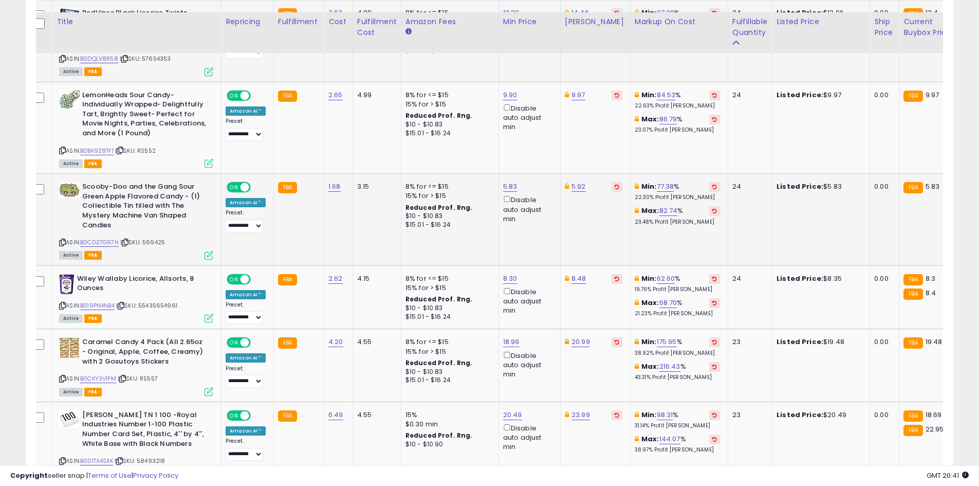
scroll to position [1591, 0]
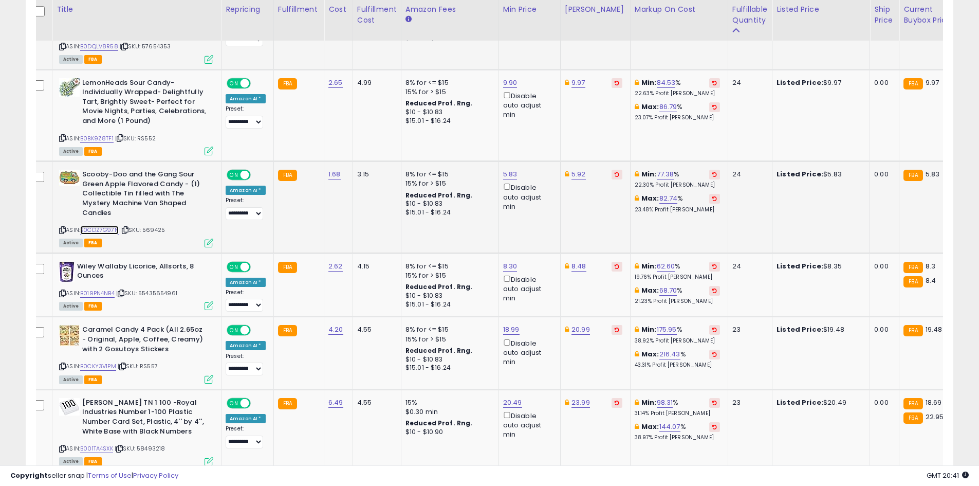
click at [107, 234] on link "B0CDZ7G97N" at bounding box center [99, 230] width 39 height 9
click at [512, 175] on div "5.83 Disable auto adjust min" at bounding box center [527, 191] width 49 height 42
click at [508, 175] on link "5.83" at bounding box center [510, 174] width 14 height 10
type input "***"
click button "submit" at bounding box center [534, 137] width 17 height 15
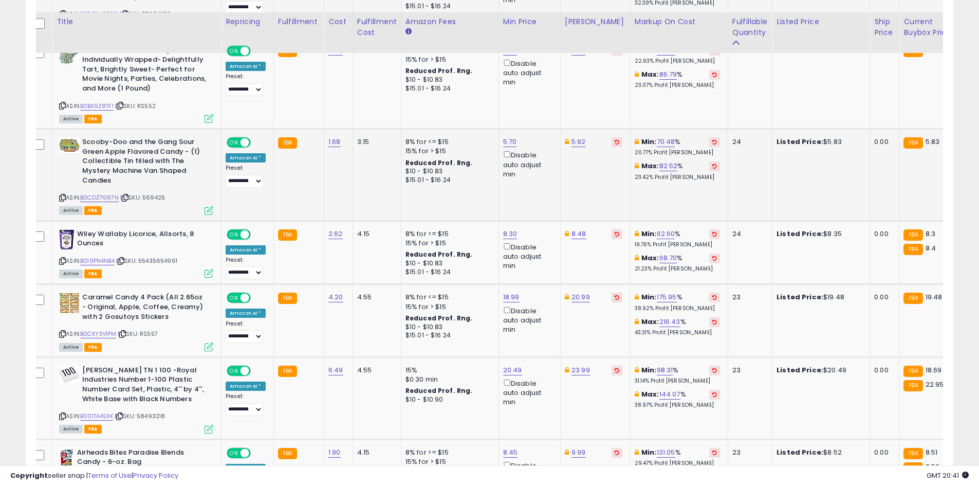
scroll to position [1745, 0]
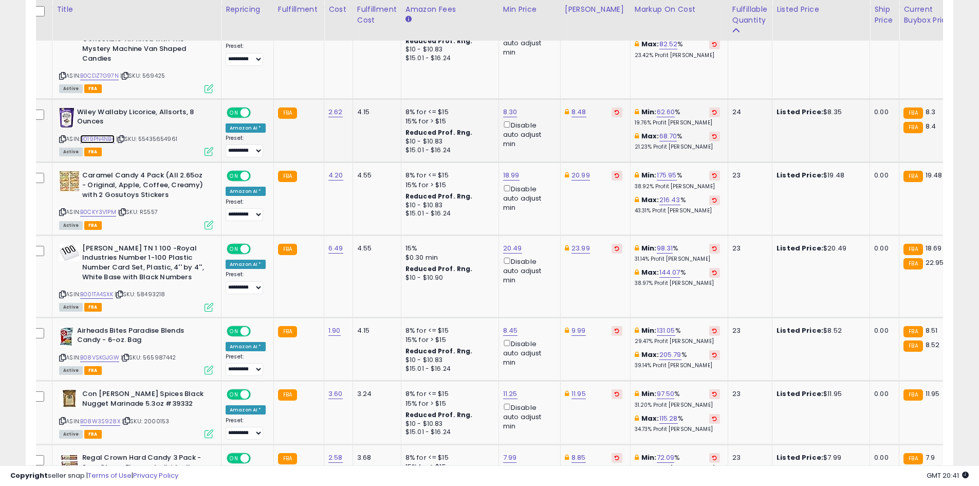
click at [88, 138] on link "B019PN4NB4" at bounding box center [97, 139] width 34 height 9
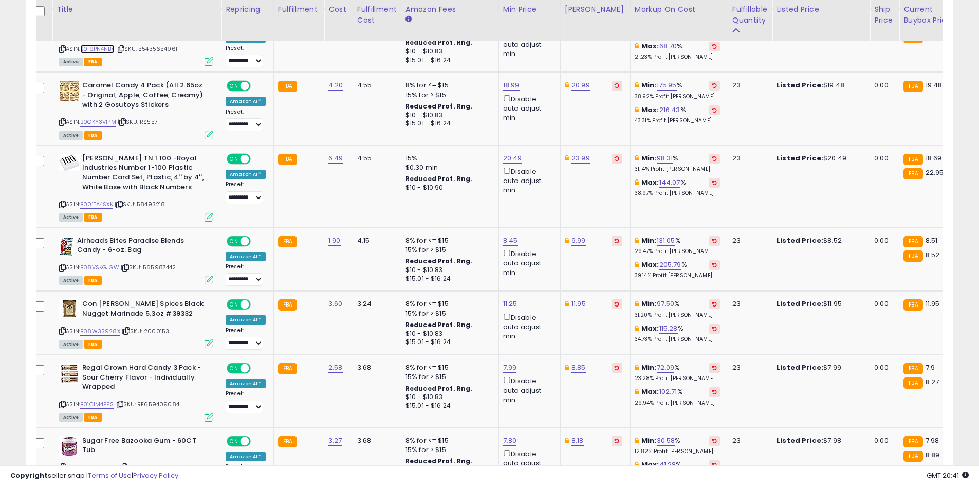
scroll to position [1847, 0]
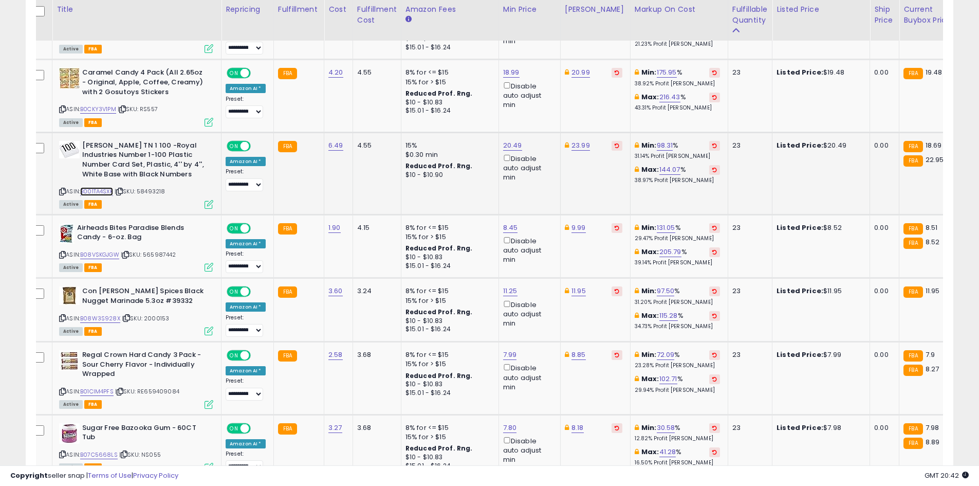
click at [109, 191] on link "B001TA4SXK" at bounding box center [96, 191] width 33 height 9
click at [503, 142] on link "20.49" at bounding box center [512, 145] width 19 height 10
type input "*"
type input "**"
click button "submit" at bounding box center [536, 108] width 17 height 15
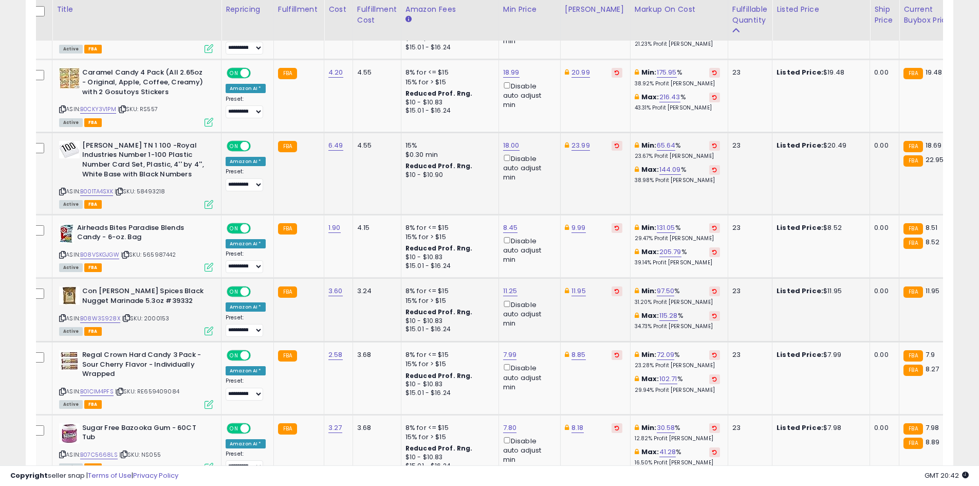
scroll to position [1899, 0]
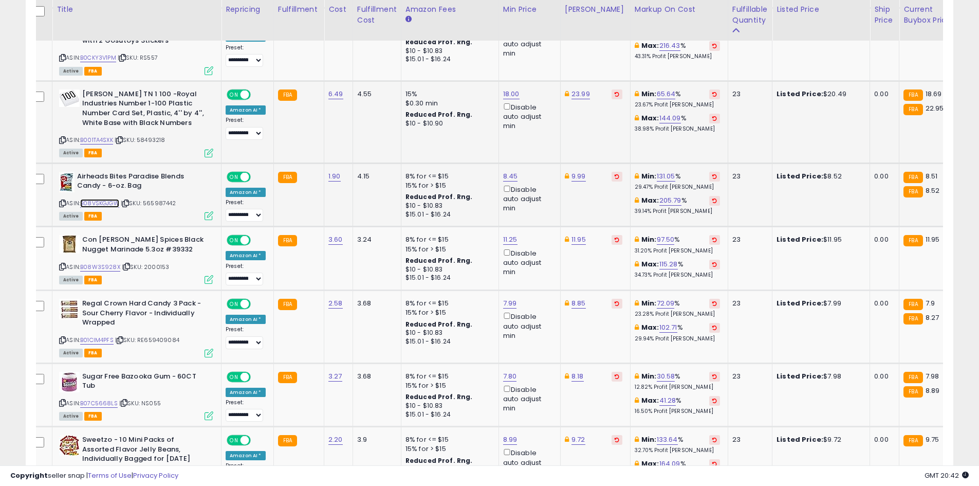
click at [117, 200] on link "B08VSKGJGW" at bounding box center [99, 203] width 39 height 9
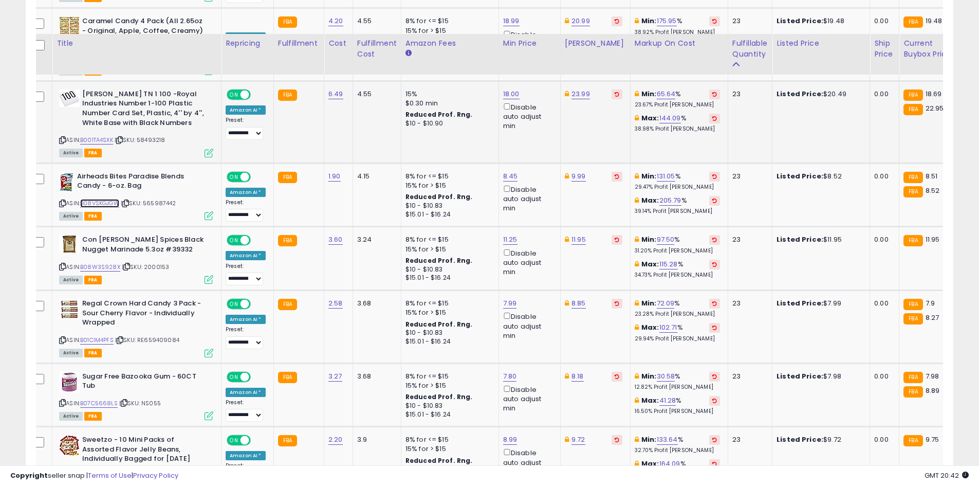
scroll to position [2002, 0]
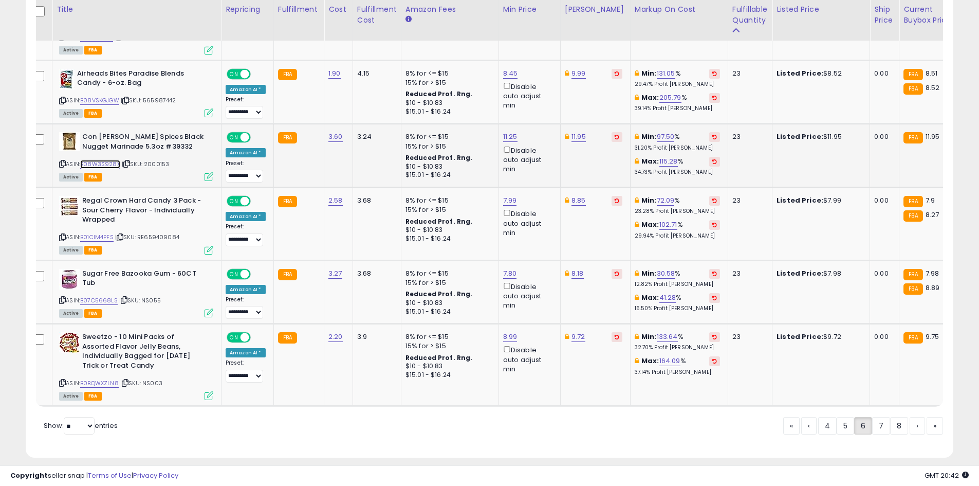
click at [109, 161] on link "B08W3S928X" at bounding box center [100, 164] width 40 height 9
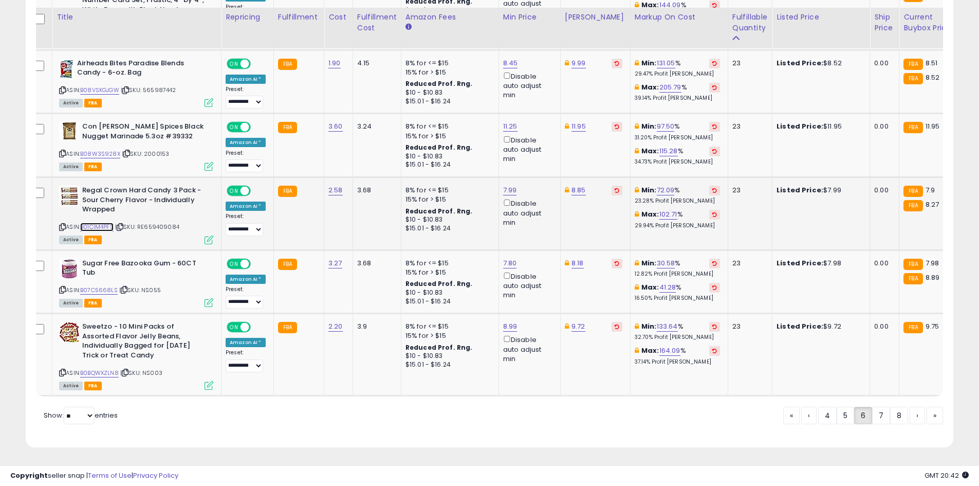
click at [107, 223] on link "B01CIM4PFS" at bounding box center [96, 227] width 33 height 9
click at [506, 185] on link "7.99" at bounding box center [510, 190] width 14 height 10
type input "***"
click button "submit" at bounding box center [534, 153] width 17 height 15
click at [112, 368] on link "B0BQWXZLN8" at bounding box center [99, 372] width 39 height 9
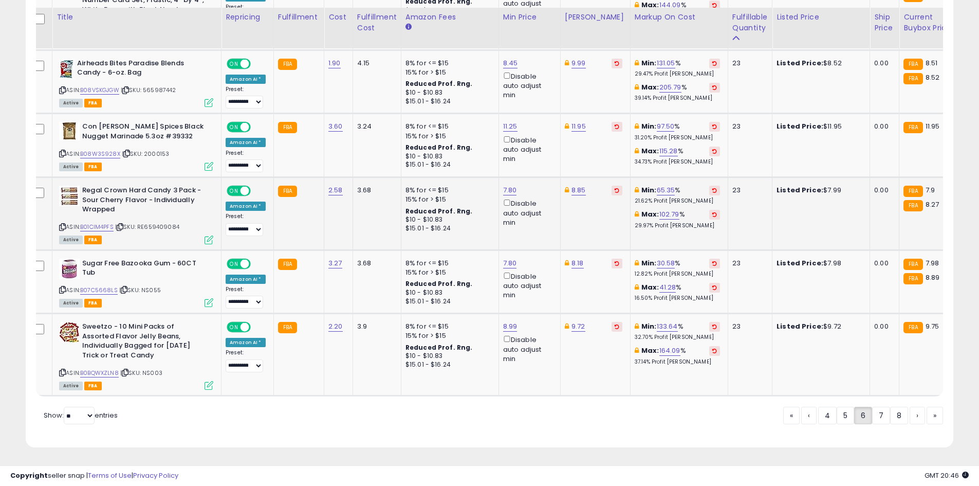
drag, startPoint x: 884, startPoint y: 413, endPoint x: 672, endPoint y: 268, distance: 257.3
click at [884, 413] on link "7" at bounding box center [881, 414] width 18 height 17
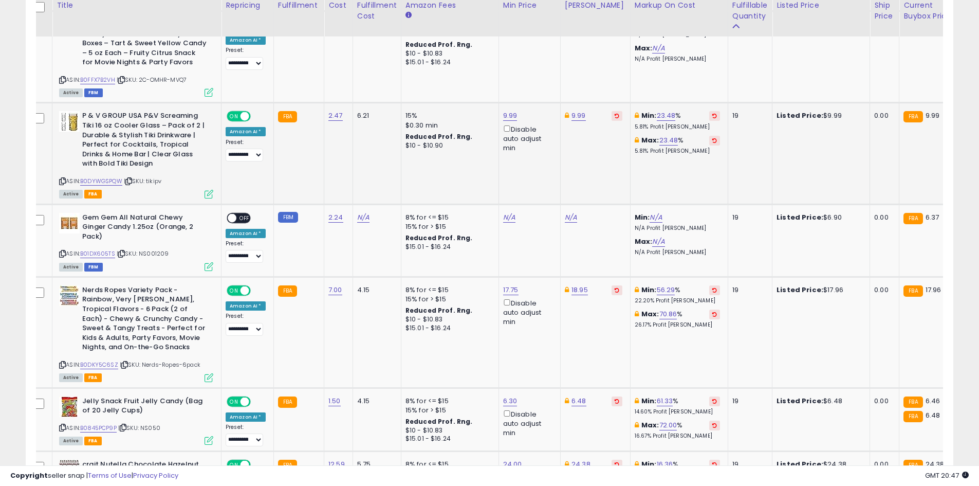
scroll to position [1559, 0]
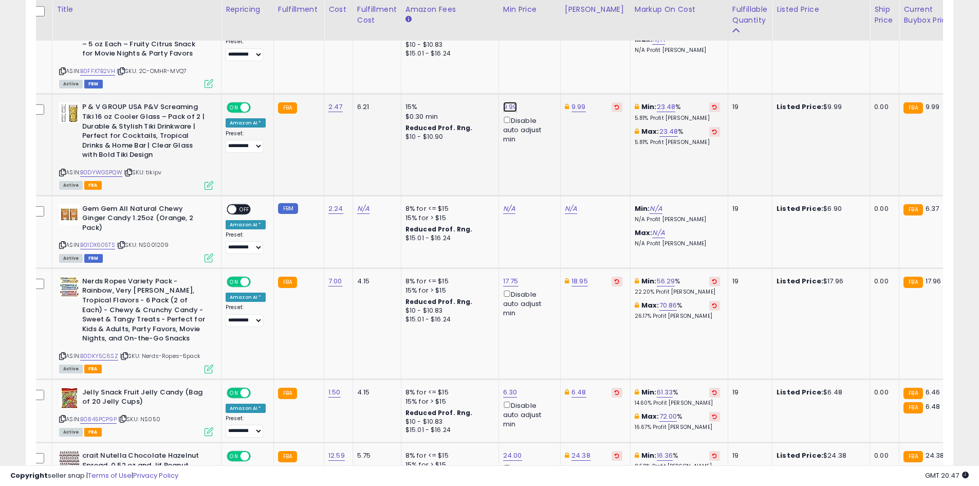
click at [511, 109] on link "9.99" at bounding box center [510, 107] width 14 height 10
type input "***"
click button "submit" at bounding box center [535, 70] width 17 height 15
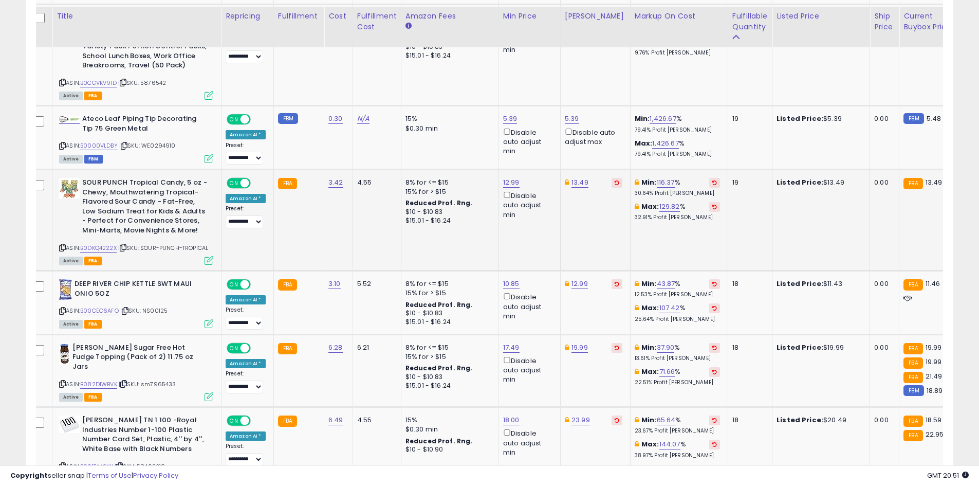
scroll to position [2008, 0]
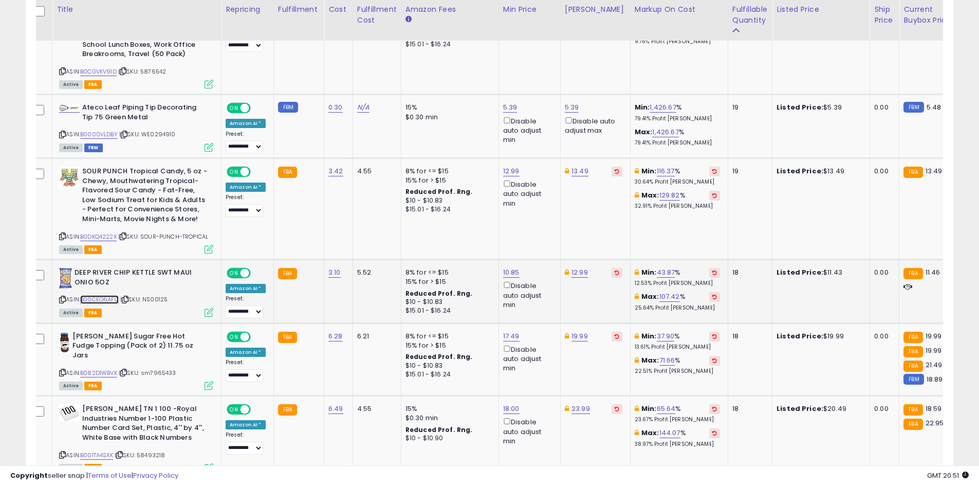
click at [101, 295] on link "B00CEO6AFO" at bounding box center [99, 299] width 39 height 9
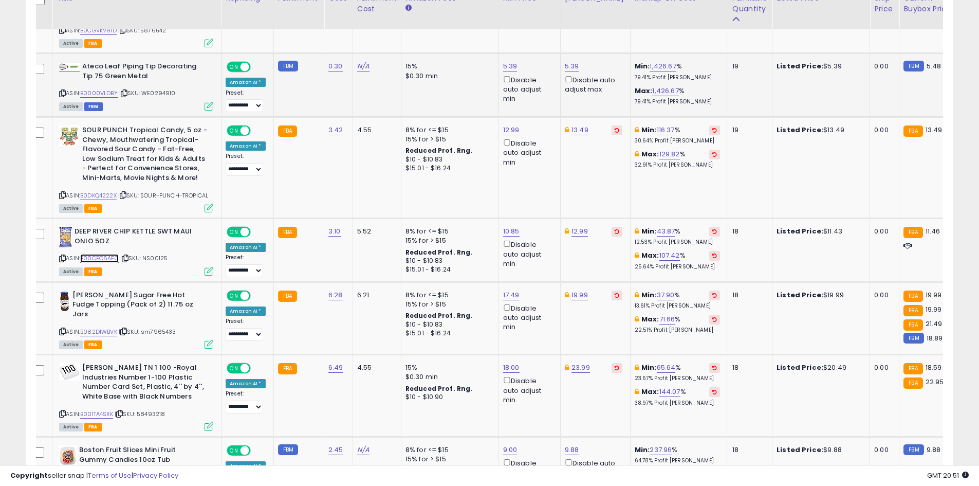
scroll to position [2111, 0]
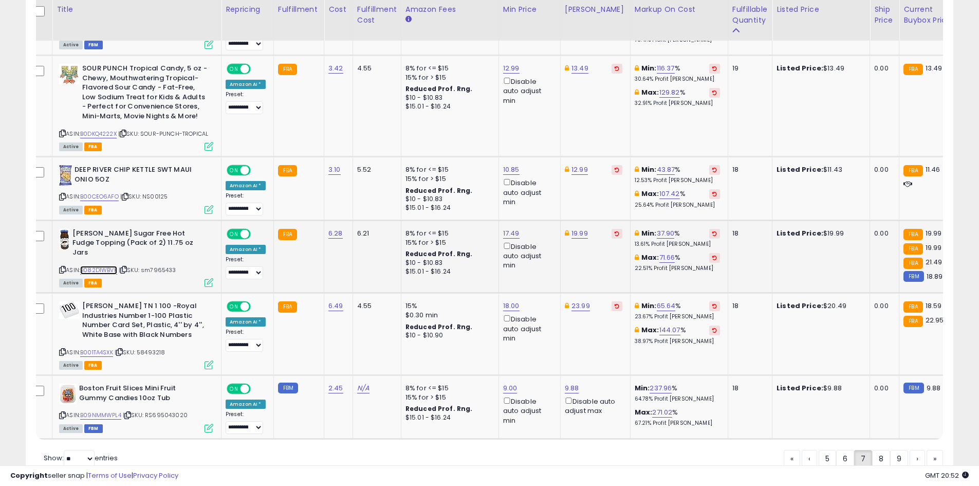
click at [96, 266] on link "B082D1WBVK" at bounding box center [98, 270] width 37 height 9
click at [573, 228] on link "19.99" at bounding box center [579, 233] width 16 height 10
type input "*"
type input "*****"
click button "submit" at bounding box center [604, 187] width 17 height 15
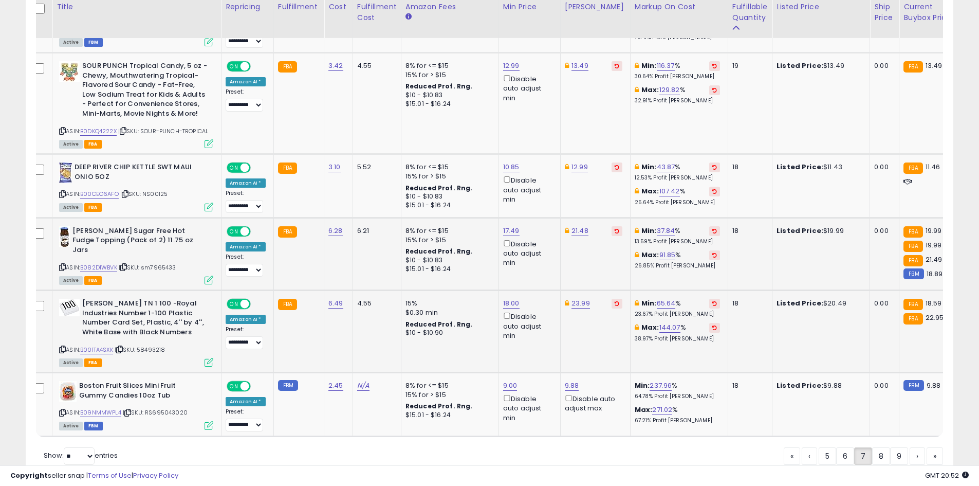
scroll to position [2152, 0]
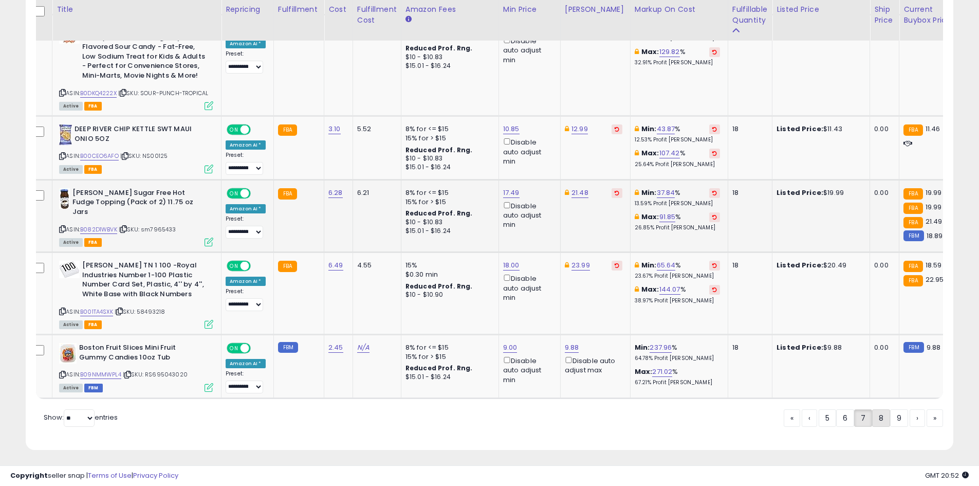
click at [876, 412] on link "8" at bounding box center [881, 417] width 18 height 17
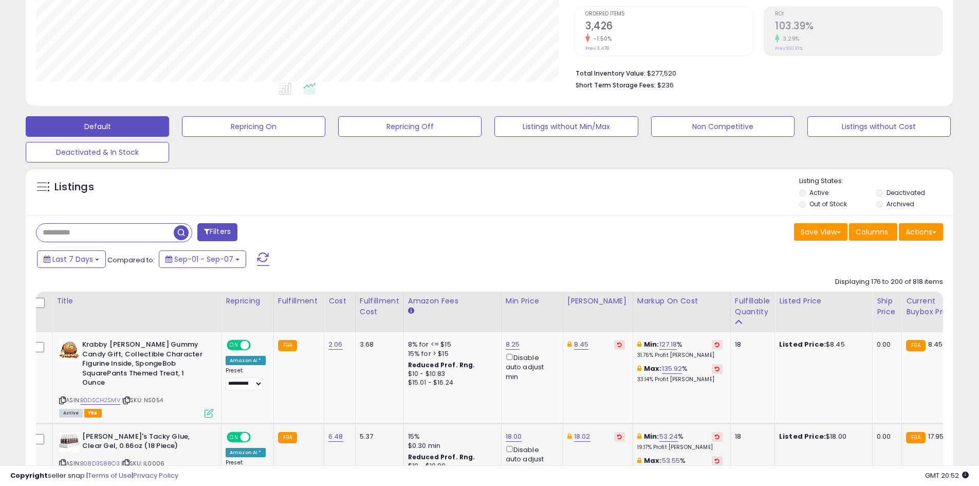
scroll to position [254, 0]
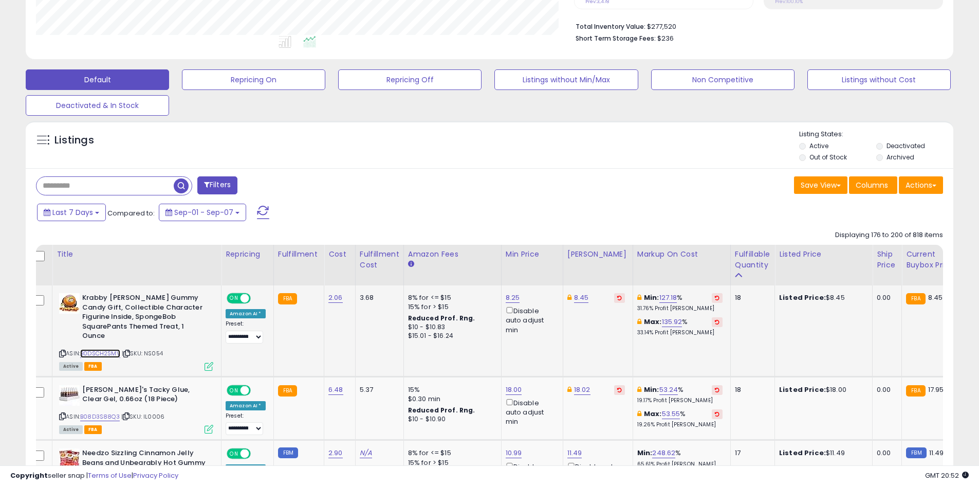
click at [95, 349] on link "B0DSCH2SMV" at bounding box center [100, 353] width 40 height 9
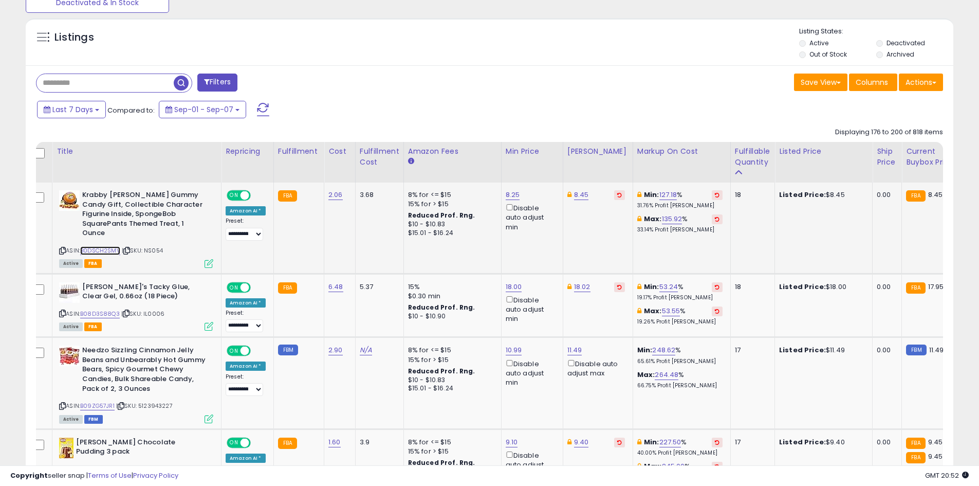
scroll to position [460, 0]
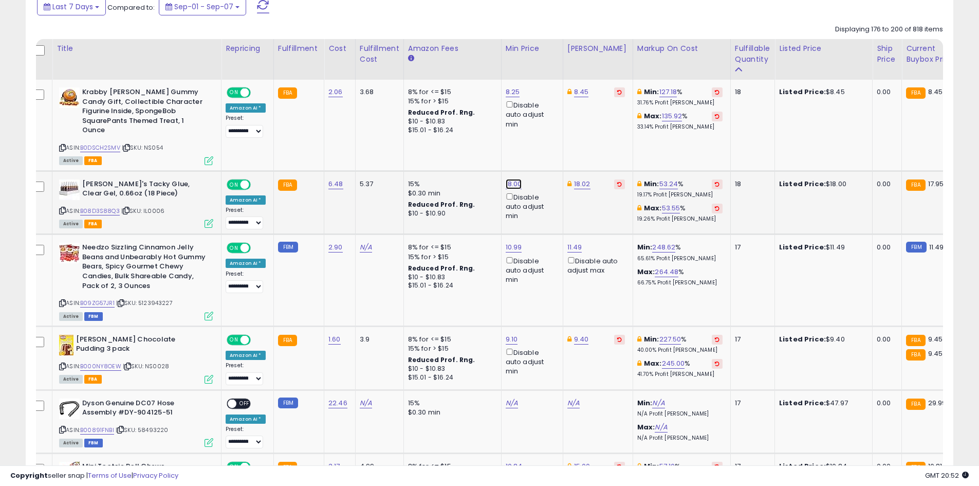
click at [506, 179] on link "18.00" at bounding box center [514, 184] width 16 height 10
type input "**"
click button "submit" at bounding box center [537, 137] width 17 height 15
click at [114, 207] on link "B08D3S88Q3" at bounding box center [100, 211] width 40 height 9
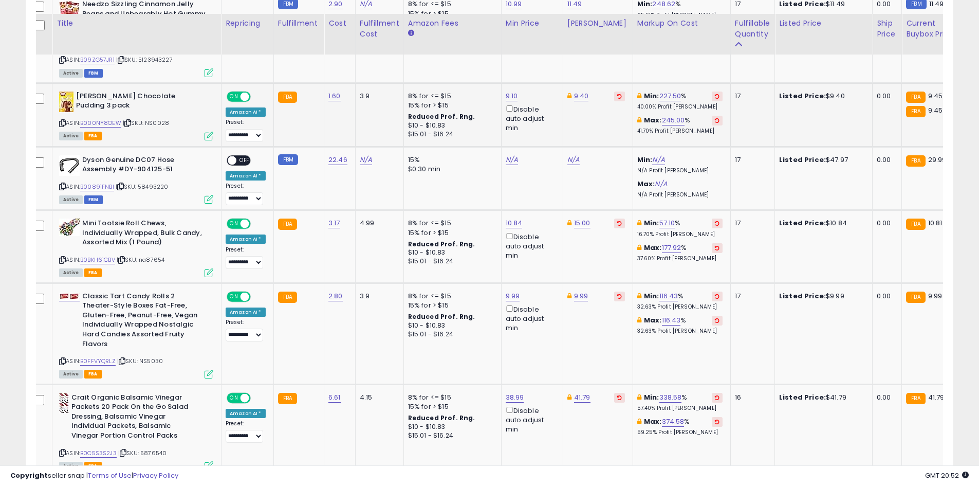
scroll to position [717, 0]
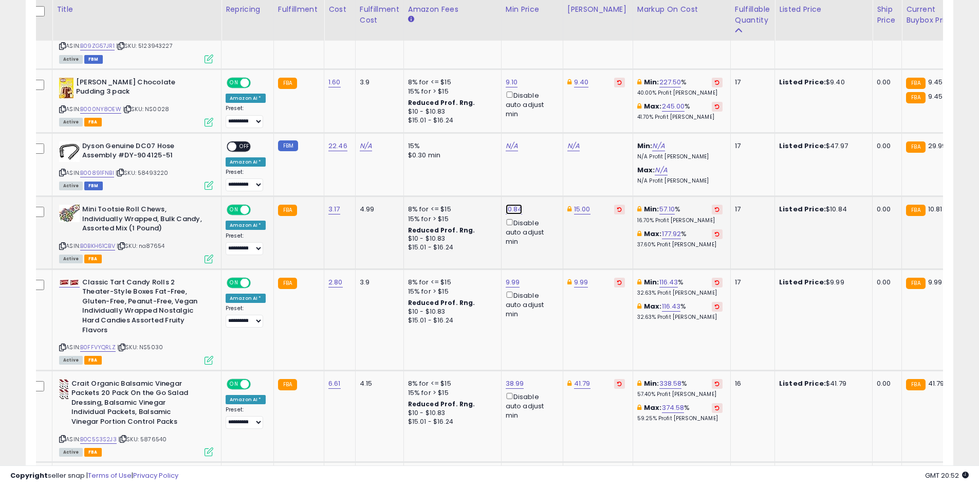
click at [506, 204] on link "10.84" at bounding box center [514, 209] width 17 height 10
type input "*"
type input "***"
click button "submit" at bounding box center [537, 163] width 17 height 15
click at [573, 196] on td "15.00" at bounding box center [598, 232] width 70 height 72
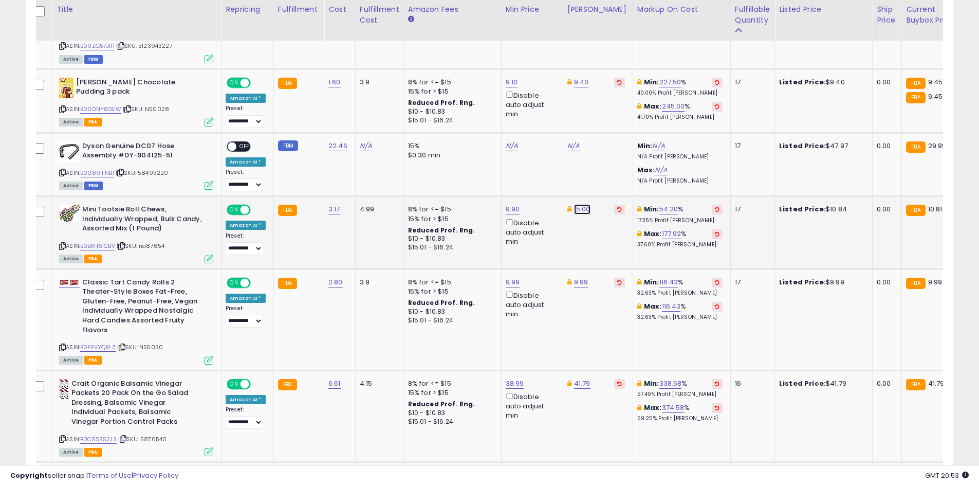
click at [575, 204] on link "15.00" at bounding box center [582, 209] width 16 height 10
type input "*"
type input "****"
click button "submit" at bounding box center [606, 163] width 17 height 15
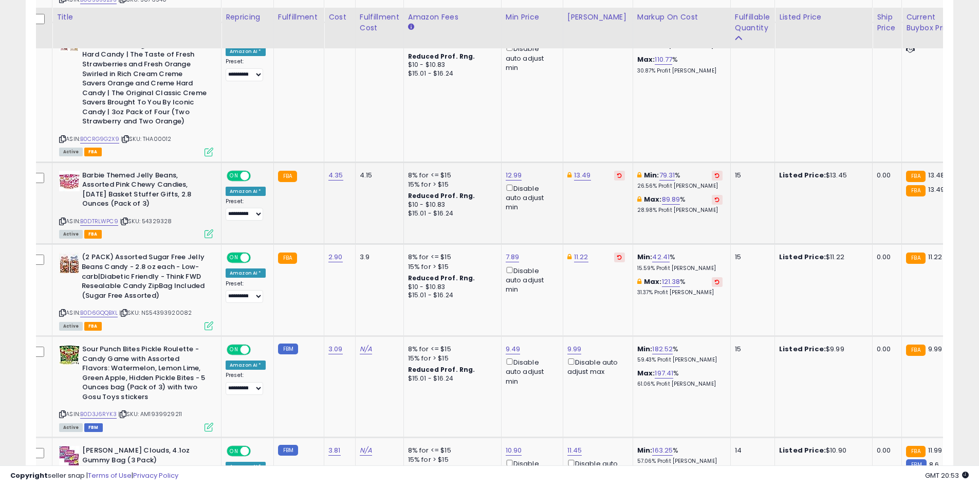
scroll to position [1179, 0]
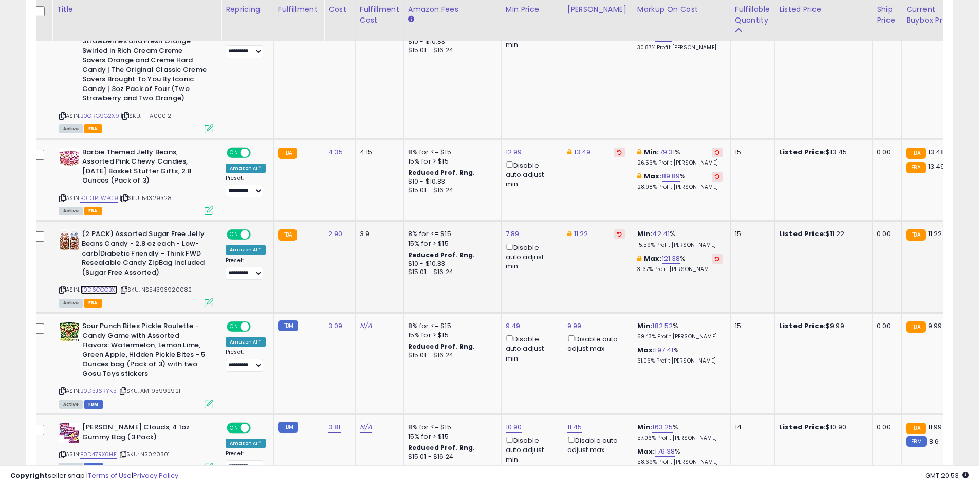
click at [106, 285] on link "B0D6GQQBXL" at bounding box center [99, 289] width 38 height 9
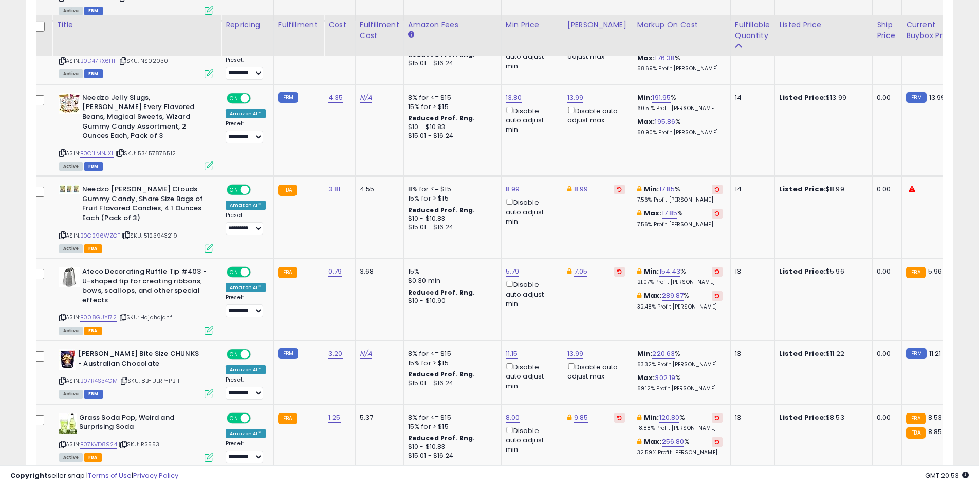
scroll to position [1591, 0]
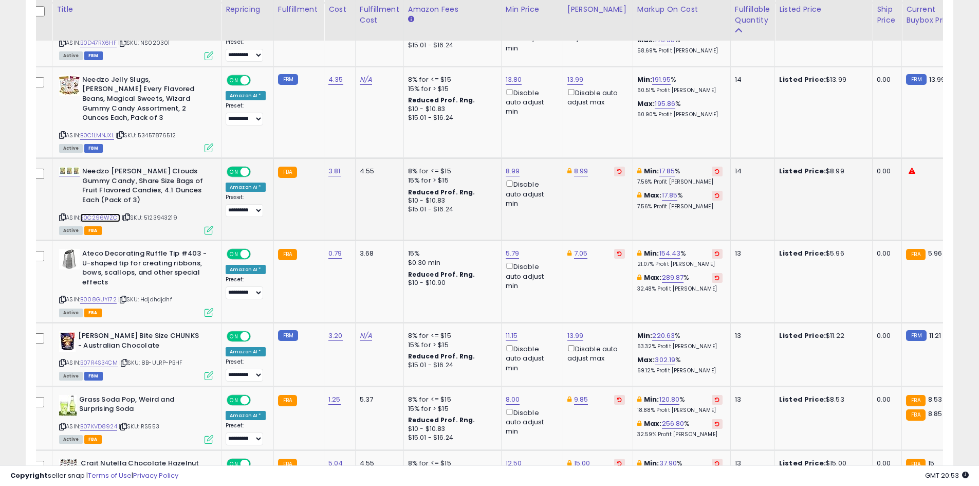
click at [117, 213] on link "B0C296WZCT" at bounding box center [100, 217] width 40 height 9
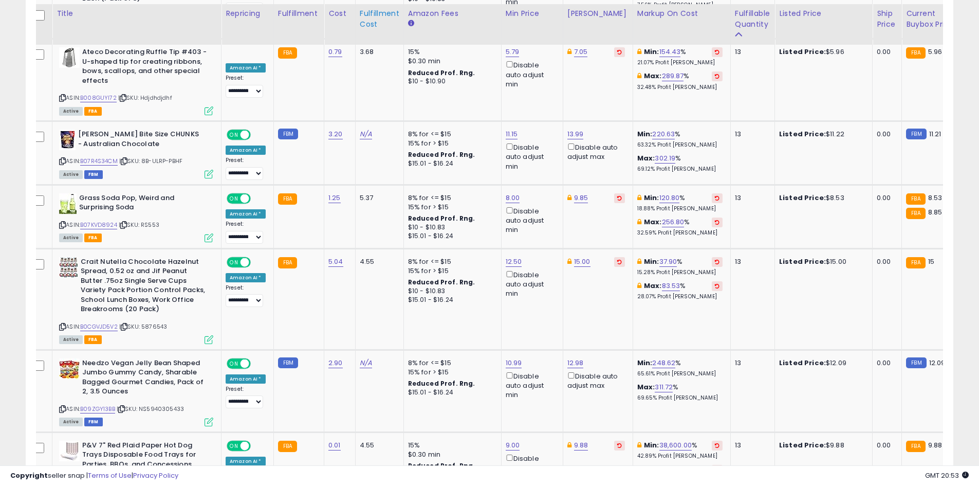
scroll to position [1796, 0]
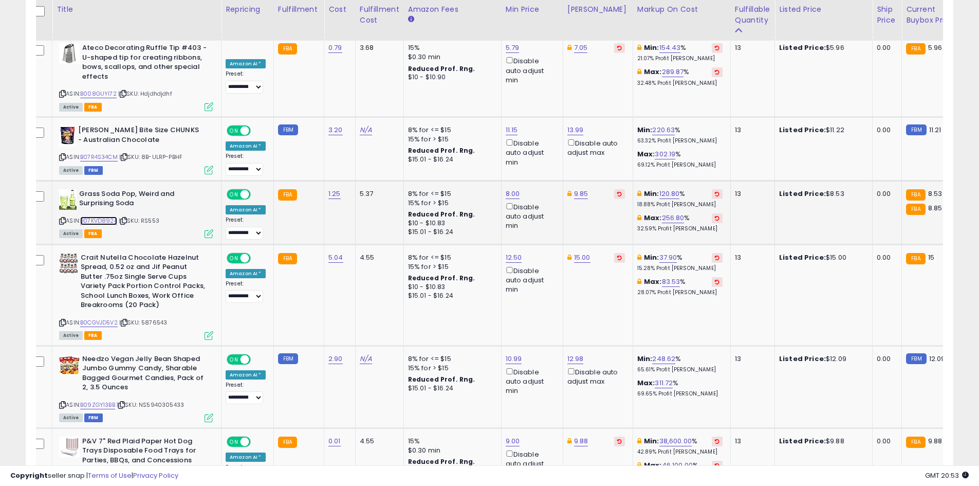
click at [108, 216] on link "B07KVD8924" at bounding box center [98, 220] width 37 height 9
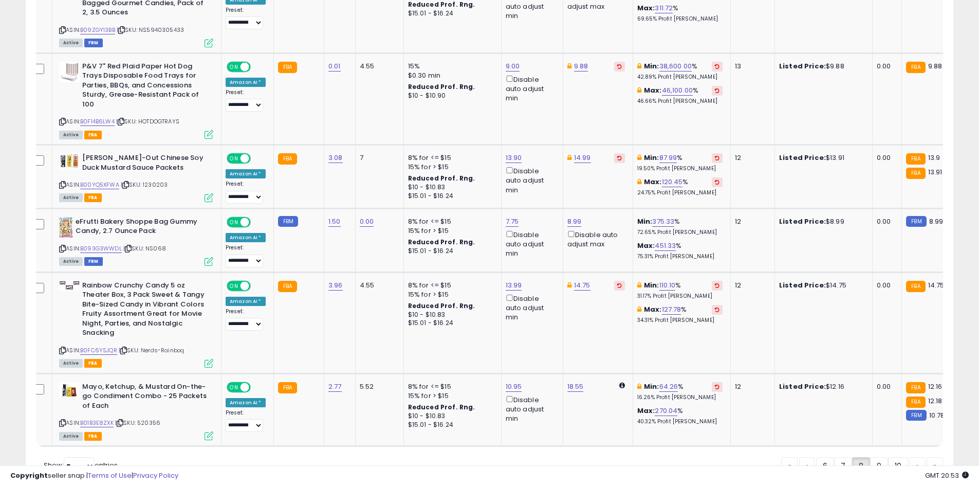
scroll to position [2207, 0]
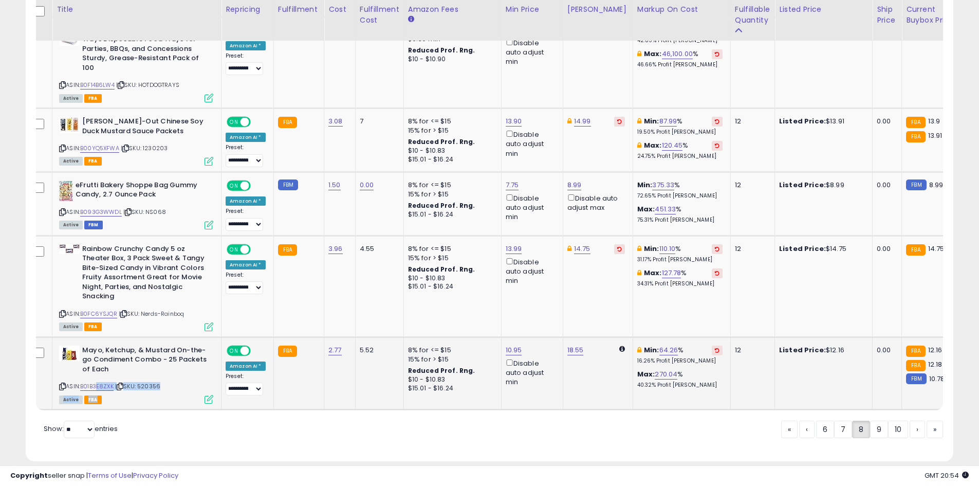
click at [100, 371] on div "ASIN: B01B3E8ZXK | SKU: 520356 Active FBA" at bounding box center [136, 373] width 154 height 57
click at [101, 382] on link "B01B3E8ZXK" at bounding box center [96, 386] width 33 height 9
click at [871, 420] on link "9" at bounding box center [879, 428] width 18 height 17
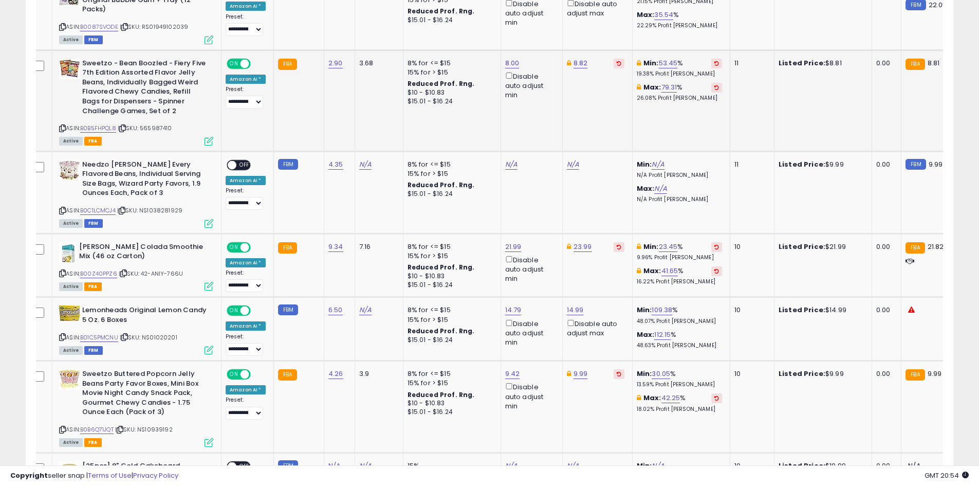
scroll to position [717, 0]
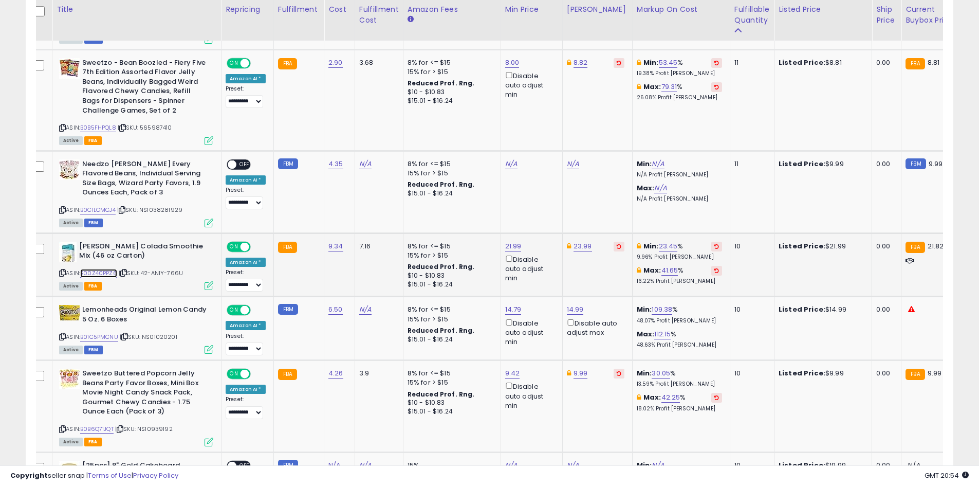
click at [114, 271] on link "B00Z40PPZ6" at bounding box center [98, 273] width 37 height 9
click at [512, 246] on link "21.99" at bounding box center [513, 246] width 16 height 10
type input "*****"
click button "submit" at bounding box center [537, 209] width 17 height 15
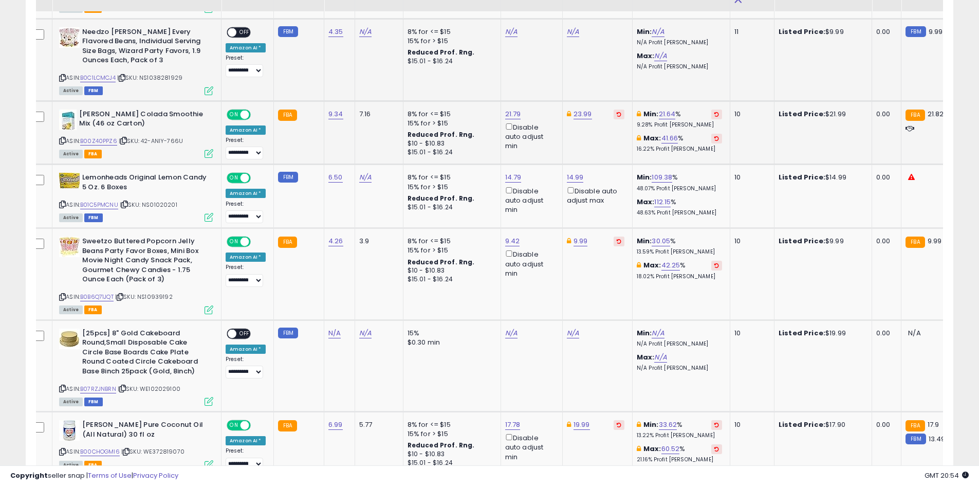
scroll to position [871, 0]
